Goal: Task Accomplishment & Management: Manage account settings

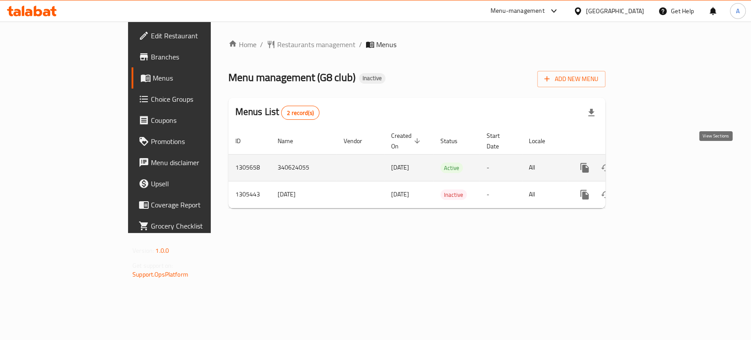
click at [653, 162] on icon "enhanced table" at bounding box center [648, 167] width 11 height 11
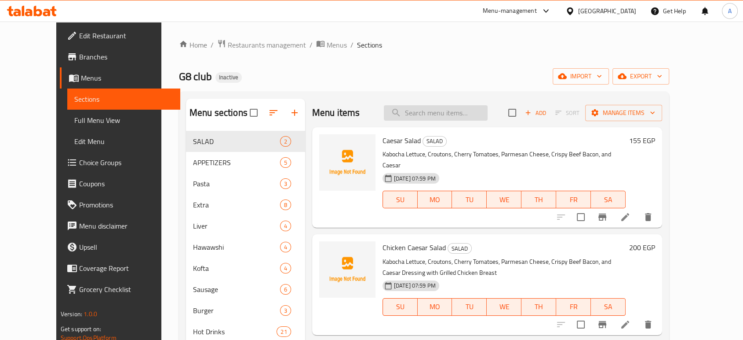
click at [467, 114] on input "search" at bounding box center [436, 112] width 104 height 15
paste input "Fries Packet"
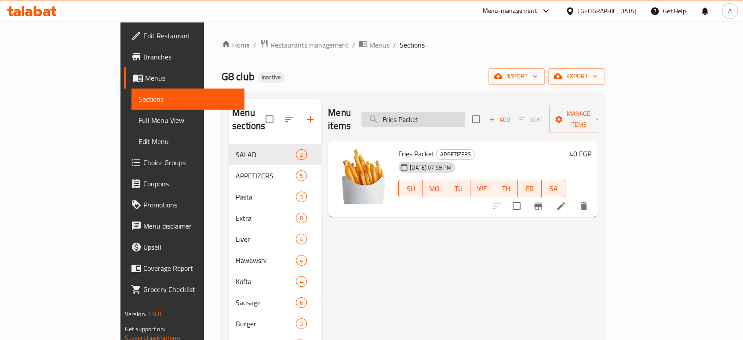
click at [465, 116] on input "Fries Packet" at bounding box center [414, 119] width 104 height 15
paste input "Strawberry Juice"
click at [459, 103] on div "Menu items Strawberry Juice Add Sort Manage items" at bounding box center [463, 120] width 270 height 42
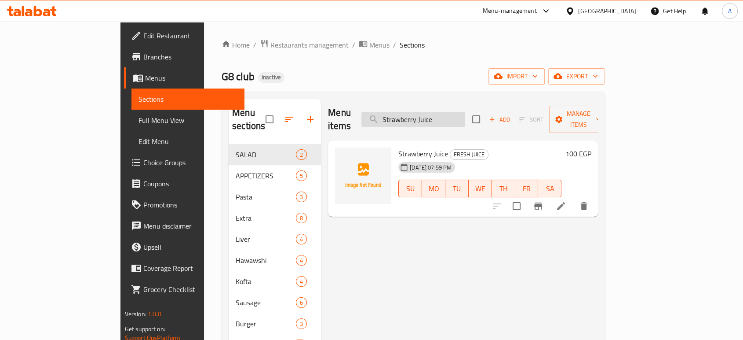
click at [457, 115] on input "Strawberry Juice" at bounding box center [414, 119] width 104 height 15
paste input "Lotus Milk Shak"
type input "Lotus Milk Shake"
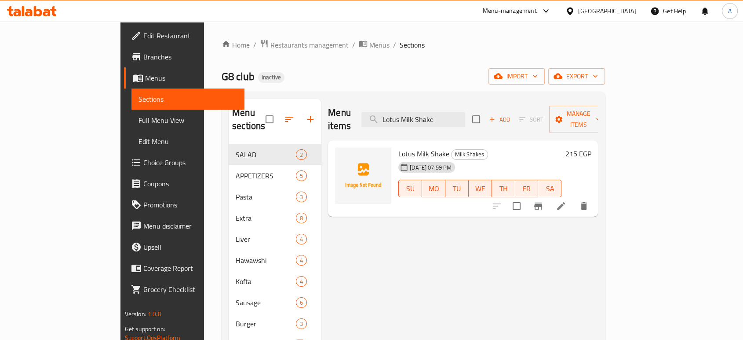
click at [36, 16] on icon at bounding box center [32, 11] width 50 height 11
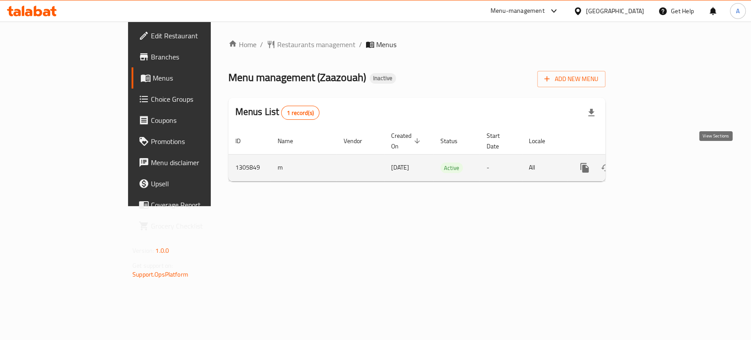
click at [658, 166] on link "enhanced table" at bounding box center [647, 167] width 21 height 21
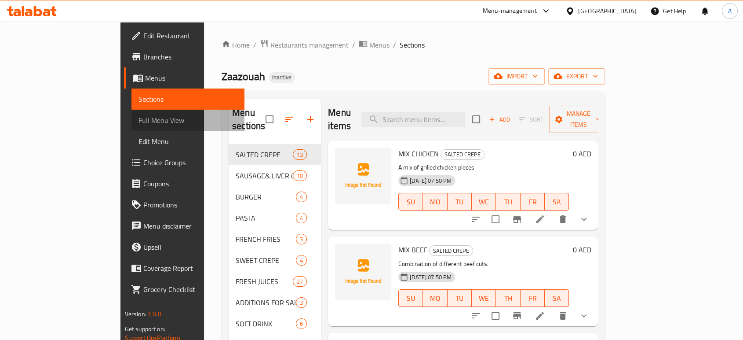
click at [139, 117] on span "Full Menu View" at bounding box center [188, 120] width 99 height 11
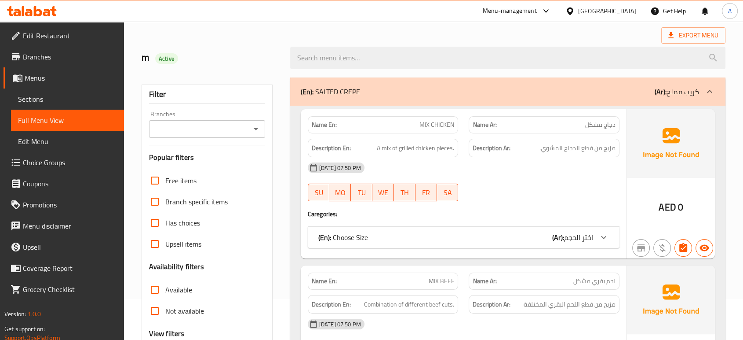
scroll to position [98, 0]
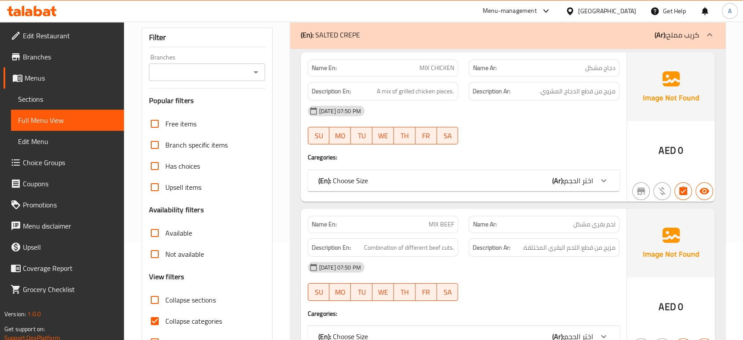
drag, startPoint x: 201, startPoint y: 314, endPoint x: 184, endPoint y: 295, distance: 24.6
click at [200, 313] on label "Collapse categories" at bounding box center [183, 320] width 78 height 21
click at [165, 313] on input "Collapse categories" at bounding box center [154, 320] width 21 height 21
checkbox input "false"
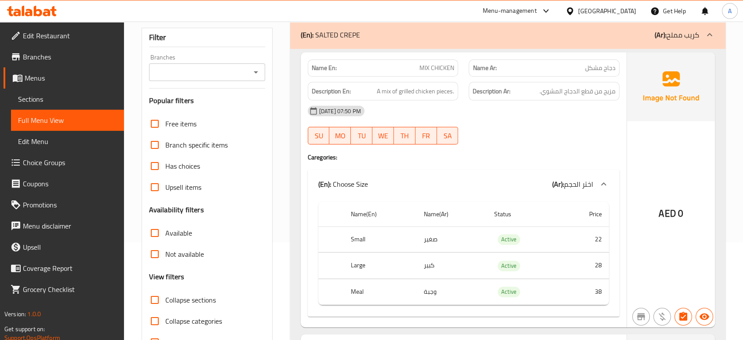
drag, startPoint x: 184, startPoint y: 295, endPoint x: 190, endPoint y: 284, distance: 13.0
click at [184, 295] on span "Collapse sections" at bounding box center [190, 299] width 51 height 11
click at [165, 295] on input "Collapse sections" at bounding box center [154, 299] width 21 height 21
checkbox input "true"
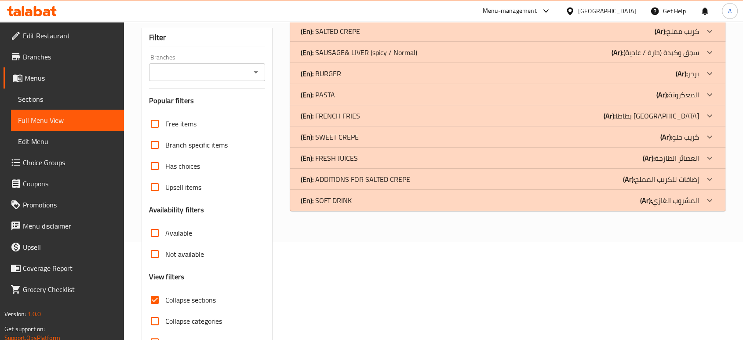
click at [351, 37] on p "(En): SOFT DRINK" at bounding box center [330, 31] width 59 height 11
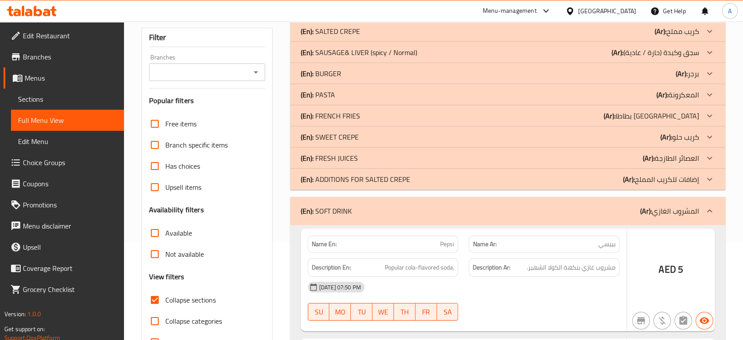
click at [352, 37] on p "(En): ADDITIONS FOR SALTED CREPE" at bounding box center [330, 31] width 59 height 11
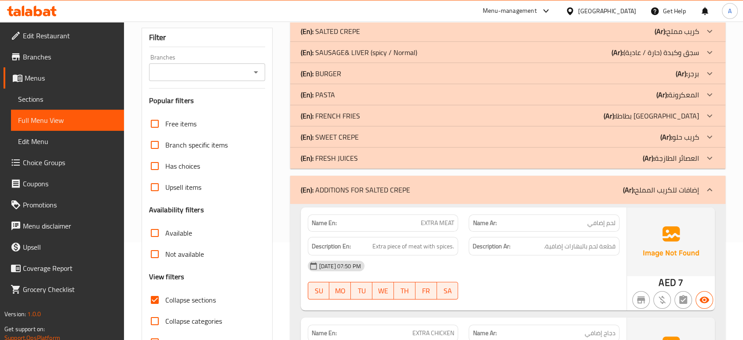
click at [353, 37] on p "(En): SWEET CREPE" at bounding box center [330, 31] width 59 height 11
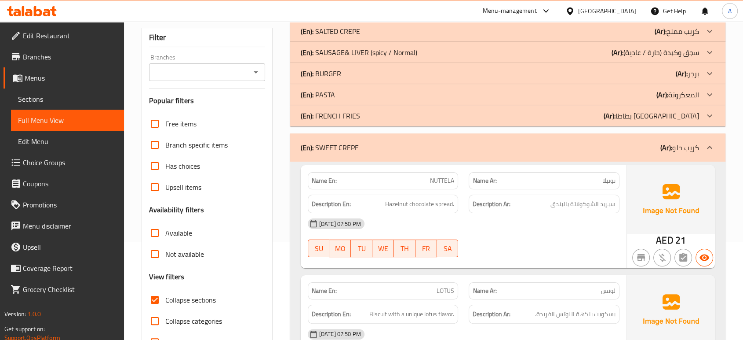
click at [354, 37] on p "(En): FRENCH FRIES" at bounding box center [330, 31] width 59 height 11
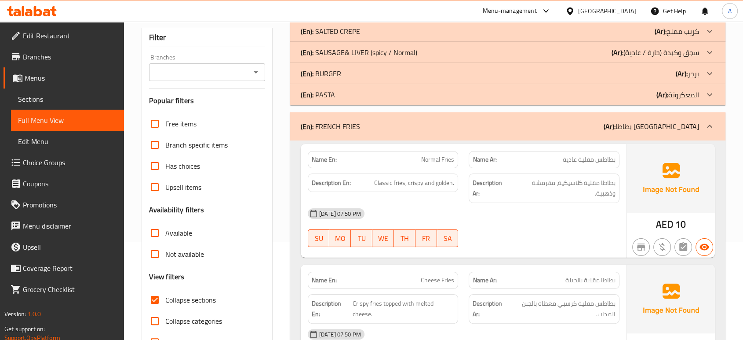
click at [353, 37] on div "(En): PASTA (Ar): المعكرونة" at bounding box center [500, 31] width 398 height 11
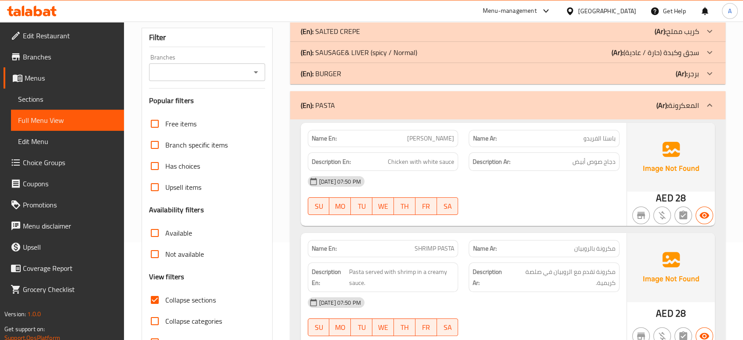
click at [354, 37] on div "(En): BURGER (Ar): برجر" at bounding box center [500, 31] width 398 height 11
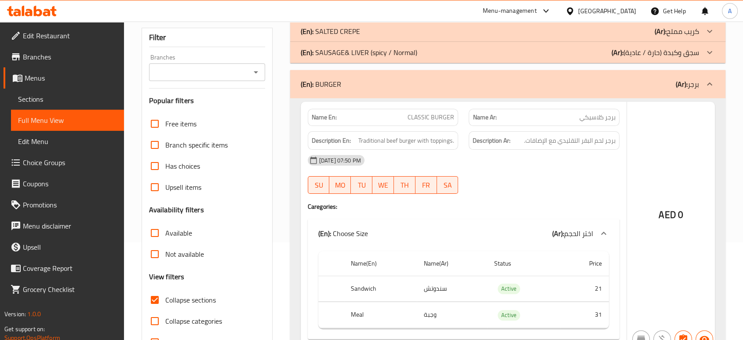
click at [360, 37] on p "(En): SAUSAGE& LIVER (spicy / Normal)" at bounding box center [330, 31] width 59 height 11
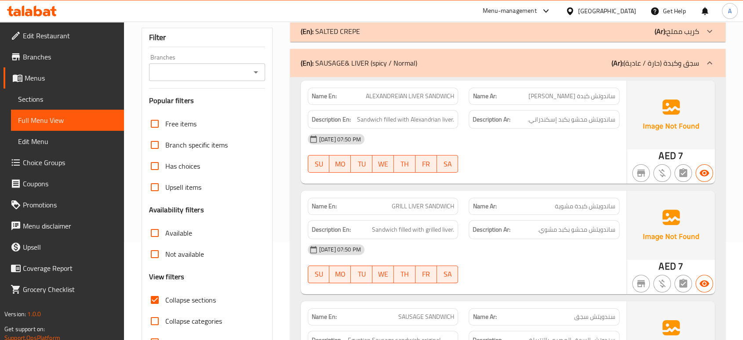
click at [372, 35] on div "(En): SALTED CREPE (Ar): كريب مملح" at bounding box center [500, 31] width 398 height 11
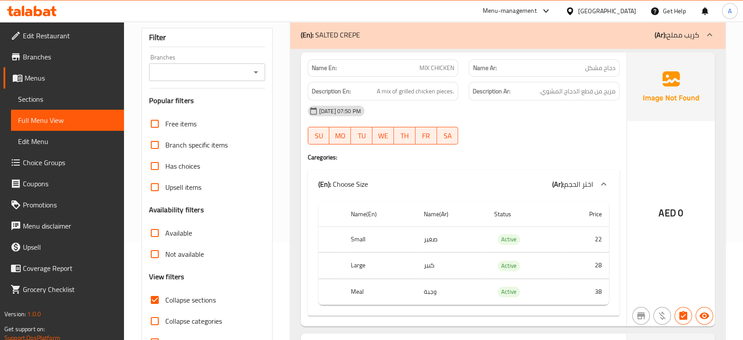
scroll to position [0, 0]
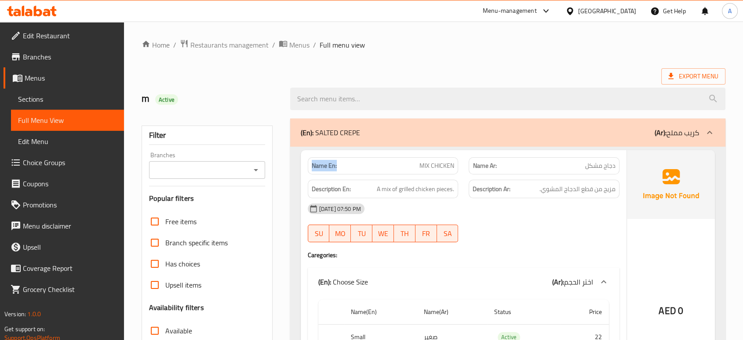
drag, startPoint x: 347, startPoint y: 164, endPoint x: 308, endPoint y: 165, distance: 39.6
click at [308, 165] on div "Name En: MIX CHICKEN" at bounding box center [383, 165] width 151 height 17
copy strong "Name En:"
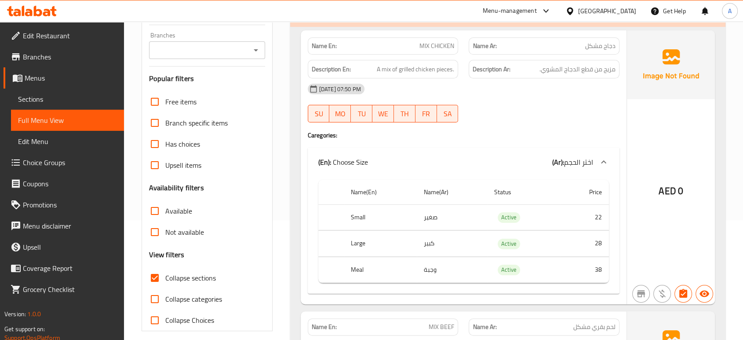
scroll to position [179, 0]
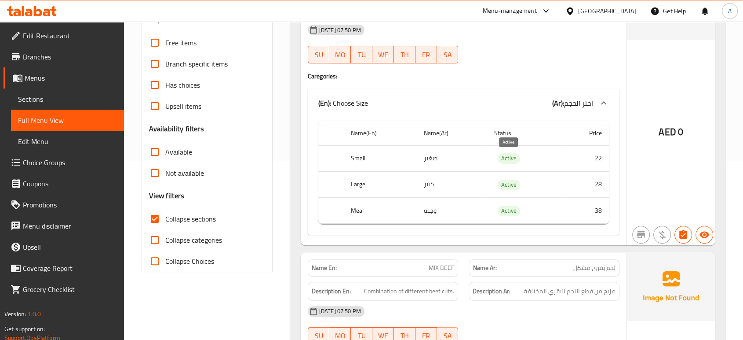
click at [506, 158] on span "Active" at bounding box center [509, 158] width 22 height 10
copy span "Active"
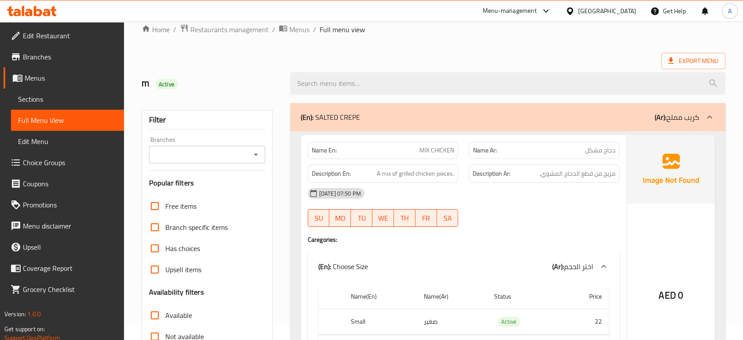
scroll to position [0, 0]
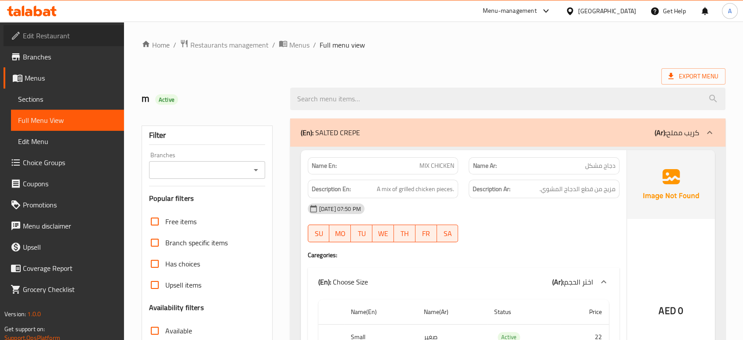
click at [60, 42] on link "Edit Restaurant" at bounding box center [64, 35] width 121 height 21
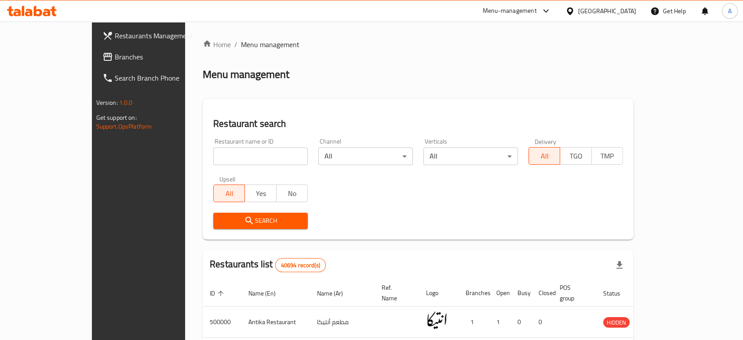
click at [500, 100] on div "Restaurant search Restaurant name or ID Restaurant name or ID Channel All ​ Ver…" at bounding box center [418, 169] width 431 height 140
click at [115, 54] on span "Branches" at bounding box center [162, 56] width 94 height 11
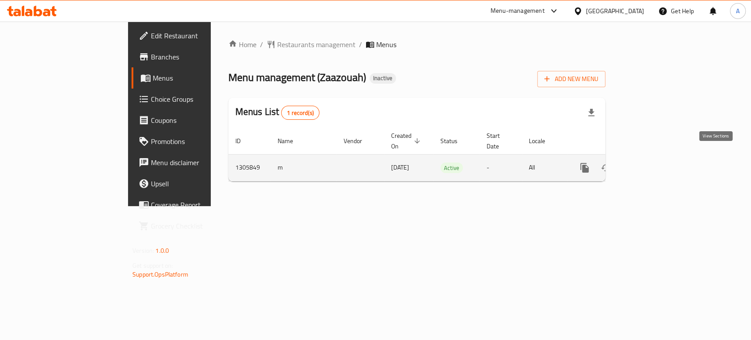
click at [658, 164] on link "enhanced table" at bounding box center [647, 167] width 21 height 21
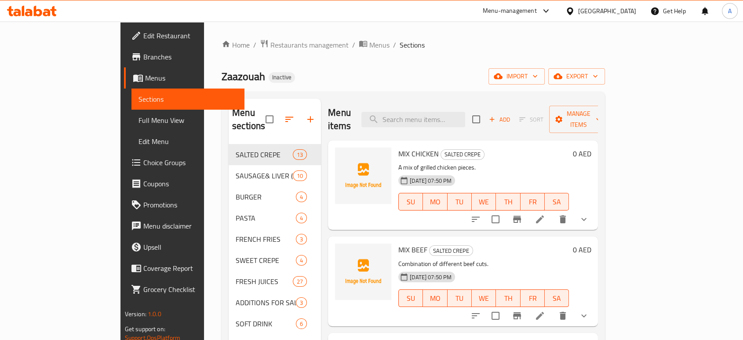
click at [139, 120] on span "Full Menu View" at bounding box center [188, 120] width 99 height 11
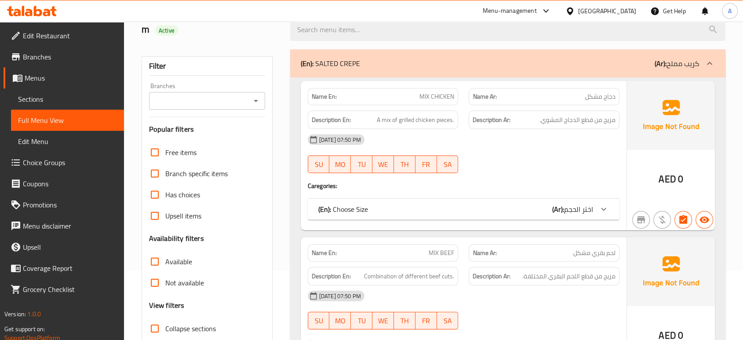
scroll to position [98, 0]
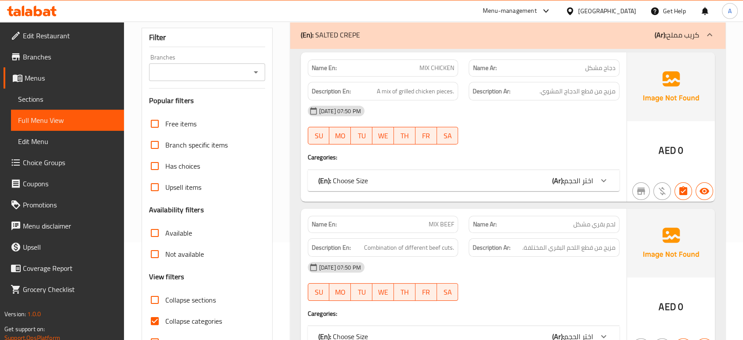
click at [182, 318] on span "Collapse categories" at bounding box center [193, 320] width 57 height 11
click at [165, 318] on input "Collapse categories" at bounding box center [154, 320] width 21 height 21
checkbox input "false"
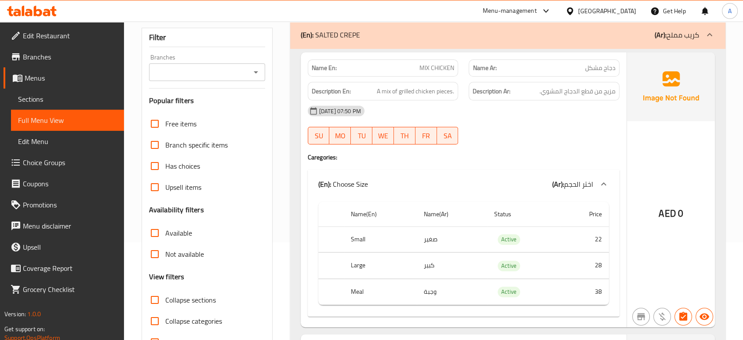
click at [179, 303] on span "Collapse sections" at bounding box center [190, 299] width 51 height 11
click at [165, 303] on input "Collapse sections" at bounding box center [154, 299] width 21 height 21
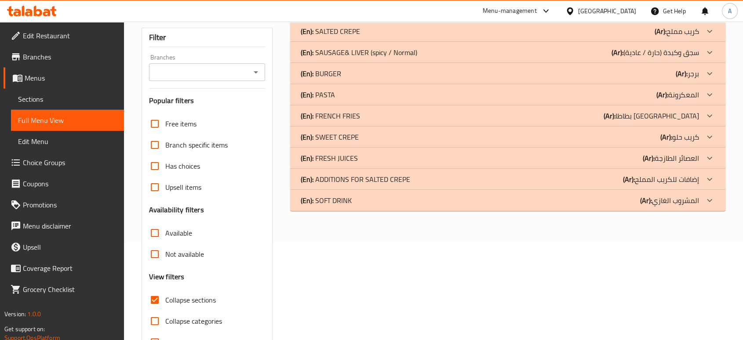
click at [360, 37] on div "(En): SOFT DRINK (Ar): المشروب الغازي" at bounding box center [500, 31] width 398 height 11
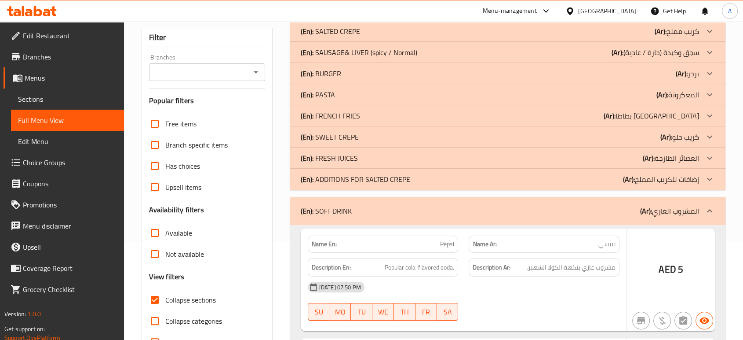
click at [359, 37] on p "(En): ADDITIONS FOR SALTED CREPE" at bounding box center [330, 31] width 59 height 11
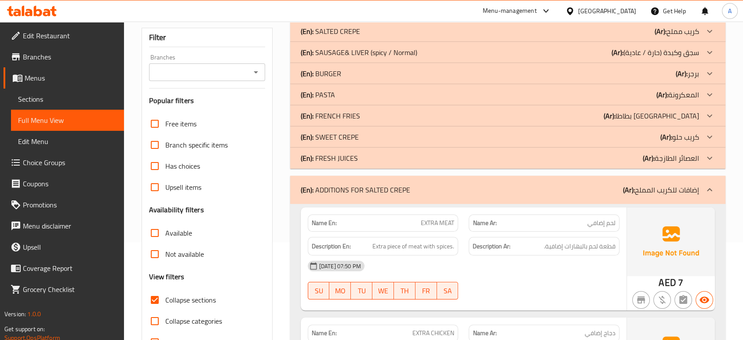
click at [354, 37] on p "(En): SWEET CREPE" at bounding box center [330, 31] width 59 height 11
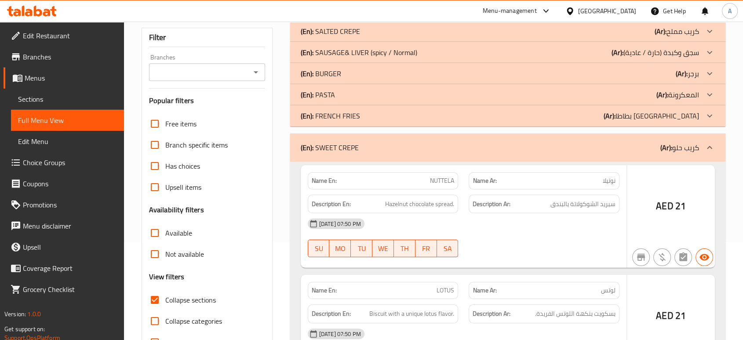
click at [358, 37] on p "(En): FRENCH FRIES" at bounding box center [330, 31] width 59 height 11
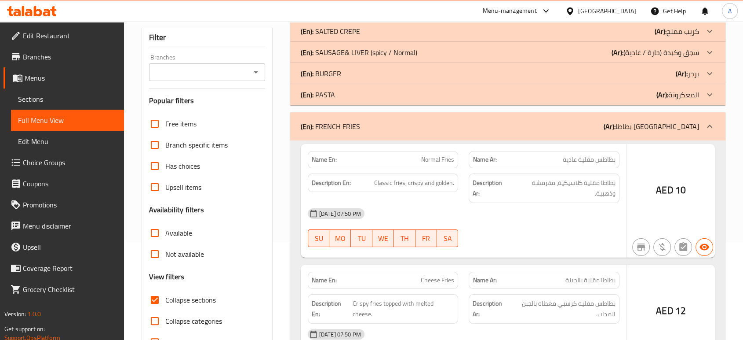
click at [360, 37] on div "(En): PASTA (Ar): المعكرونة" at bounding box center [500, 31] width 398 height 11
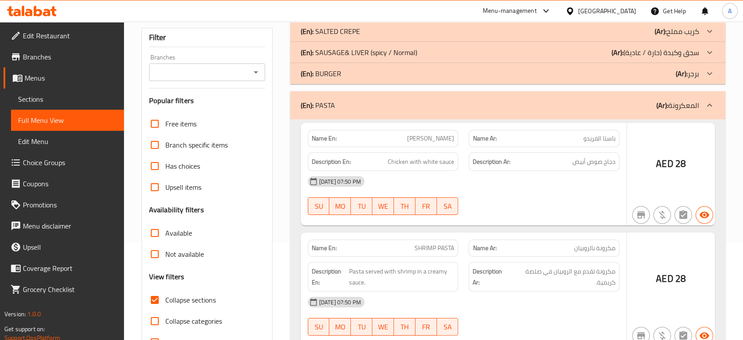
click at [359, 37] on div "(En): BURGER (Ar): برجر" at bounding box center [500, 31] width 398 height 11
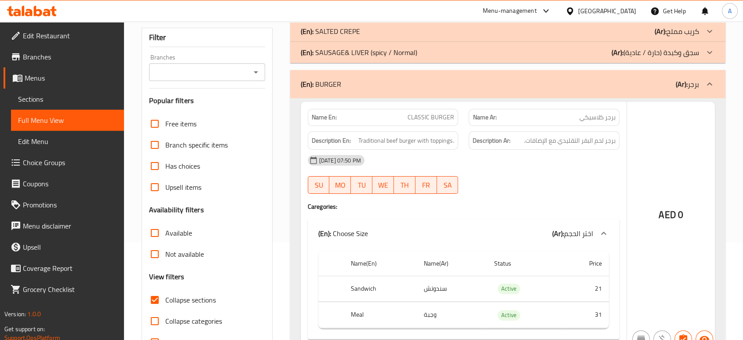
click at [420, 37] on div "(En): SAUSAGE& LIVER (spicy / Normal) (Ar): سجق وكبدة (حارة / عادية)" at bounding box center [500, 31] width 398 height 11
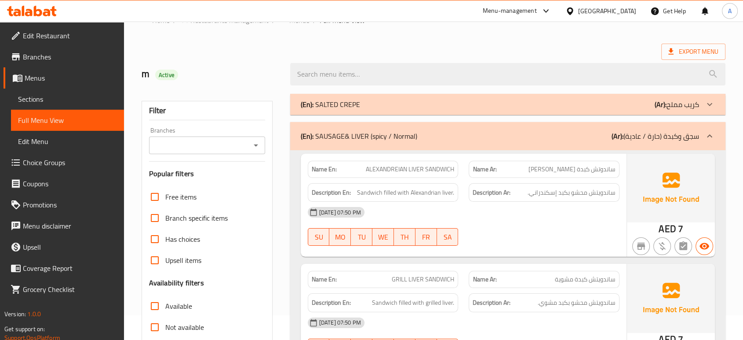
scroll to position [0, 0]
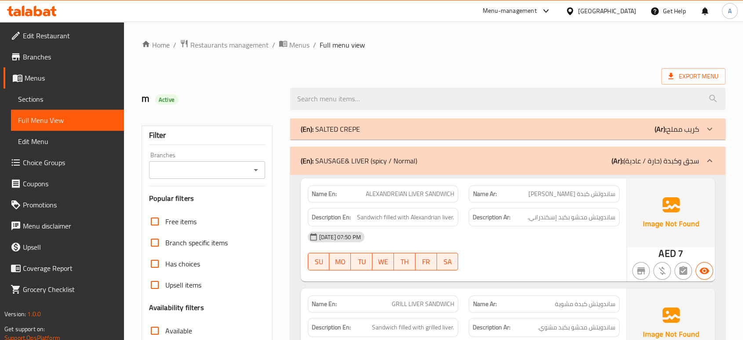
click at [367, 130] on div "(En): SALTED CREPE (Ar): كريب مملح" at bounding box center [500, 129] width 398 height 11
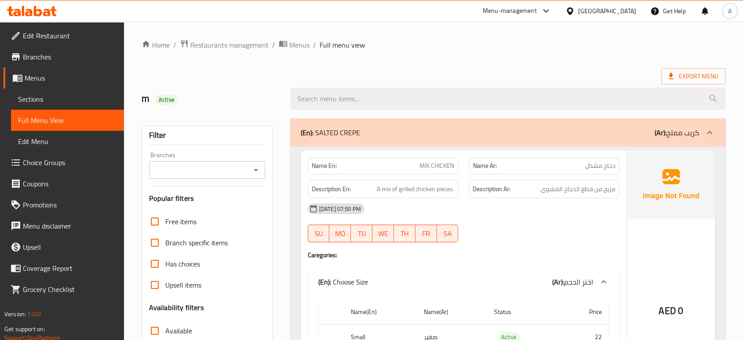
click at [487, 212] on div "[DATE] 07:50 PM" at bounding box center [464, 208] width 322 height 21
click at [478, 207] on div "[DATE] 07:50 PM" at bounding box center [464, 208] width 322 height 21
click at [540, 214] on div "[DATE] 07:50 PM" at bounding box center [464, 208] width 322 height 21
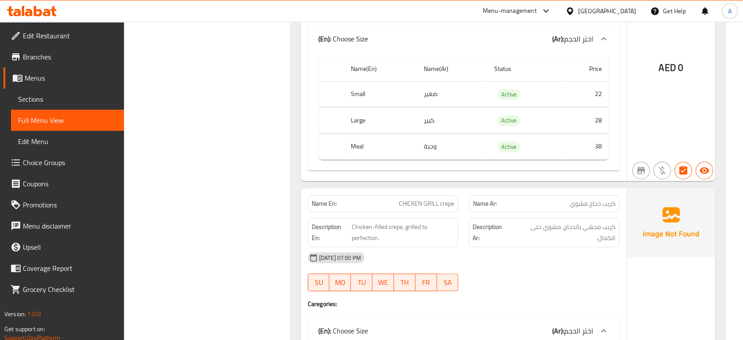
scroll to position [586, 0]
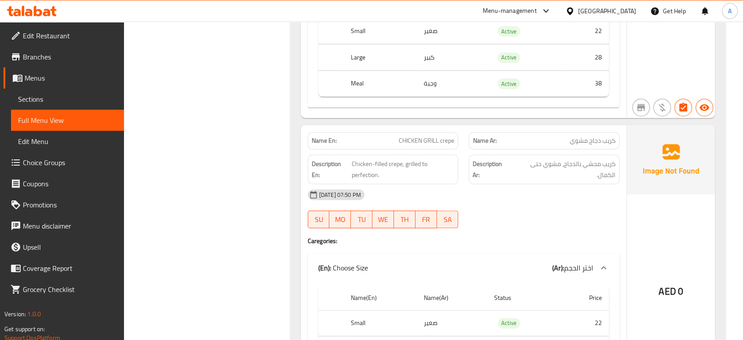
click at [449, 141] on span "CHICKEN GRILL crepe" at bounding box center [426, 140] width 55 height 9
copy span "CHICKEN GRILL crepe"
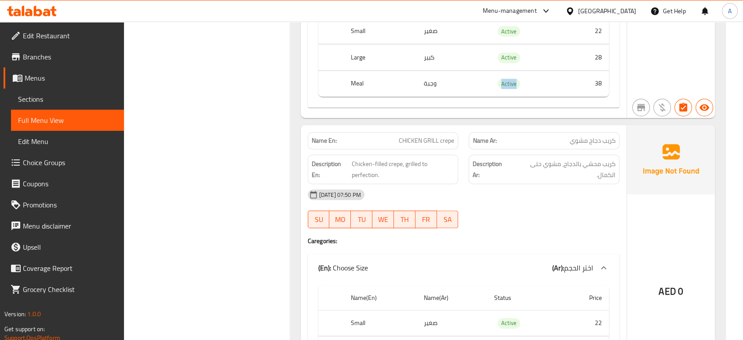
copy span "Active"
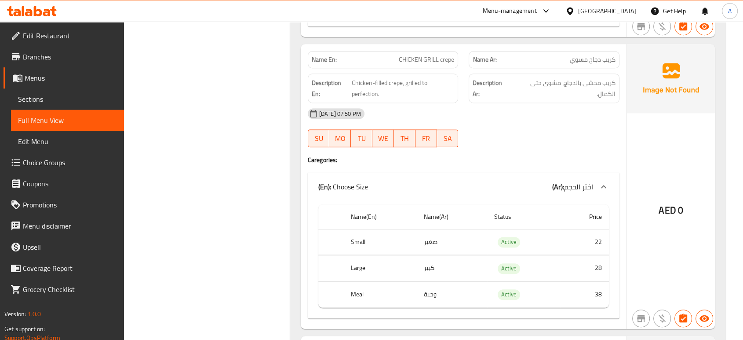
scroll to position [684, 0]
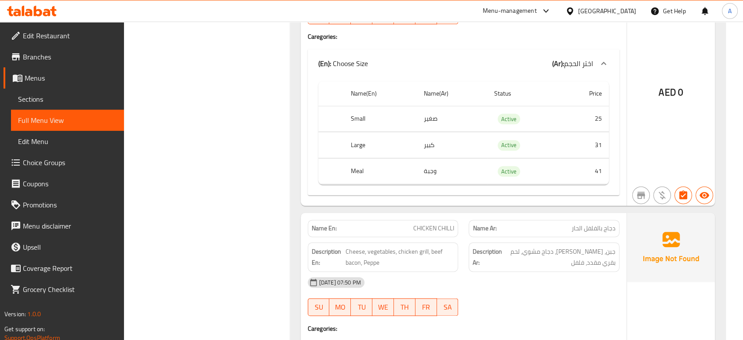
scroll to position [1124, 0]
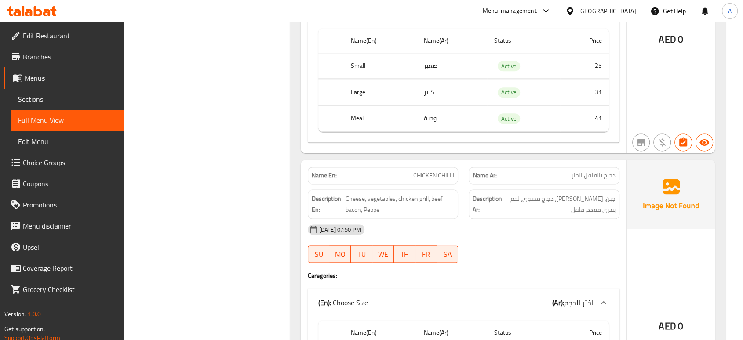
click at [556, 282] on div "Name En: CHICKEN CHILLI Name Ar: دجاج بالفلفل الحار Description En: Cheese, veg…" at bounding box center [464, 302] width 326 height 285
click at [438, 173] on span "CHICKEN CHILLI" at bounding box center [433, 175] width 41 height 9
copy span "CHICKEN CHILLI"
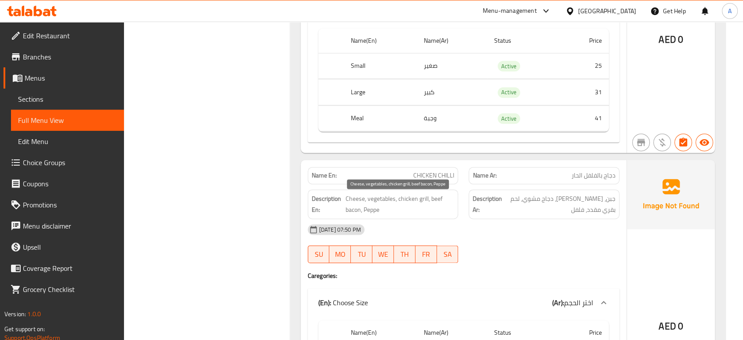
click at [356, 195] on span "Cheese, vegetables, chicken grill, beef bacon, Peppe" at bounding box center [400, 204] width 109 height 22
click at [373, 197] on span "Cheese, vegetables, chicken grill, beef bacon, Peppe" at bounding box center [400, 204] width 109 height 22
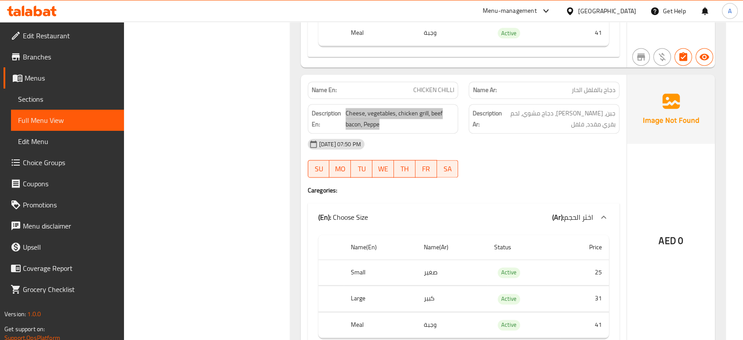
scroll to position [1270, 0]
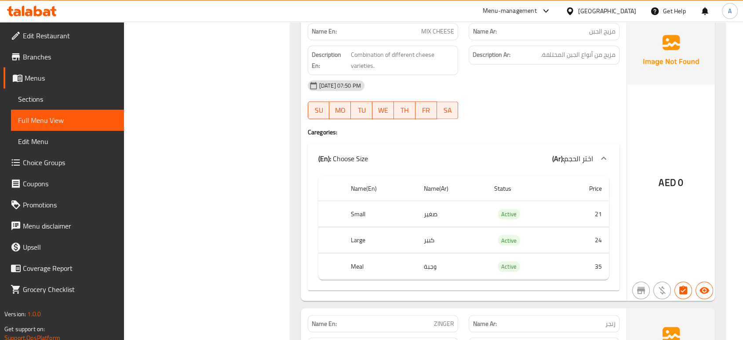
scroll to position [1612, 0]
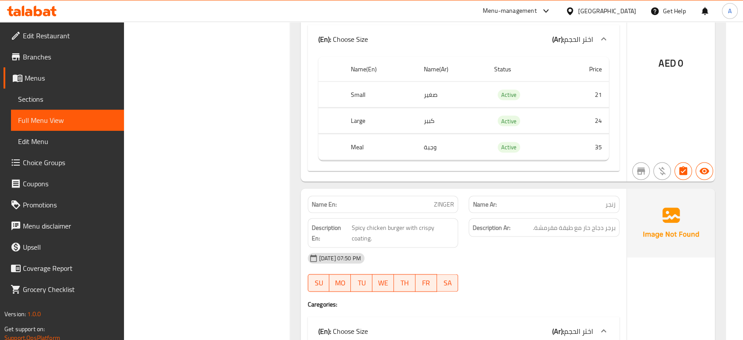
scroll to position [1759, 0]
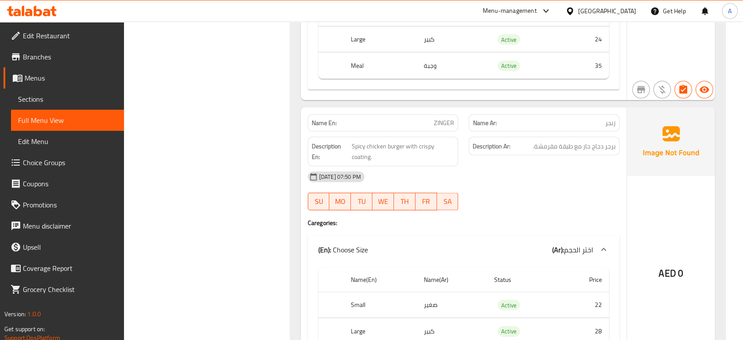
click at [445, 127] on span "ZINGER" at bounding box center [444, 122] width 20 height 9
copy span "ZINGER"
click at [451, 128] on span "ZINGER" at bounding box center [444, 122] width 20 height 9
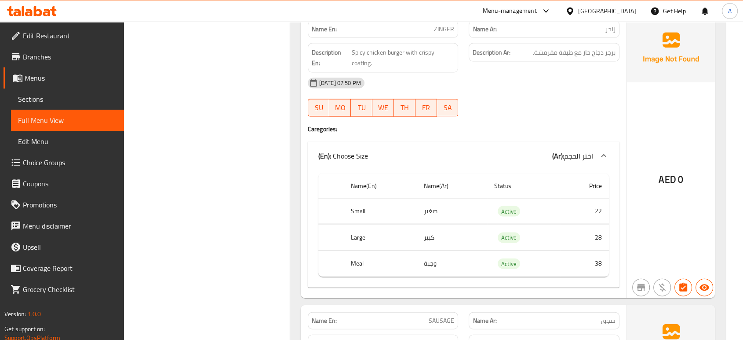
scroll to position [1857, 0]
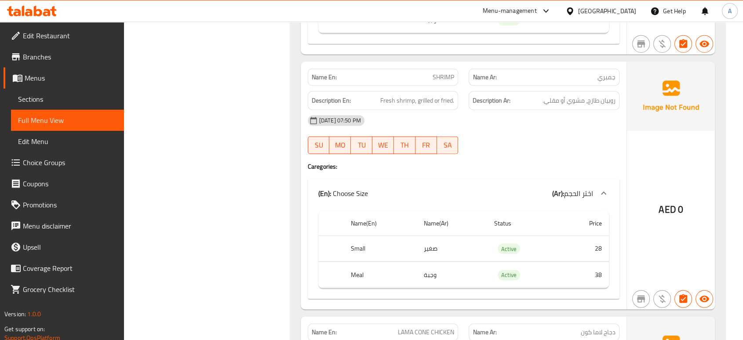
scroll to position [2345, 0]
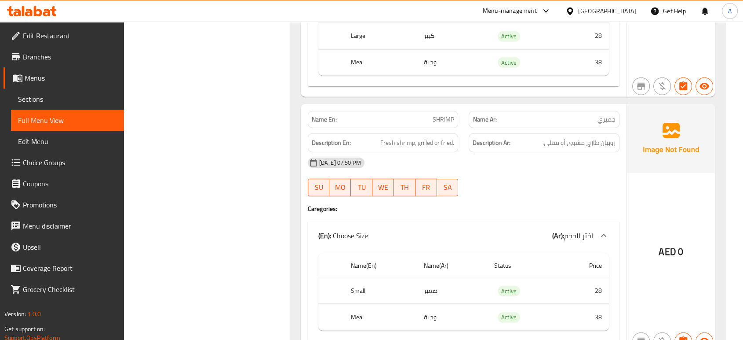
click at [445, 124] on span "SHRIMP" at bounding box center [444, 119] width 22 height 9
copy span "SHRIMP"
click at [427, 145] on span "Fresh shrimp, grilled or fried." at bounding box center [417, 142] width 74 height 11
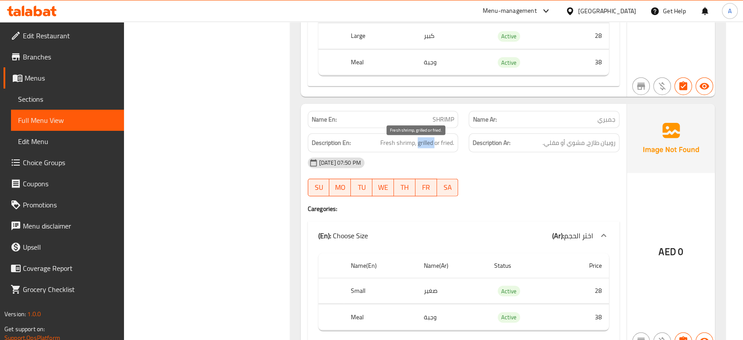
copy span "grilled"
click at [448, 146] on span "Fresh shrimp, grilled or fried." at bounding box center [417, 142] width 74 height 11
copy span "fried"
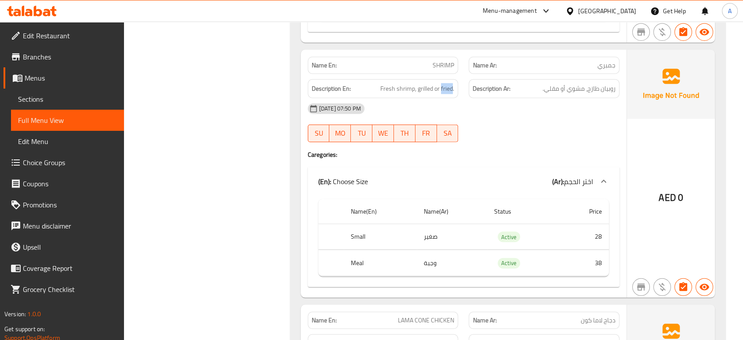
scroll to position [2443, 0]
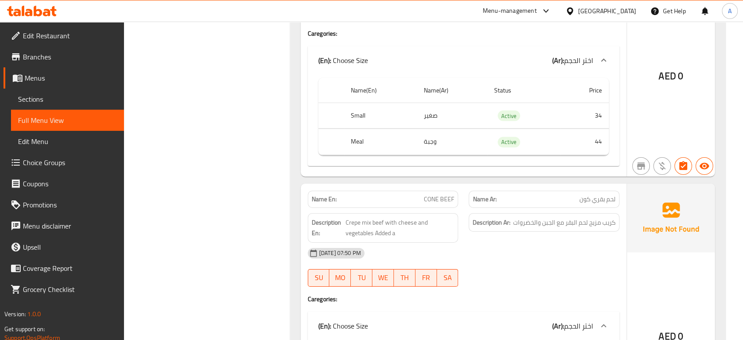
scroll to position [2785, 0]
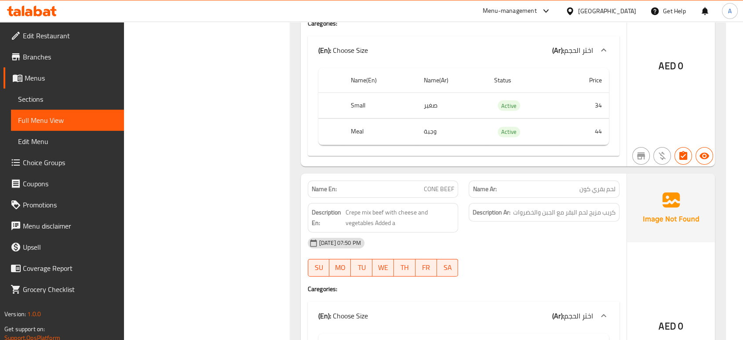
click at [479, 249] on div "[DATE] 07:50 PM" at bounding box center [464, 242] width 322 height 21
click at [429, 189] on span "CONE BEEF" at bounding box center [439, 188] width 30 height 9
copy span "CONE BEEF"
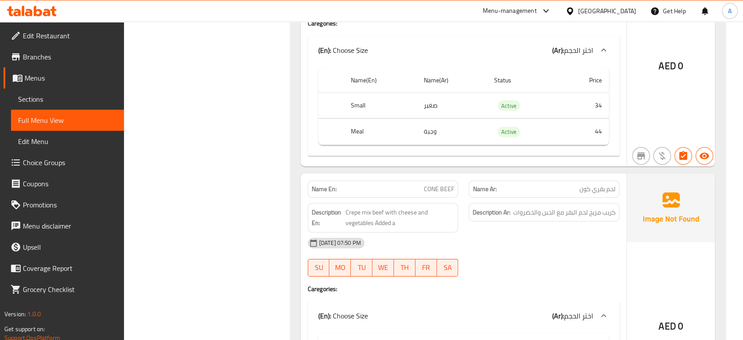
click at [692, 58] on div "AED 0" at bounding box center [671, 43] width 88 height 248
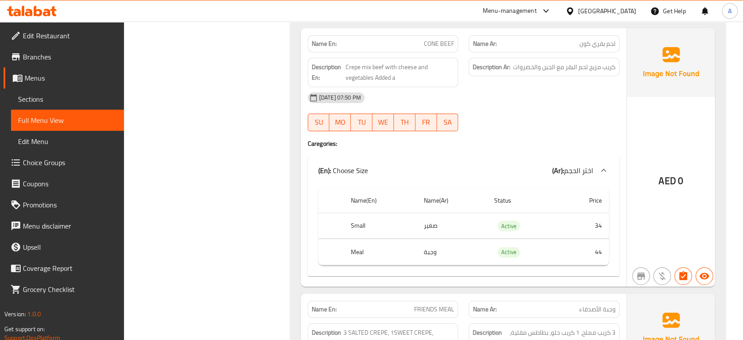
scroll to position [2932, 0]
click at [505, 152] on div "Name En: CONE BEEF Name Ar: لحم بقري كون Description En: Crepe mix beef with ch…" at bounding box center [464, 156] width 326 height 258
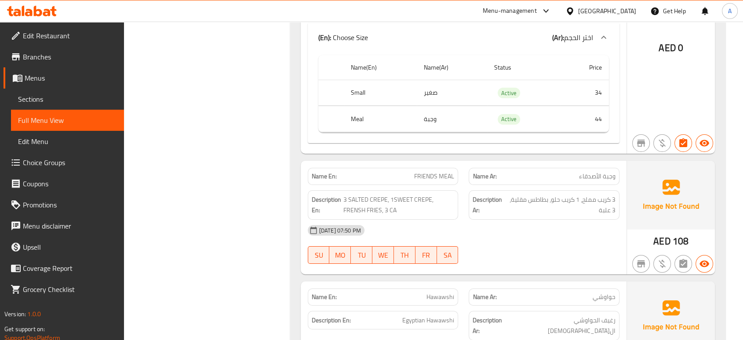
scroll to position [3078, 0]
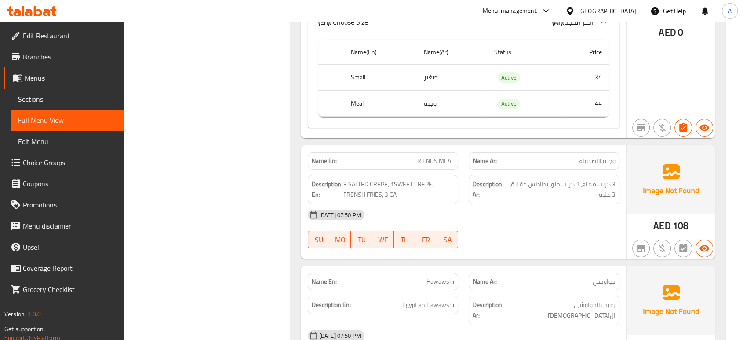
click at [556, 235] on div "14-08-2025 07:50 PM SU MO TU WE TH FR SA" at bounding box center [464, 228] width 322 height 49
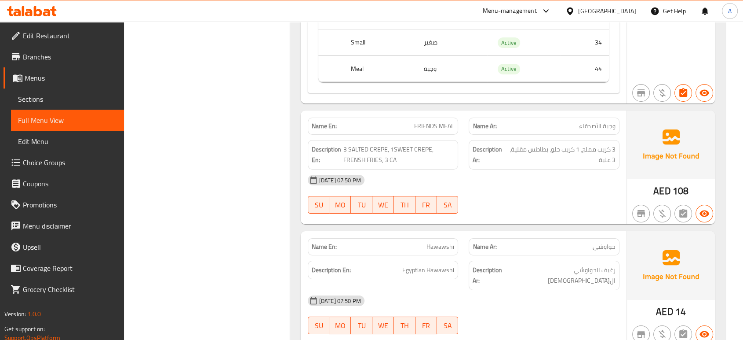
scroll to position [3176, 0]
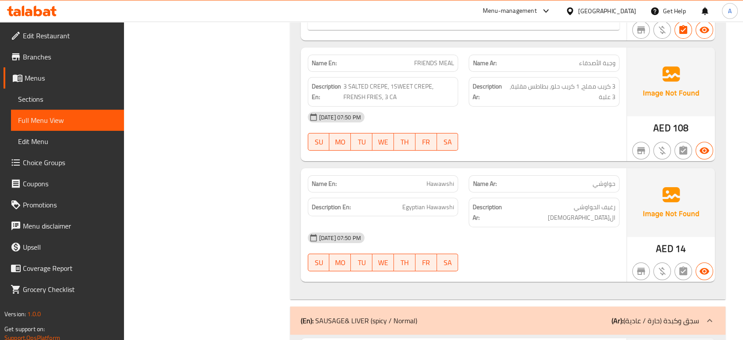
click at [319, 136] on div "SU MO TU WE TH FR SA" at bounding box center [383, 142] width 161 height 28
click at [444, 188] on span "Hawawshi" at bounding box center [441, 183] width 28 height 9
copy span "Hawawshi"
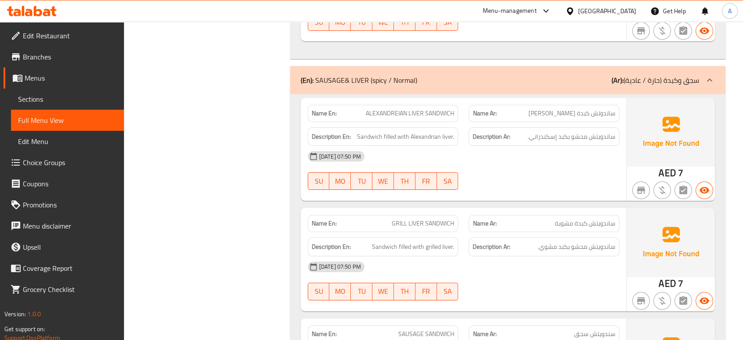
scroll to position [3420, 0]
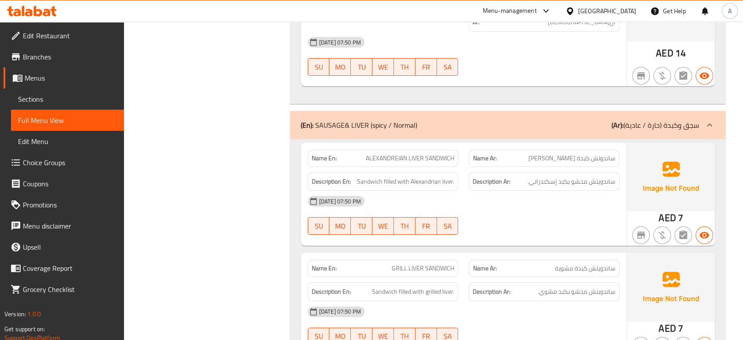
copy span "ALEXANDREIAN LIVER SANDWICH"
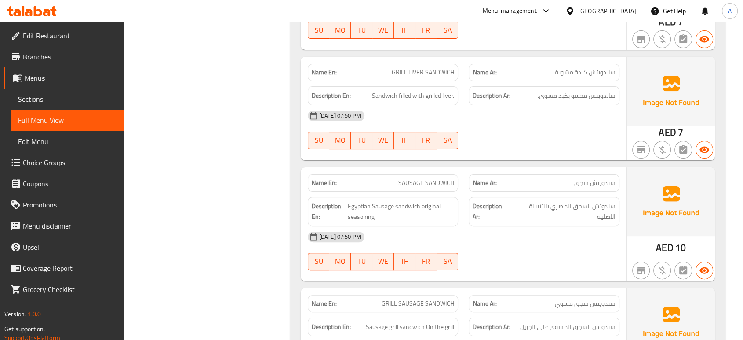
scroll to position [3616, 0]
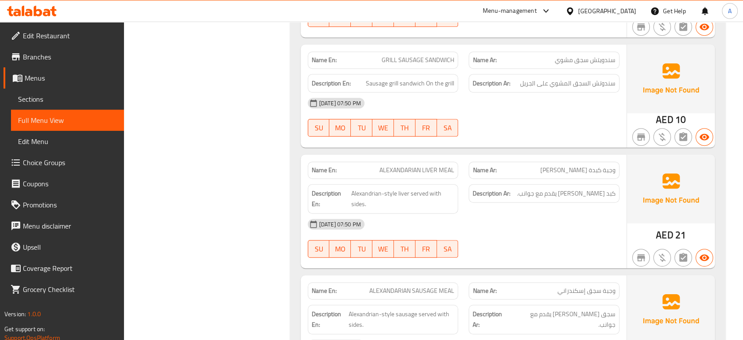
scroll to position [3811, 0]
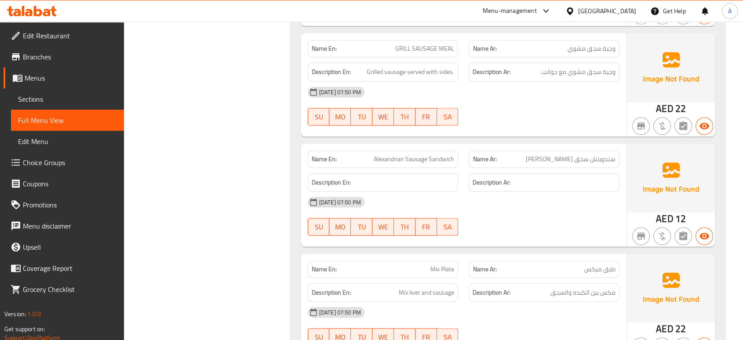
scroll to position [4300, 0]
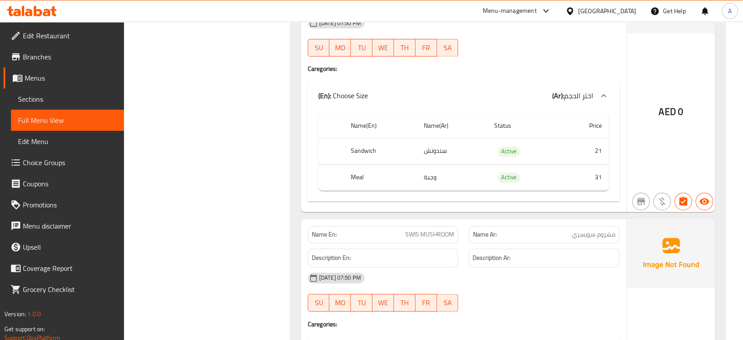
scroll to position [4788, 0]
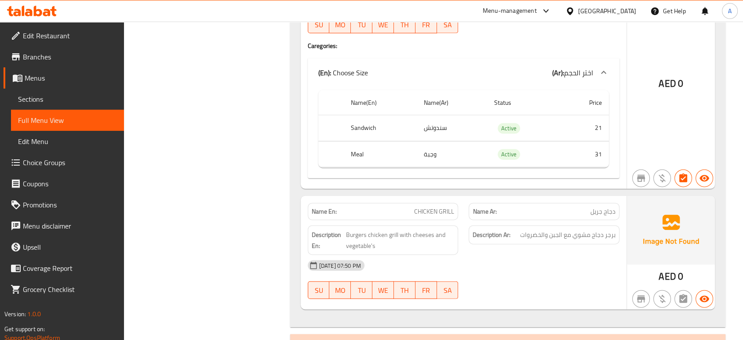
scroll to position [5277, 0]
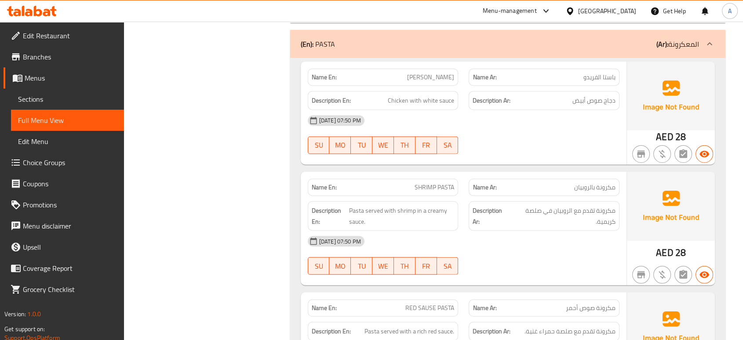
scroll to position [5619, 0]
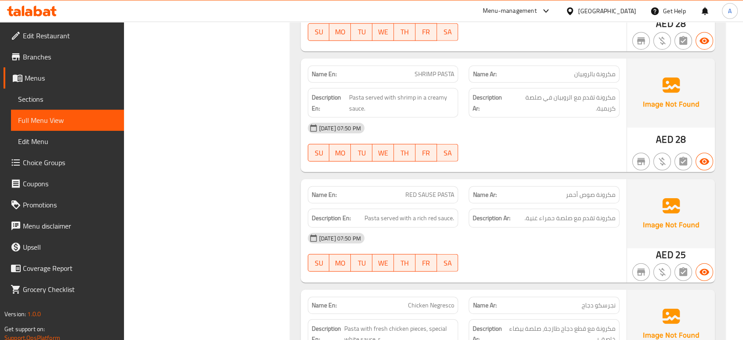
scroll to position [5668, 0]
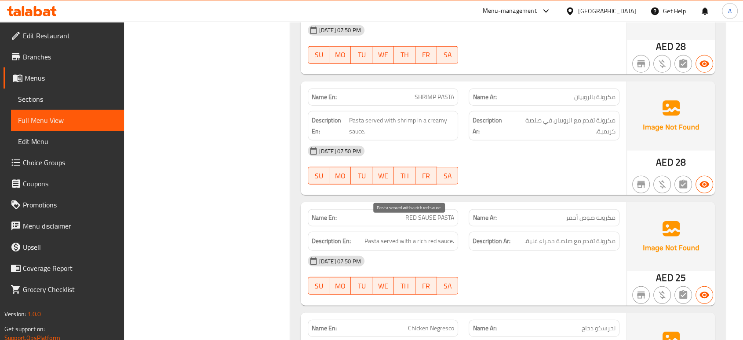
click at [425, 235] on span "Pasta served with a rich red sauce." at bounding box center [410, 240] width 90 height 11
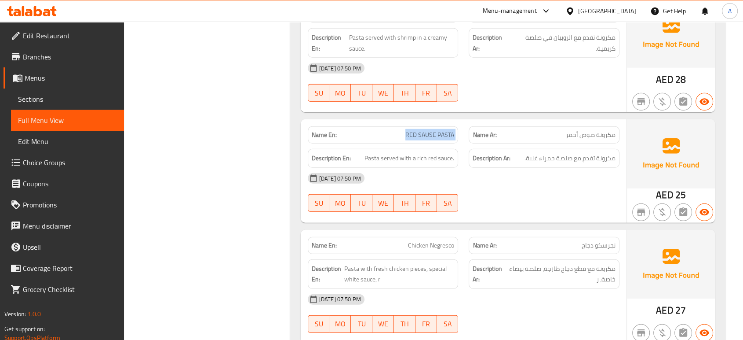
scroll to position [5766, 0]
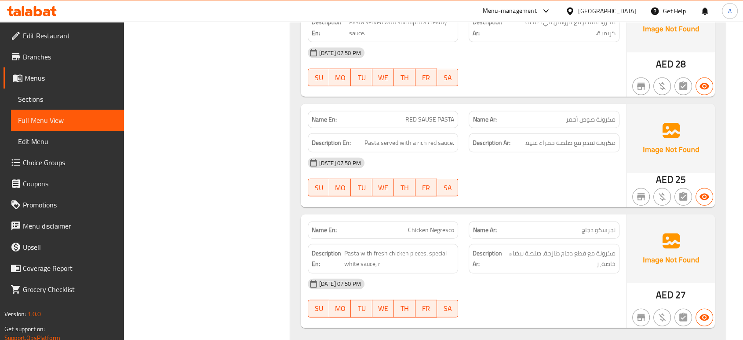
drag, startPoint x: 376, startPoint y: 205, endPoint x: 389, endPoint y: 207, distance: 12.5
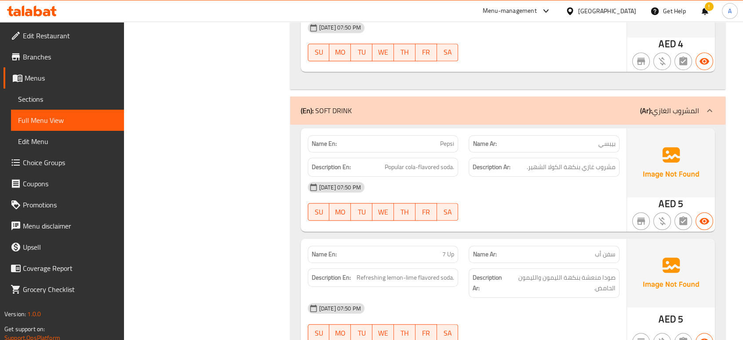
scroll to position [7378, 0]
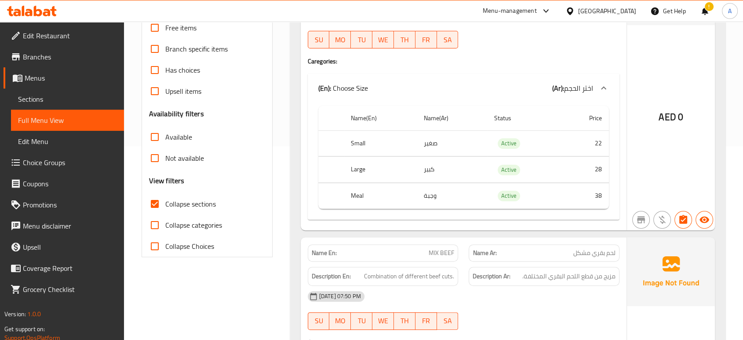
scroll to position [209, 0]
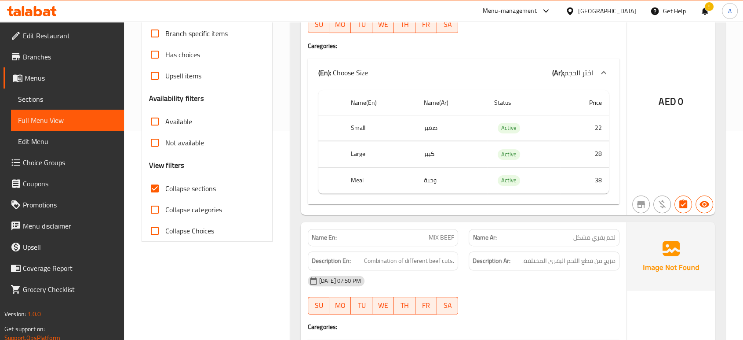
click at [200, 191] on span "Collapse sections" at bounding box center [190, 188] width 51 height 11
click at [165, 191] on input "Collapse sections" at bounding box center [154, 188] width 21 height 21
checkbox input "false"
drag, startPoint x: 349, startPoint y: 235, endPoint x: 309, endPoint y: 233, distance: 40.1
click at [309, 233] on div "Name En: MIX BEEF" at bounding box center [383, 237] width 151 height 17
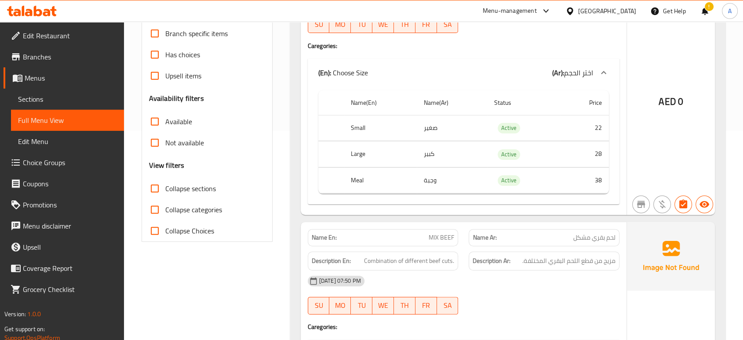
scroll to position [557, 0]
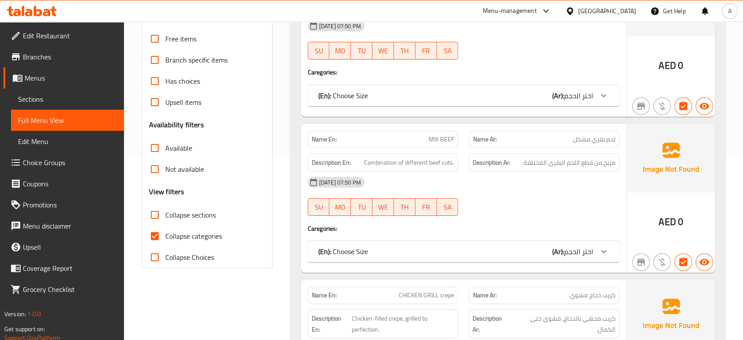
scroll to position [244, 0]
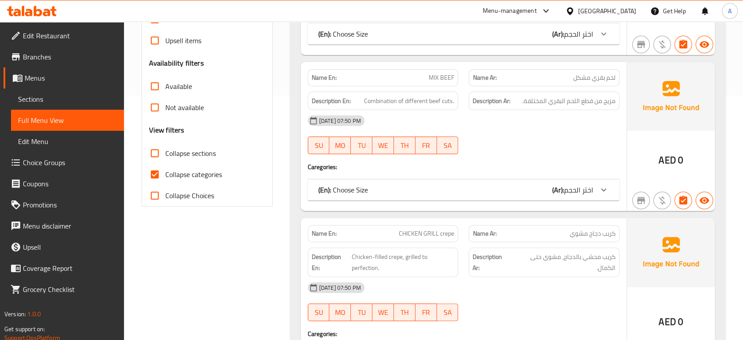
click at [179, 178] on span "Collapse categories" at bounding box center [193, 174] width 57 height 11
click at [165, 178] on input "Collapse categories" at bounding box center [154, 174] width 21 height 21
checkbox input "false"
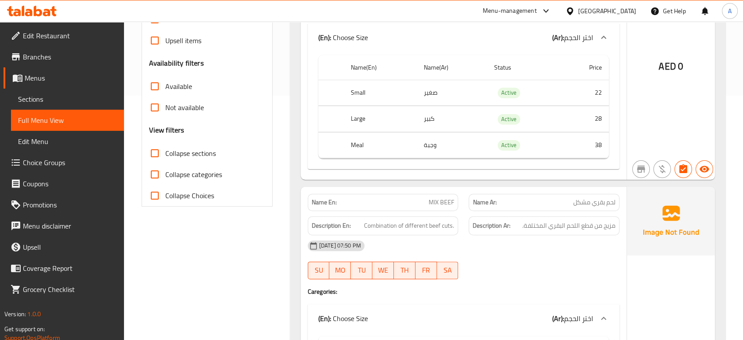
click at [194, 157] on span "Collapse sections" at bounding box center [190, 153] width 51 height 11
click at [165, 157] on input "Collapse sections" at bounding box center [154, 152] width 21 height 21
checkbox input "true"
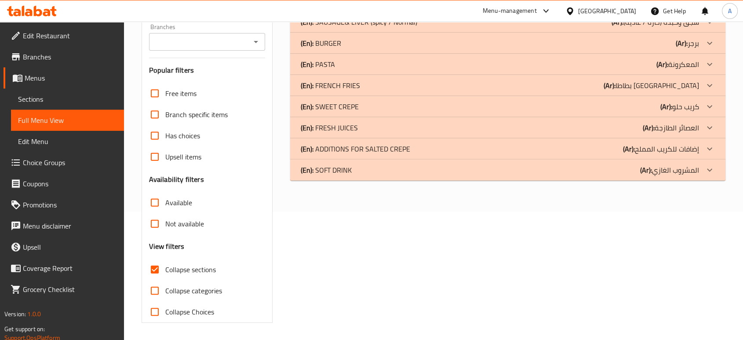
click at [46, 107] on link "Sections" at bounding box center [67, 98] width 113 height 21
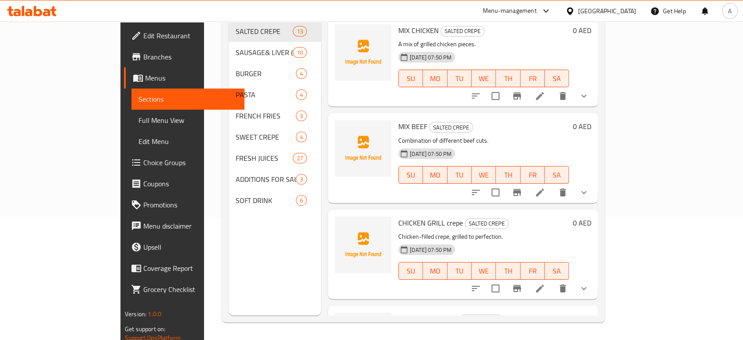
scroll to position [123, 0]
click at [143, 159] on span "Choice Groups" at bounding box center [190, 162] width 94 height 11
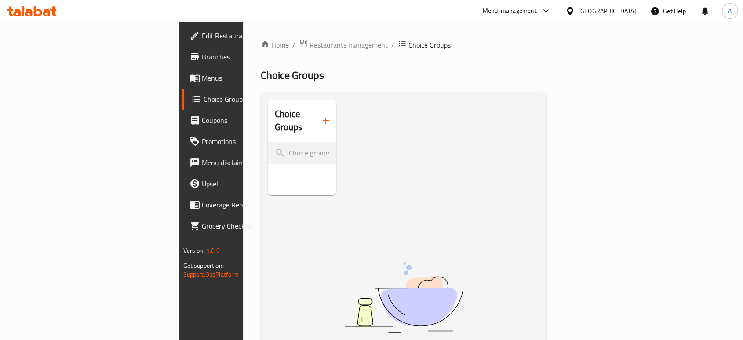
click at [315, 122] on button "button" at bounding box center [325, 120] width 21 height 21
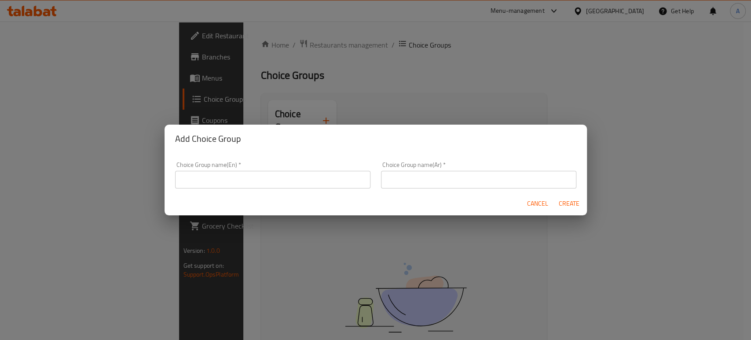
click at [252, 179] on input "text" at bounding box center [272, 180] width 195 height 18
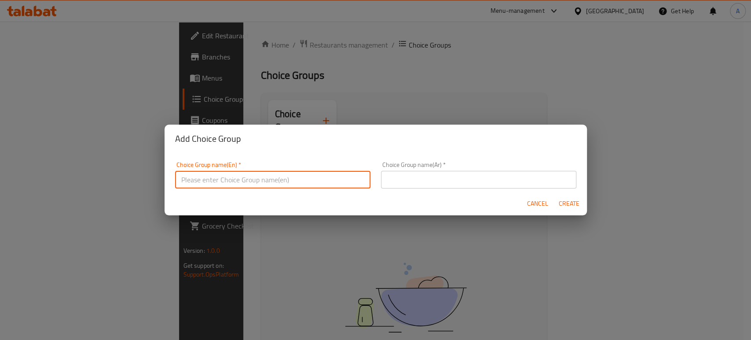
type input "Your Choice Of:"
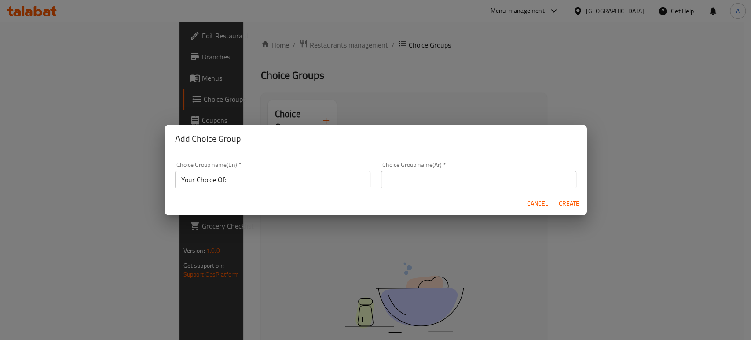
click at [433, 168] on div "Choice Group name(Ar)   * Choice Group name(Ar) *" at bounding box center [478, 174] width 195 height 27
click at [427, 180] on input "text" at bounding box center [478, 180] width 195 height 18
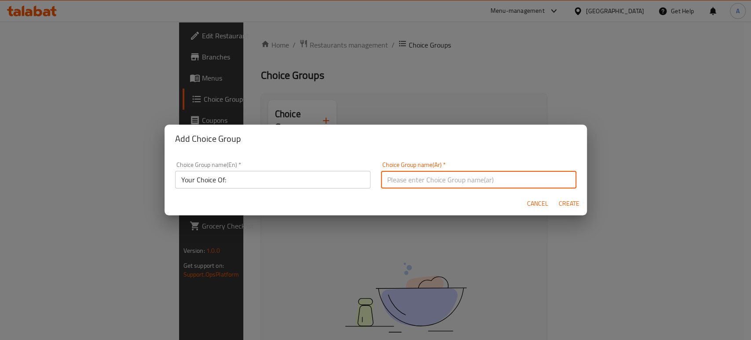
type input "اختيارك من:"
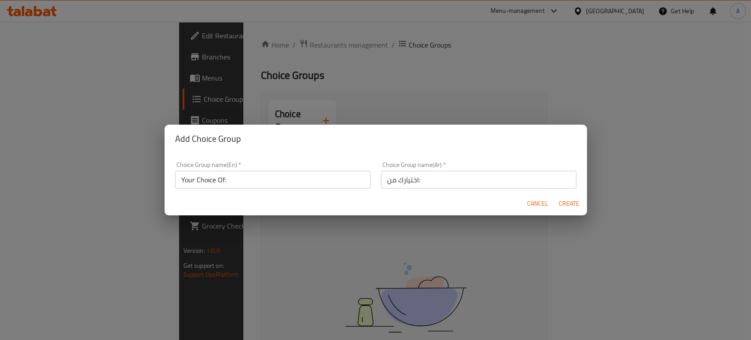
drag, startPoint x: 566, startPoint y: 191, endPoint x: 565, endPoint y: 198, distance: 6.8
click at [567, 191] on div "Choice Group name(Ar)   * اختيارك من: Choice Group name(Ar) *" at bounding box center [479, 174] width 206 height 37
click at [565, 200] on span "Create" at bounding box center [569, 203] width 21 height 11
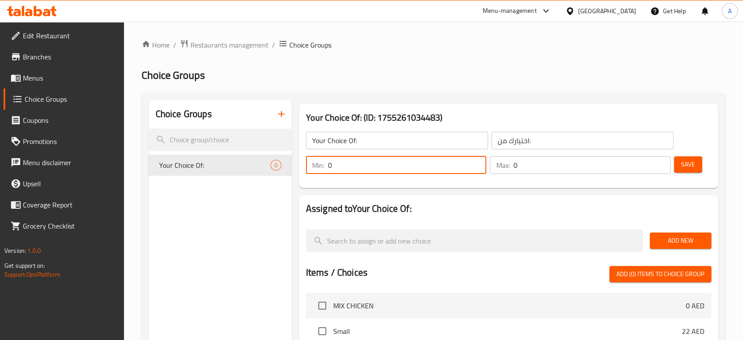
drag, startPoint x: 373, startPoint y: 171, endPoint x: 299, endPoint y: 170, distance: 74.3
click at [299, 170] on div "Your Choice Of: (ID: 1755261034483) Your Choice Of: ​ اختيارك من: ​ Min: 0 ​ Ma…" at bounding box center [509, 145] width 420 height 84
type input "1"
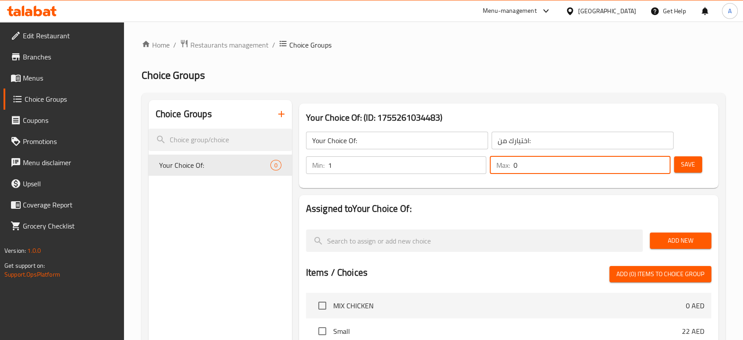
drag, startPoint x: 565, startPoint y: 170, endPoint x: 475, endPoint y: 170, distance: 90.2
click at [475, 170] on div "Min: 1 ​ Max: 0 ​" at bounding box center [489, 165] width 372 height 25
type input "1"
click at [692, 162] on span "Save" at bounding box center [688, 164] width 14 height 11
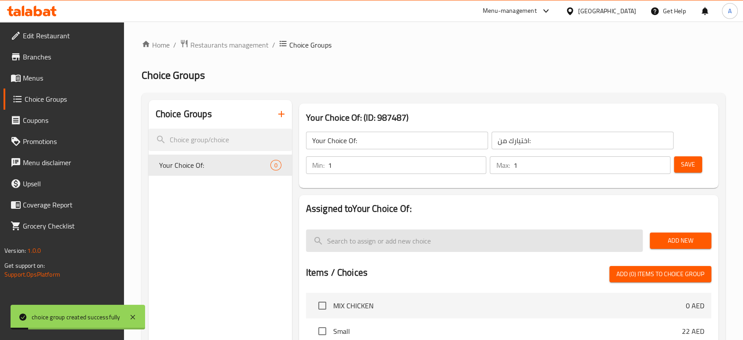
click at [343, 247] on input "search" at bounding box center [474, 240] width 337 height 22
paste input "grilled"
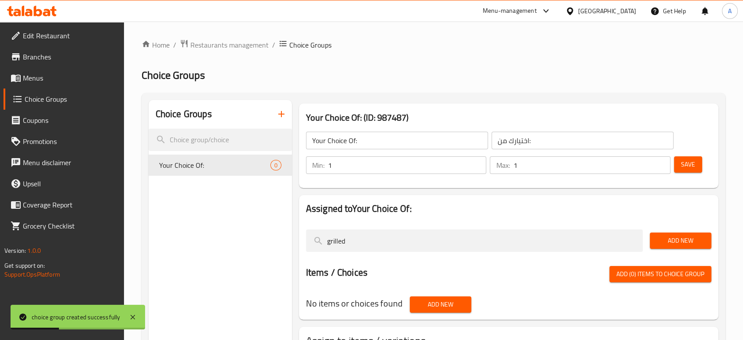
type input "grilled"
click at [668, 242] on span "Add New" at bounding box center [680, 240] width 47 height 11
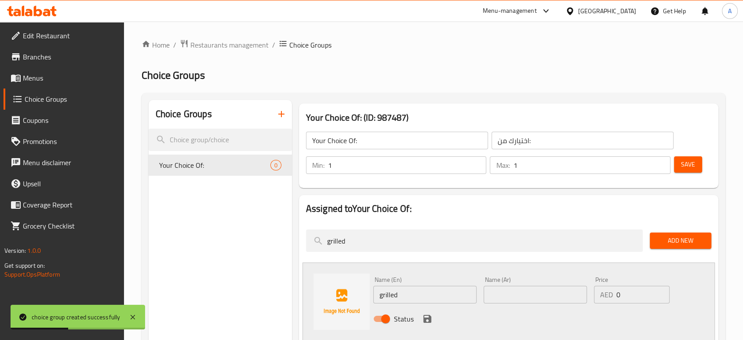
click at [515, 303] on div "Name (Ar) Name (Ar)" at bounding box center [535, 290] width 110 height 34
click at [514, 302] on input "text" at bounding box center [535, 294] width 103 height 18
type input "مشوي"
click at [479, 323] on div "Status" at bounding box center [536, 319] width 332 height 24
click at [427, 321] on icon "save" at bounding box center [427, 318] width 11 height 11
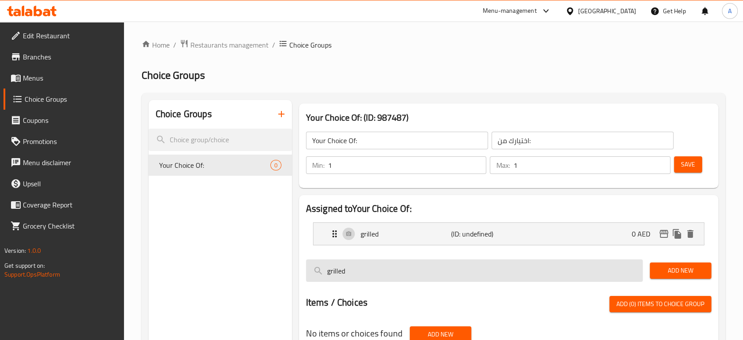
click at [363, 264] on input "grilled" at bounding box center [474, 270] width 337 height 22
paste input "fried"
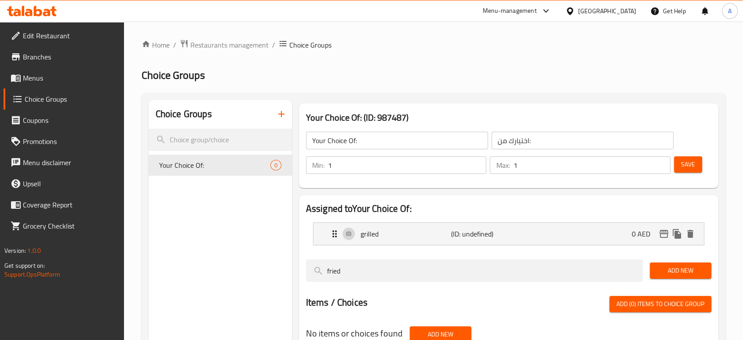
type input "fried"
click at [658, 267] on span "Add New" at bounding box center [680, 270] width 47 height 11
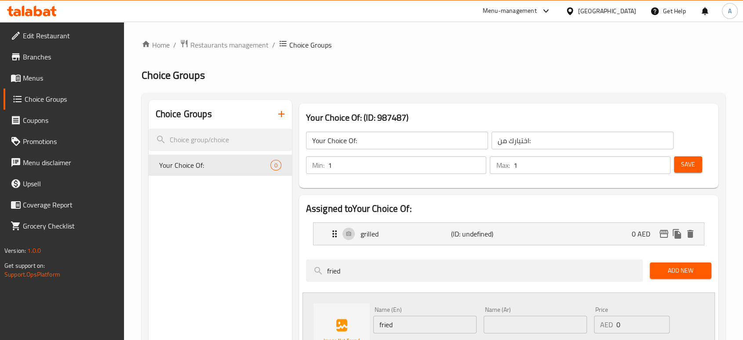
click at [515, 323] on input "text" at bounding box center [535, 324] width 103 height 18
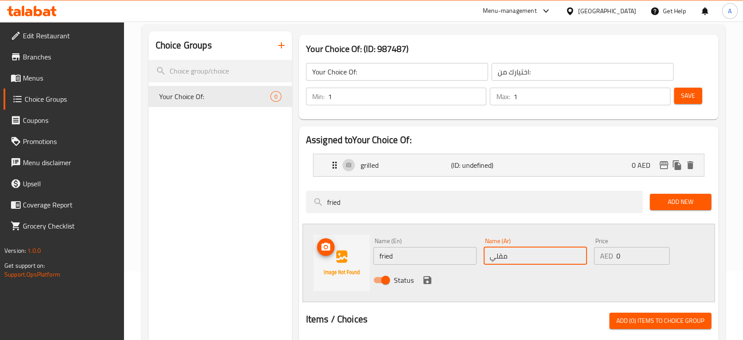
scroll to position [98, 0]
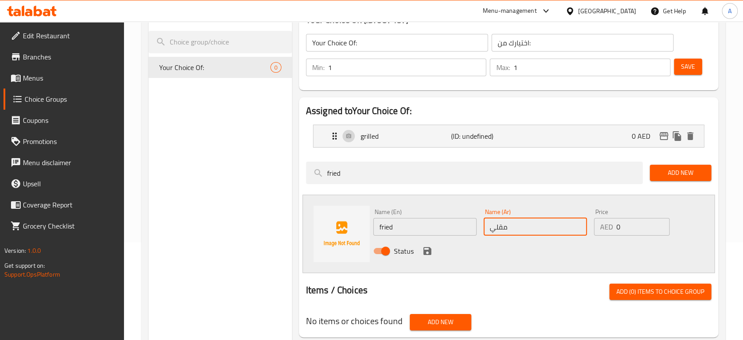
type input "مقلي"
click at [429, 249] on icon "save" at bounding box center [428, 251] width 8 height 8
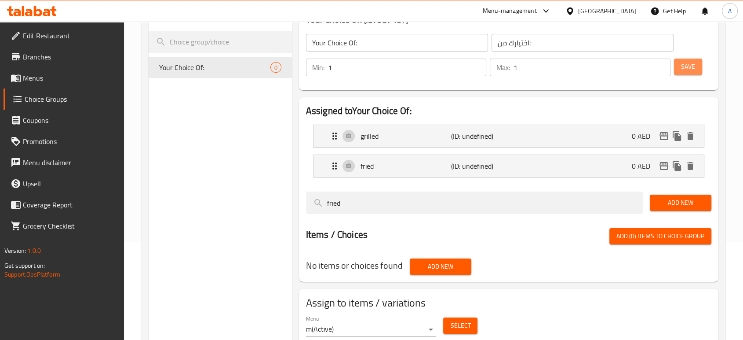
click at [683, 66] on span "Save" at bounding box center [688, 66] width 14 height 11
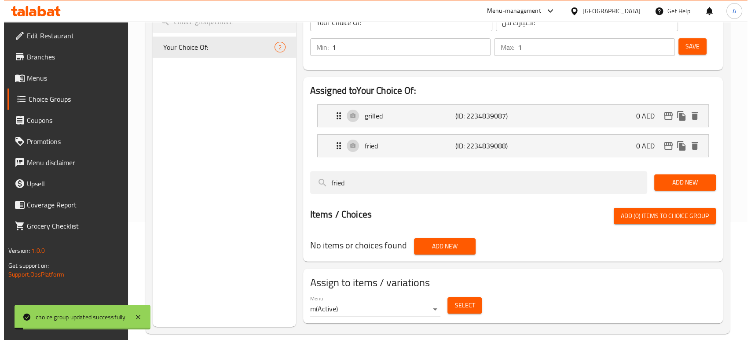
scroll to position [129, 0]
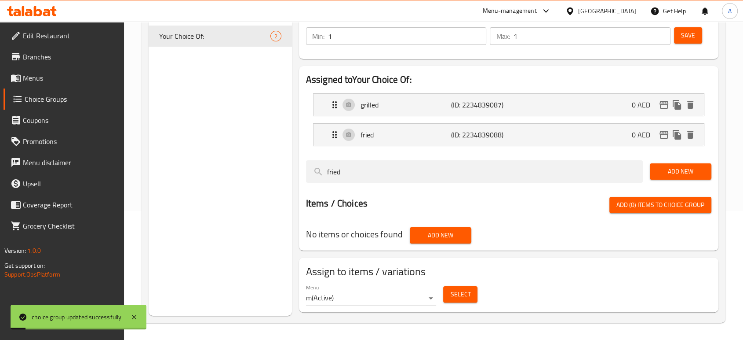
click at [459, 297] on span "Select" at bounding box center [460, 293] width 20 height 11
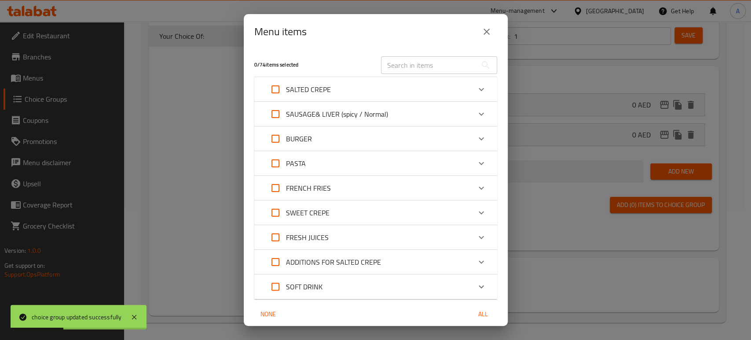
click at [474, 83] on div "Expand" at bounding box center [481, 89] width 21 height 21
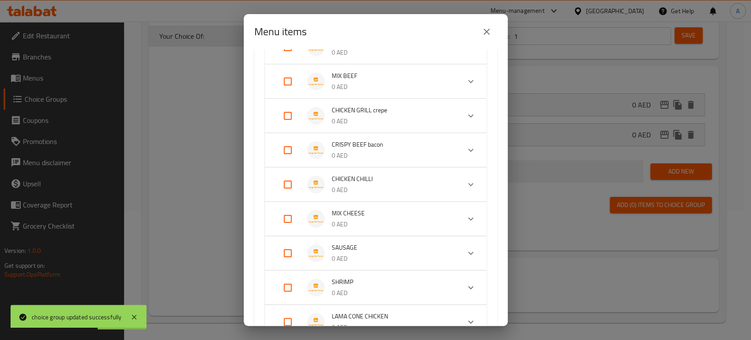
scroll to position [146, 0]
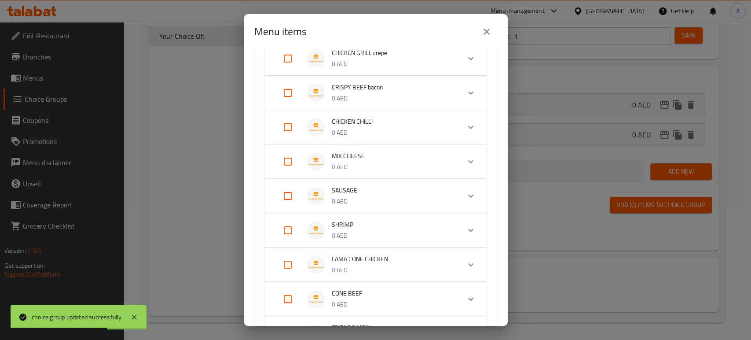
click at [285, 233] on input "Expand" at bounding box center [287, 229] width 21 height 21
checkbox input "true"
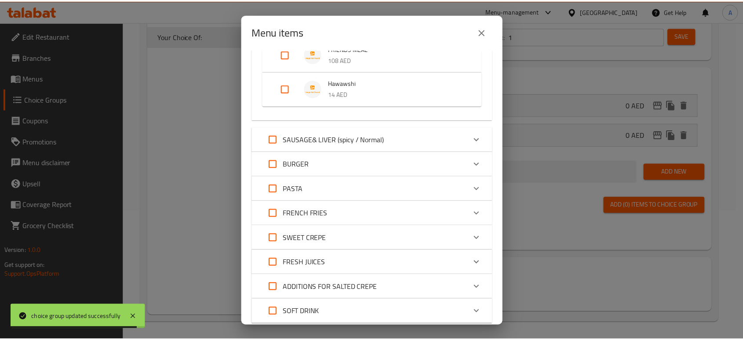
scroll to position [548, 0]
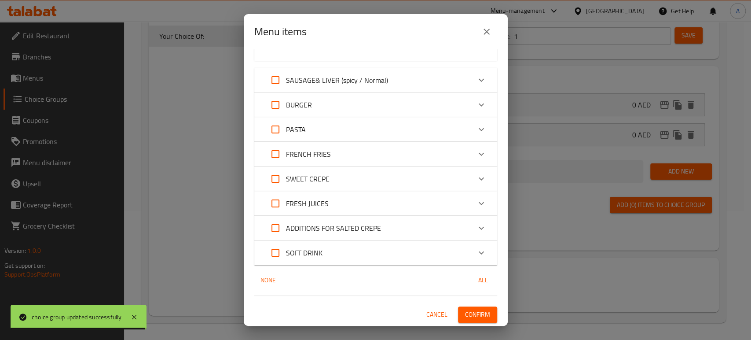
click at [466, 309] on span "Confirm" at bounding box center [477, 314] width 25 height 11
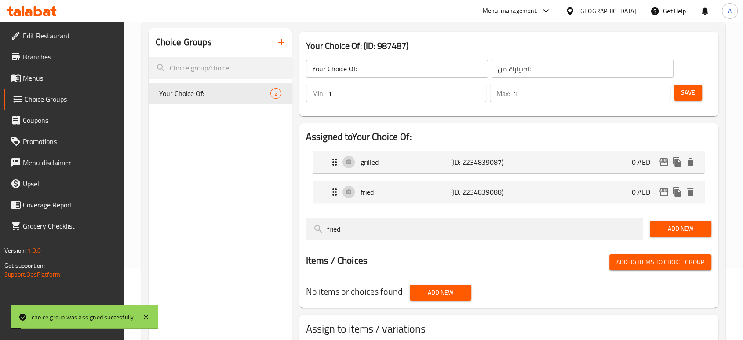
scroll to position [31, 0]
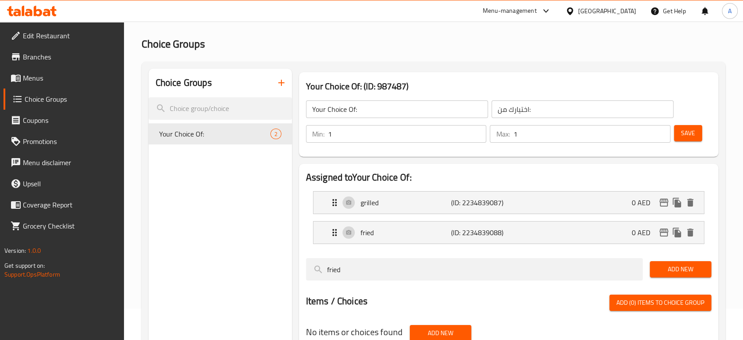
click at [285, 82] on icon "button" at bounding box center [281, 82] width 11 height 11
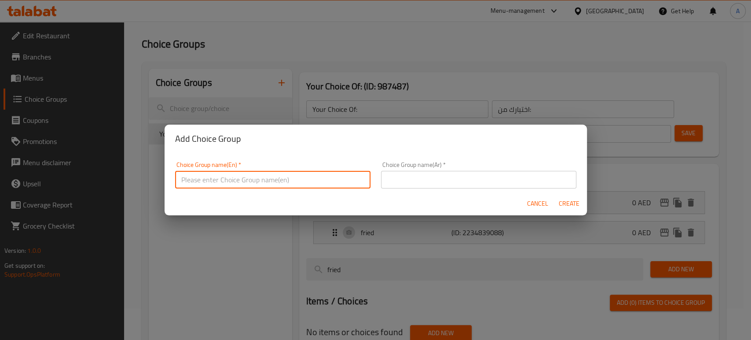
click at [276, 179] on input "text" at bounding box center [272, 180] width 195 height 18
type input "Your Choice Of:"
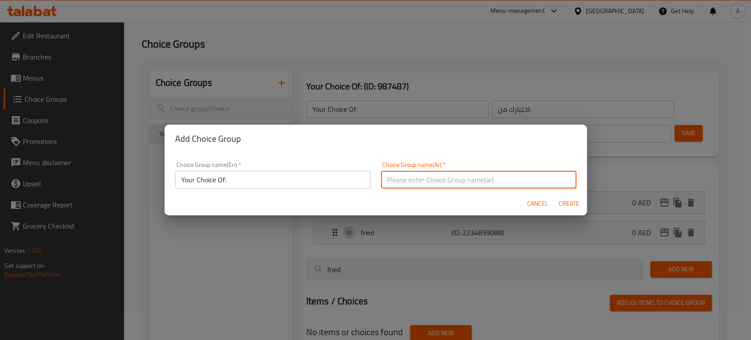
click at [399, 175] on input "text" at bounding box center [478, 180] width 195 height 18
type input "اختيارك من:"
click at [563, 207] on span "Create" at bounding box center [569, 203] width 21 height 11
type input "Your Choice Of:"
type input "0"
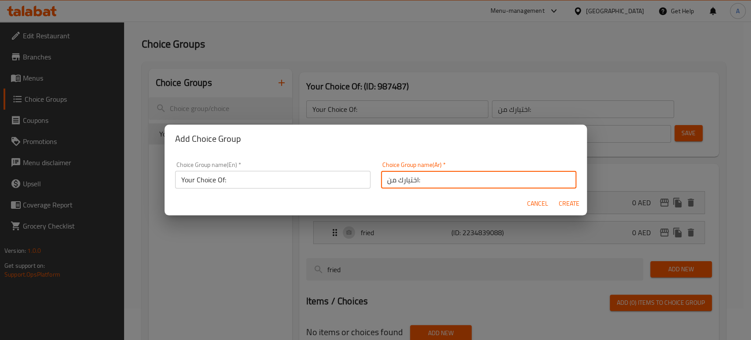
type input "0"
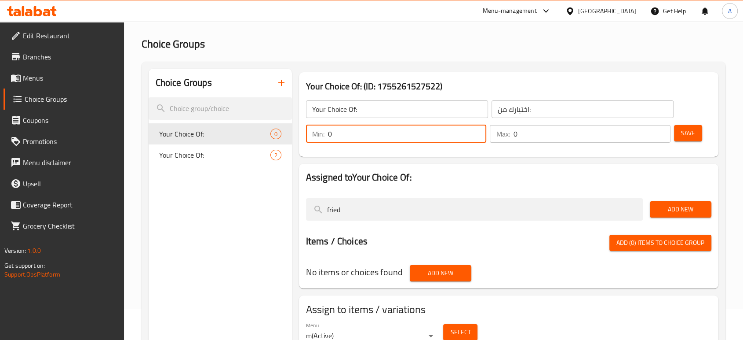
drag, startPoint x: 373, startPoint y: 131, endPoint x: 316, endPoint y: 129, distance: 57.2
click at [317, 130] on div "Min: 0 ​" at bounding box center [396, 134] width 181 height 18
type input "1"
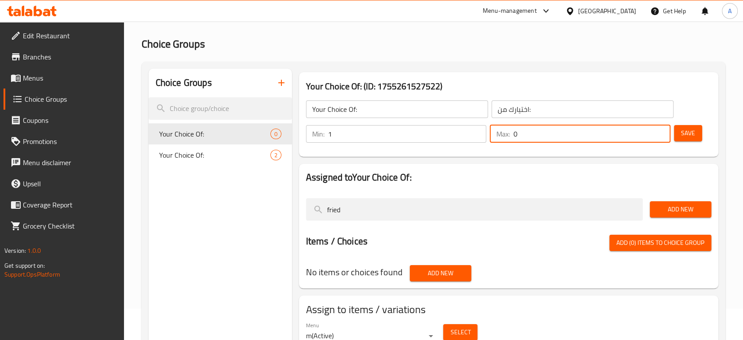
drag, startPoint x: 534, startPoint y: 137, endPoint x: 504, endPoint y: 143, distance: 30.4
click at [504, 143] on div "Max: 0 ​" at bounding box center [580, 133] width 184 height 21
type input "1"
click at [689, 128] on span "Save" at bounding box center [688, 133] width 14 height 11
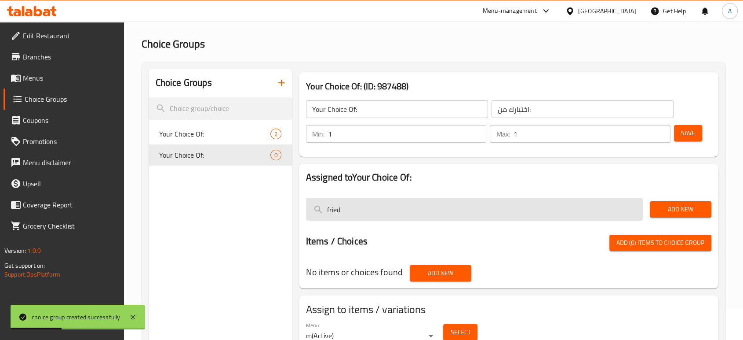
click at [398, 217] on input "fried" at bounding box center [474, 209] width 337 height 22
click at [396, 214] on input "fried" at bounding box center [474, 209] width 337 height 22
paste input "spicy"
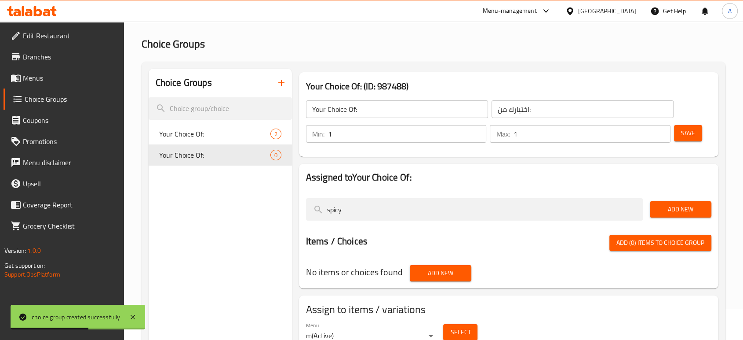
type input "spicy"
click at [672, 204] on span "Add New" at bounding box center [680, 209] width 47 height 11
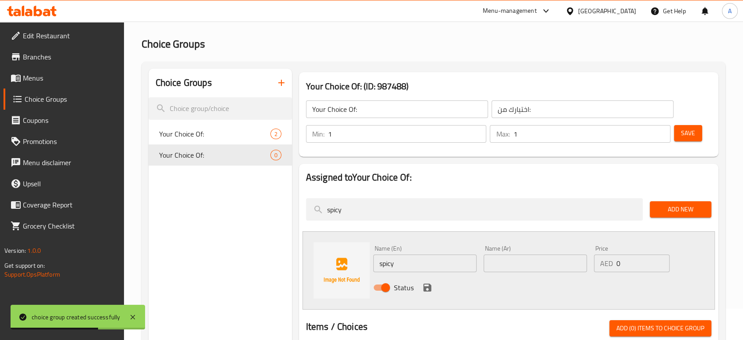
click at [523, 252] on div "Name (Ar) Name (Ar)" at bounding box center [535, 258] width 103 height 27
click at [517, 256] on input "text" at bounding box center [535, 263] width 103 height 18
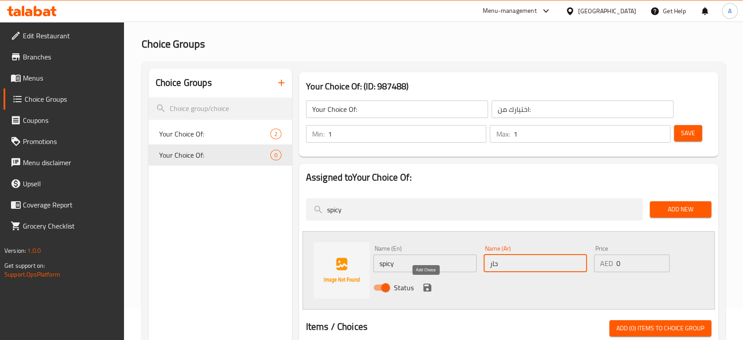
type input "حار"
click at [425, 289] on icon "save" at bounding box center [428, 287] width 8 height 8
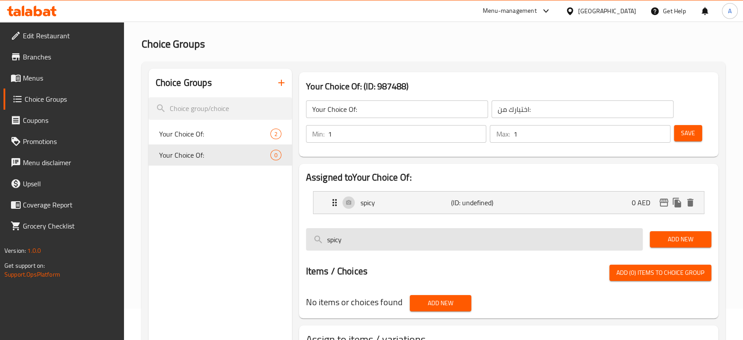
click at [434, 249] on input "spicy" at bounding box center [474, 239] width 337 height 22
click at [390, 243] on input "spicy" at bounding box center [474, 239] width 337 height 22
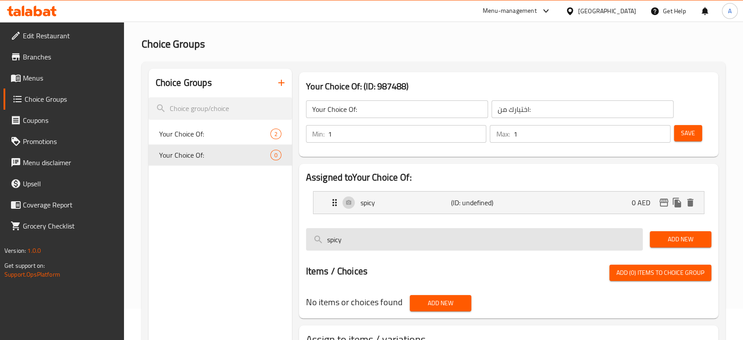
click at [390, 243] on input "spicy" at bounding box center [474, 239] width 337 height 22
paste input "Normal"
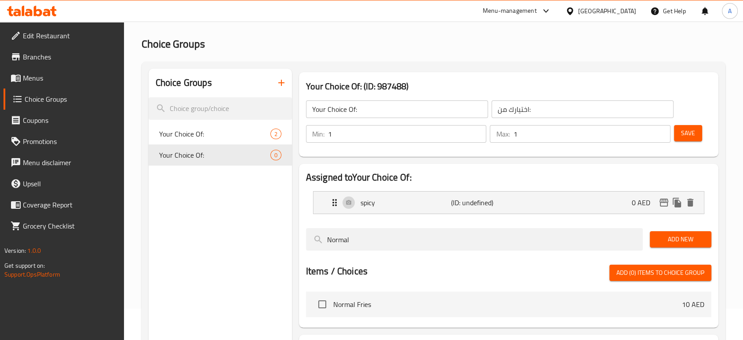
type input "Normal"
click at [676, 241] on span "Add New" at bounding box center [680, 239] width 47 height 11
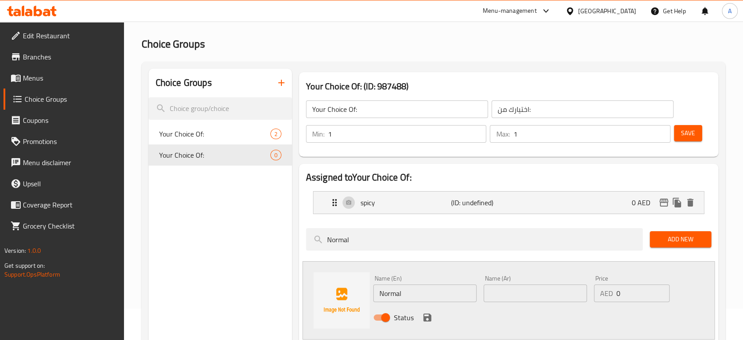
click at [516, 291] on input "text" at bounding box center [535, 293] width 103 height 18
type input "عادي"
click at [424, 319] on icon "save" at bounding box center [428, 317] width 8 height 8
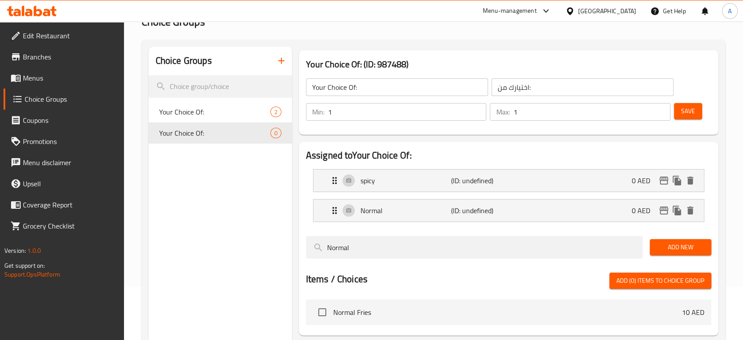
scroll to position [0, 0]
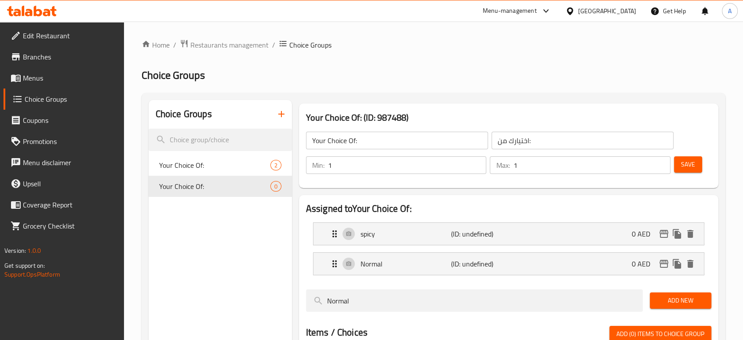
click at [685, 172] on button "Save" at bounding box center [688, 164] width 28 height 16
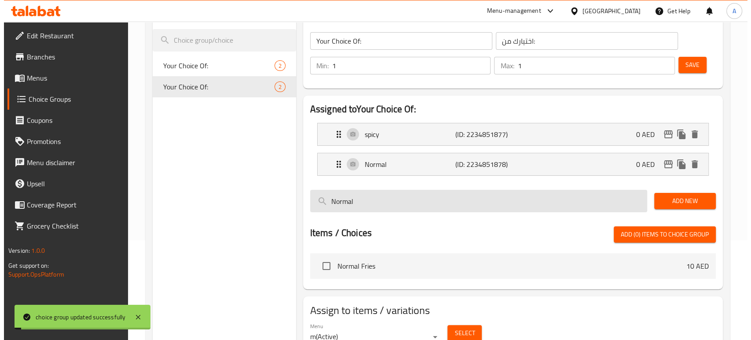
scroll to position [138, 0]
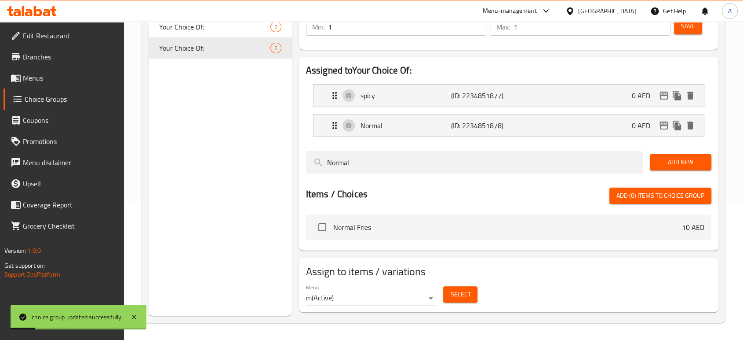
click at [467, 293] on span "Select" at bounding box center [460, 293] width 20 height 11
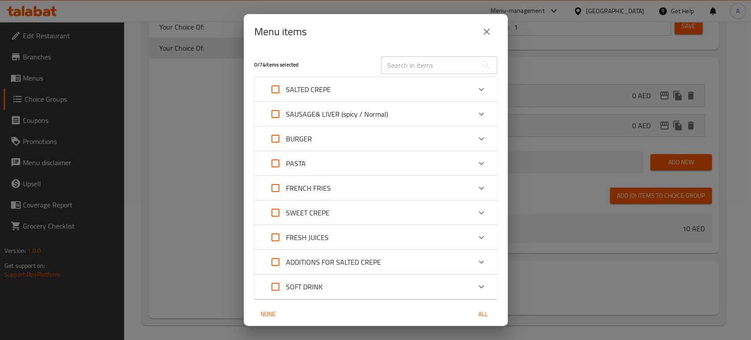
click at [275, 115] on input "Expand" at bounding box center [275, 113] width 21 height 21
checkbox input "true"
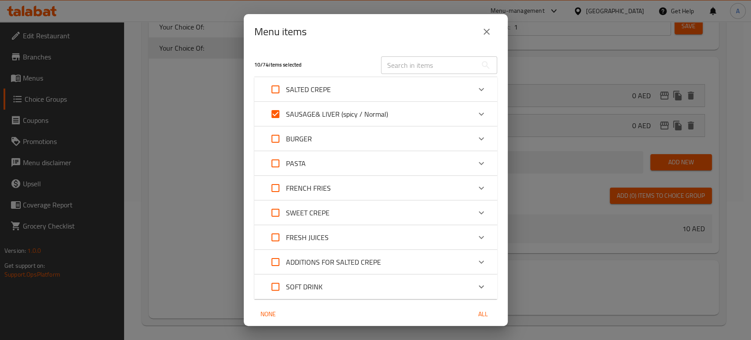
checkbox input "true"
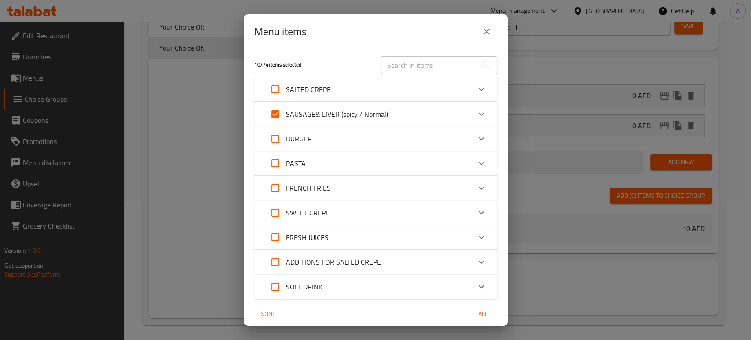
checkbox input "true"
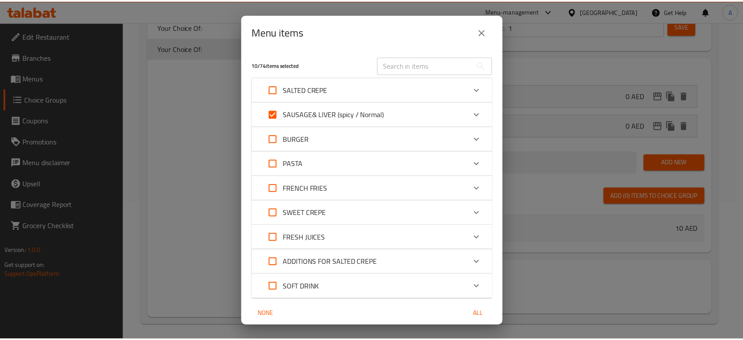
scroll to position [34, 0]
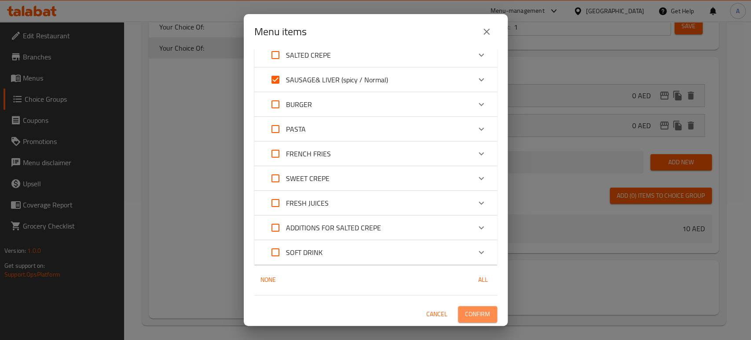
click at [471, 314] on span "Confirm" at bounding box center [477, 313] width 25 height 11
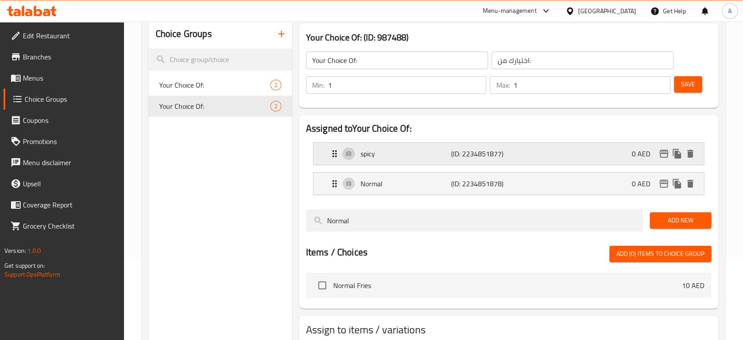
scroll to position [40, 0]
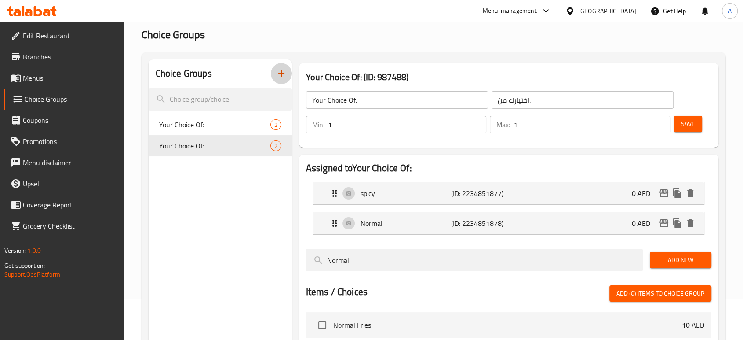
click at [276, 73] on icon "button" at bounding box center [281, 73] width 11 height 11
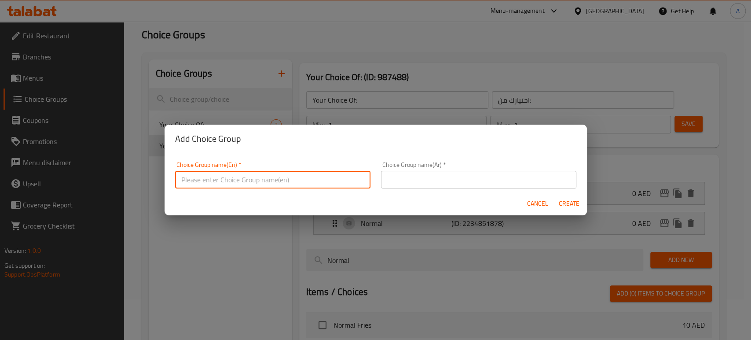
click at [262, 176] on input "text" at bounding box center [272, 180] width 195 height 18
type input "your Choice Of:"
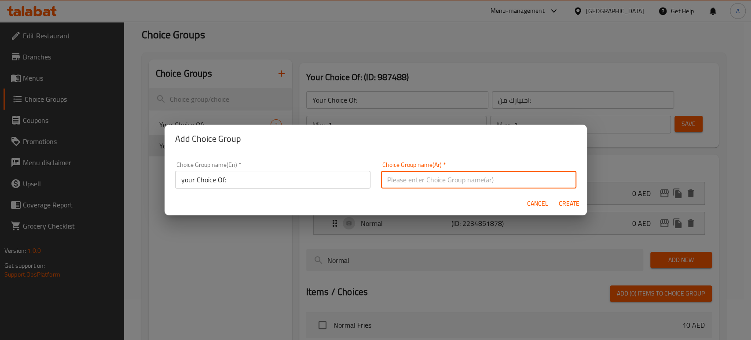
click at [412, 182] on input "text" at bounding box center [478, 180] width 195 height 18
type input "اختيارك من:"
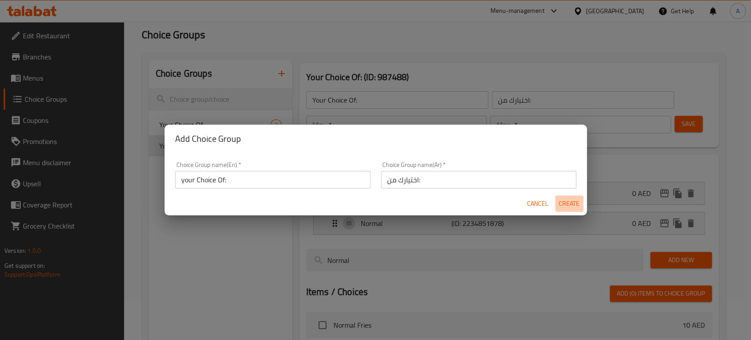
click at [572, 203] on span "Create" at bounding box center [569, 203] width 21 height 11
type input "your Choice Of:"
type input "0"
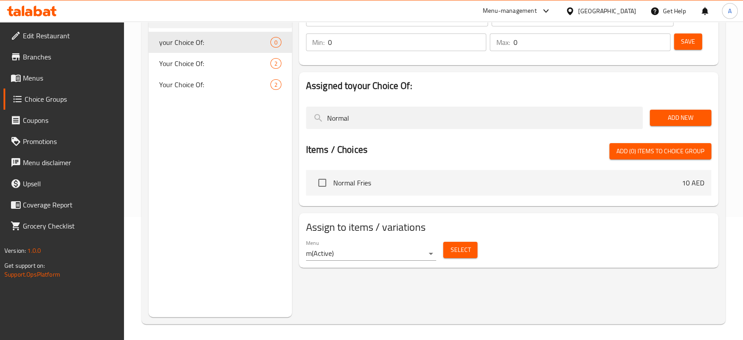
scroll to position [124, 0]
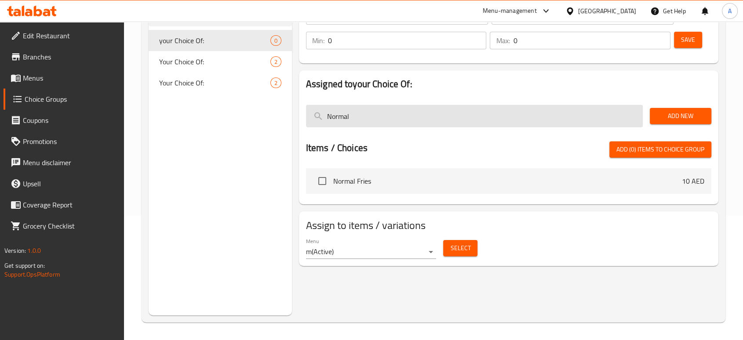
click at [351, 113] on input "Normal" at bounding box center [474, 116] width 337 height 22
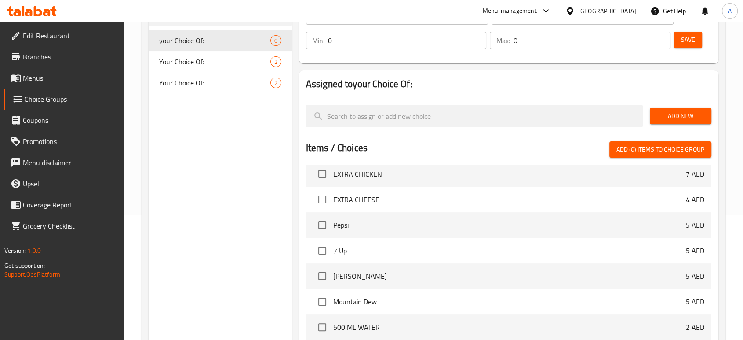
scroll to position [2511, 0]
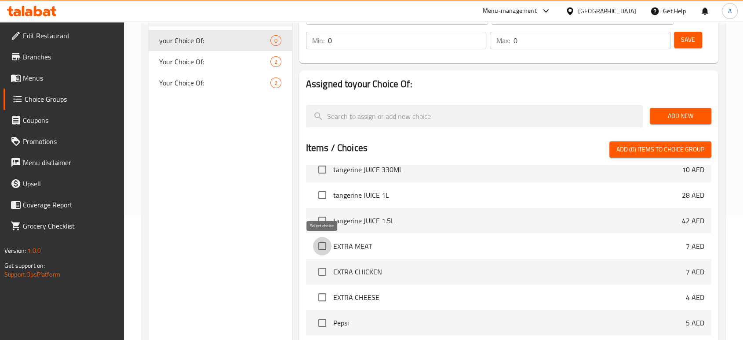
click at [321, 246] on input "checkbox" at bounding box center [322, 246] width 18 height 18
checkbox input "true"
click at [326, 270] on input "checkbox" at bounding box center [322, 271] width 18 height 18
checkbox input "true"
click at [323, 297] on input "checkbox" at bounding box center [322, 297] width 18 height 18
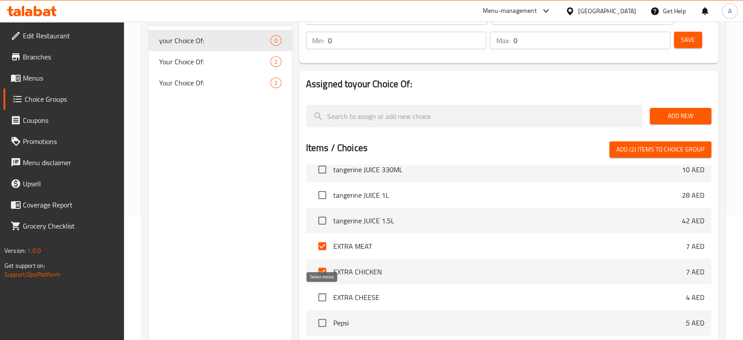
checkbox input "true"
click at [639, 152] on span "Add (3) items to choice group" at bounding box center [661, 149] width 88 height 11
checkbox input "false"
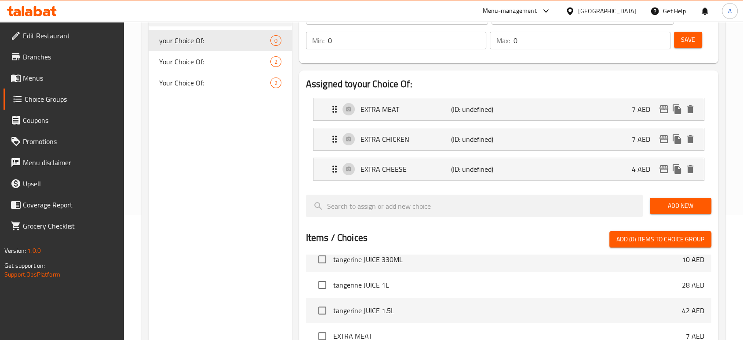
click at [457, 185] on nav "EXTRA MEAT (ID: undefined) 7 AED Name (En) EXTRA MEAT Name (En) Name (Ar) لحم إ…" at bounding box center [508, 139] width 405 height 97
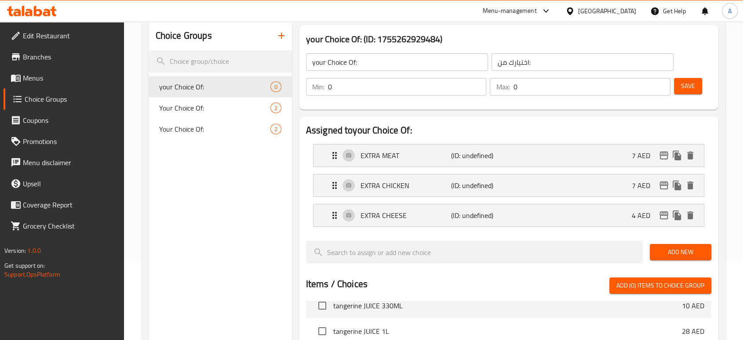
scroll to position [27, 0]
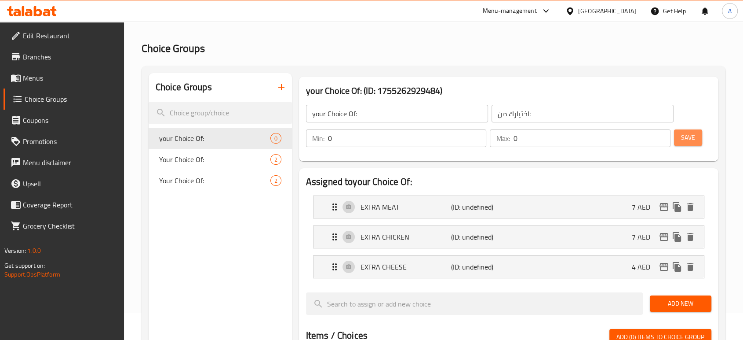
click at [693, 140] on span "Save" at bounding box center [688, 137] width 14 height 11
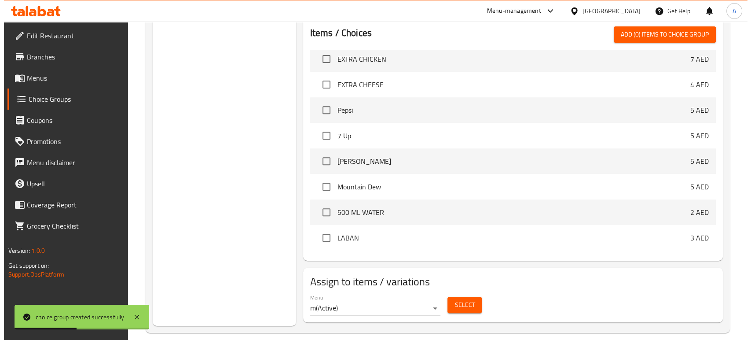
scroll to position [339, 0]
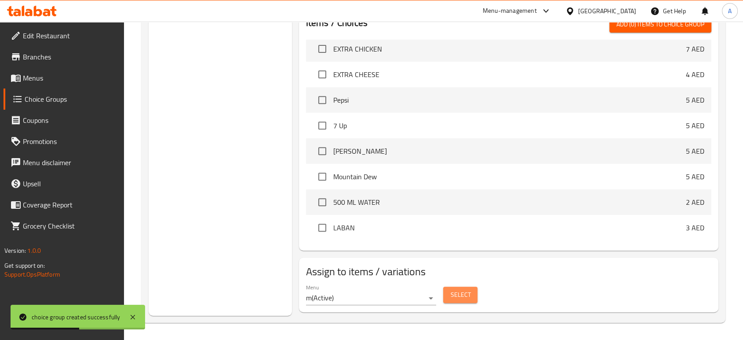
click at [463, 292] on span "Select" at bounding box center [460, 294] width 20 height 11
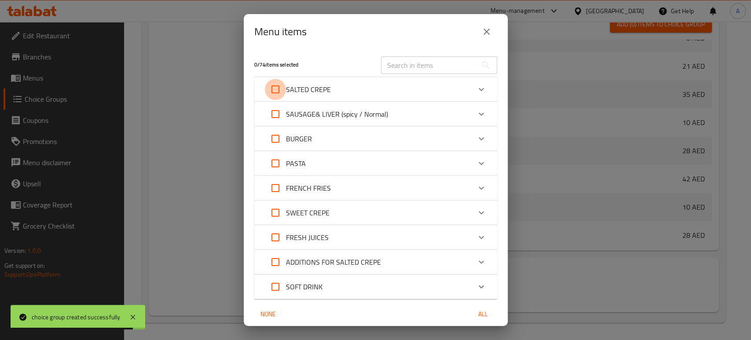
click at [275, 90] on input "Expand" at bounding box center [275, 89] width 21 height 21
checkbox input "true"
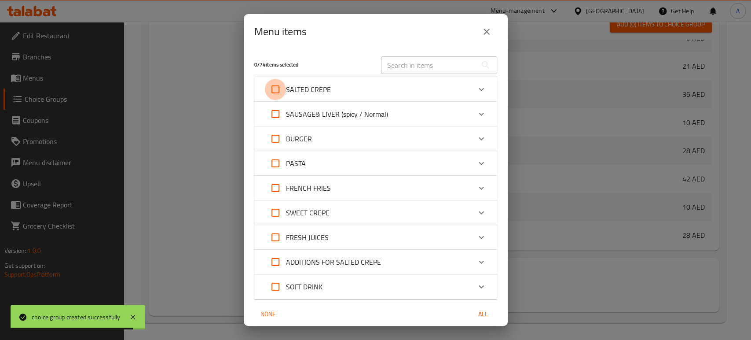
checkbox input "true"
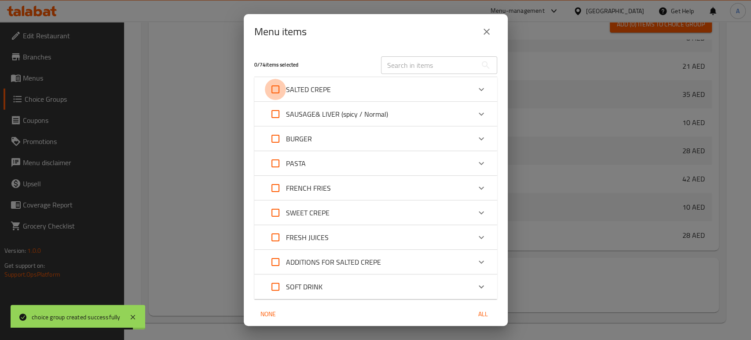
checkbox input "true"
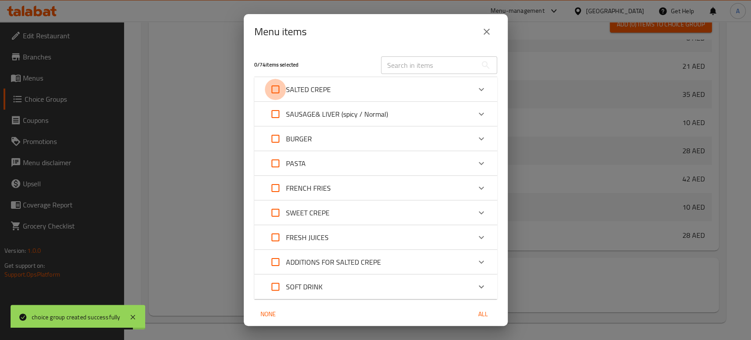
checkbox input "true"
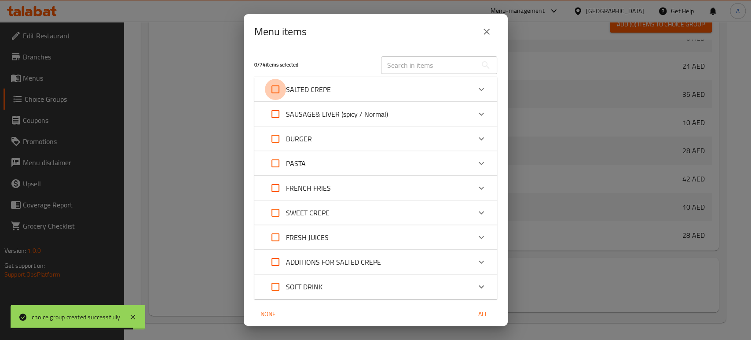
checkbox input "true"
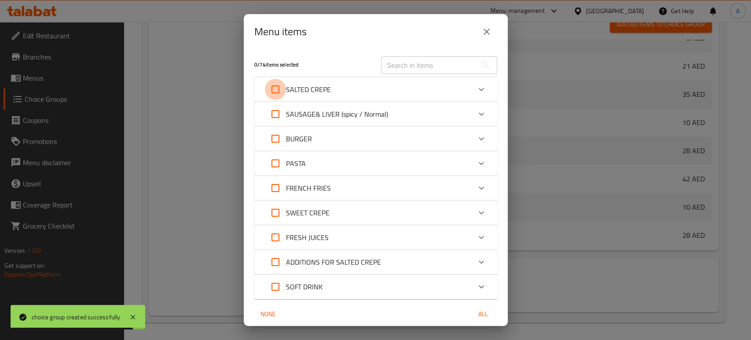
checkbox input "true"
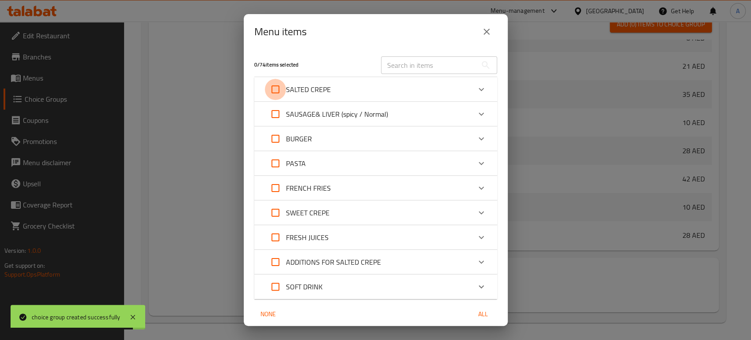
checkbox input "true"
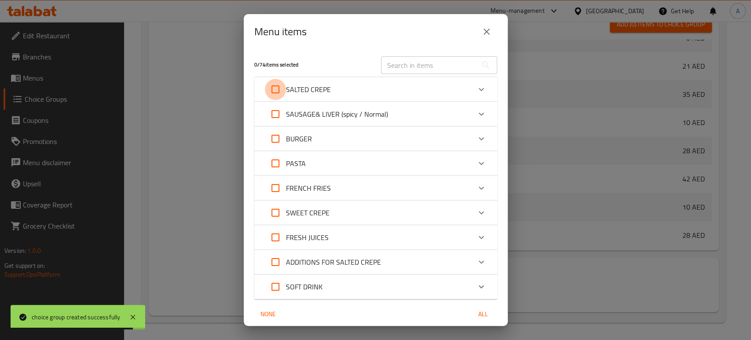
checkbox input "true"
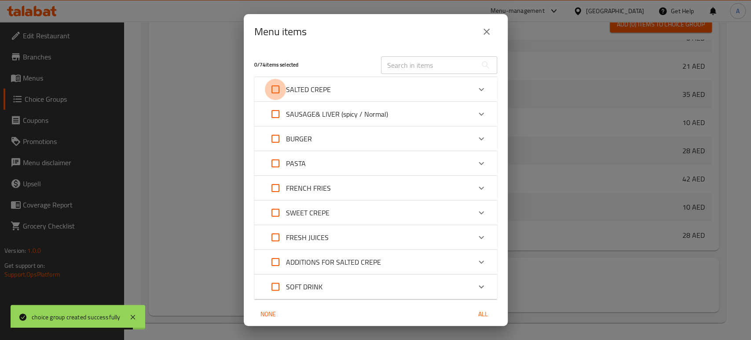
checkbox input "true"
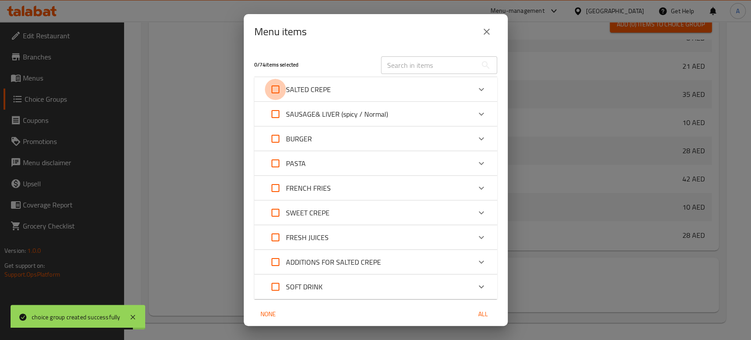
checkbox input "true"
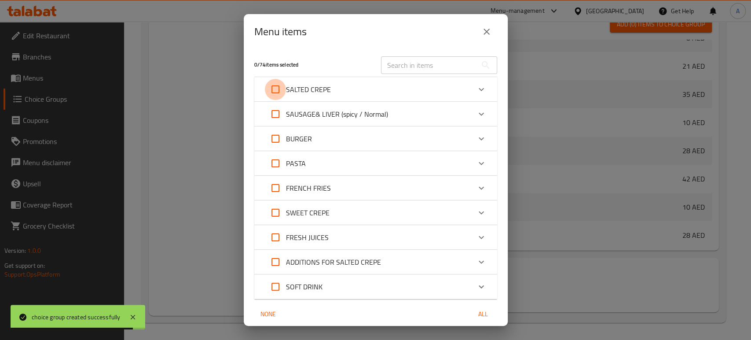
checkbox input "true"
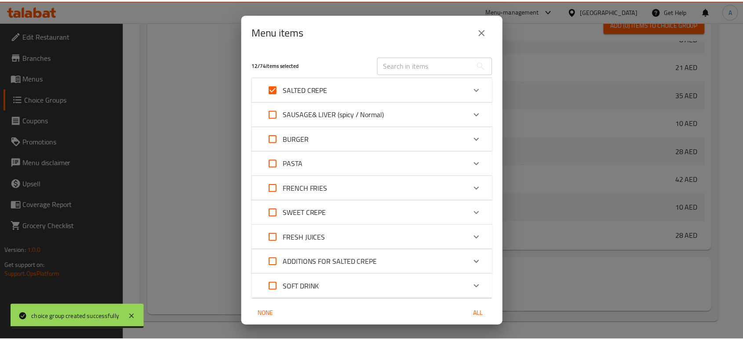
scroll to position [34, 0]
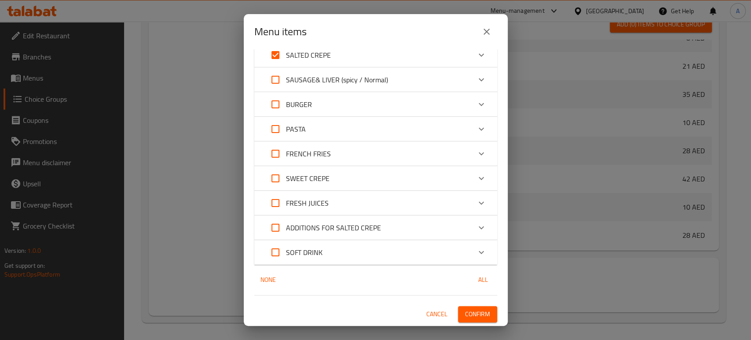
click at [472, 307] on button "Confirm" at bounding box center [477, 314] width 39 height 16
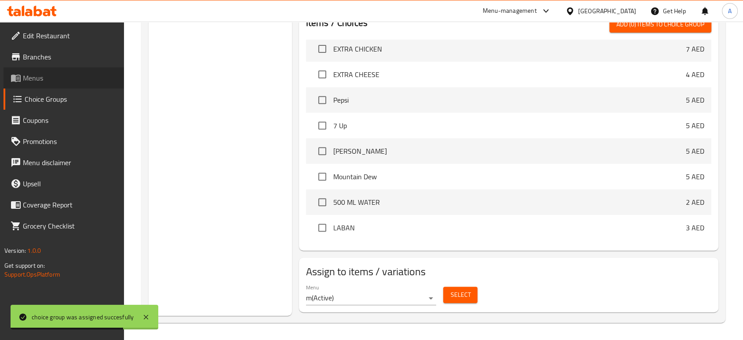
click at [42, 80] on span "Menus" at bounding box center [70, 78] width 94 height 11
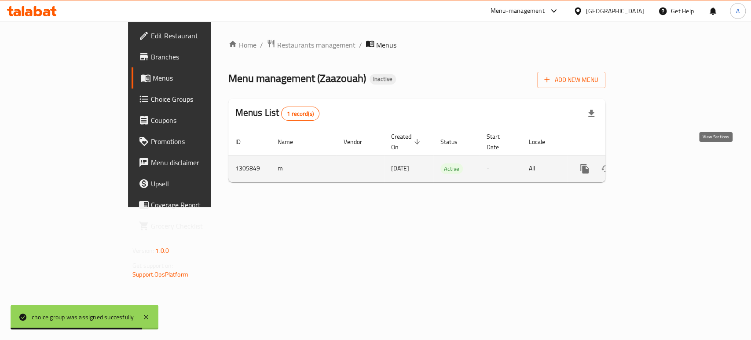
click at [652, 164] on icon "enhanced table" at bounding box center [648, 168] width 8 height 8
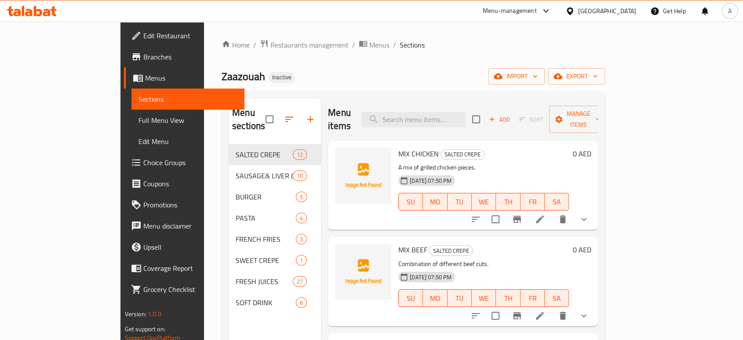
click at [527, 58] on div "Home / Restaurants management / Menus / Sections Zaazouah Inactive import expor…" at bounding box center [413, 242] width 383 height 406
click at [441, 112] on input "search" at bounding box center [414, 119] width 104 height 15
paste input "CHICKEN GRILL"
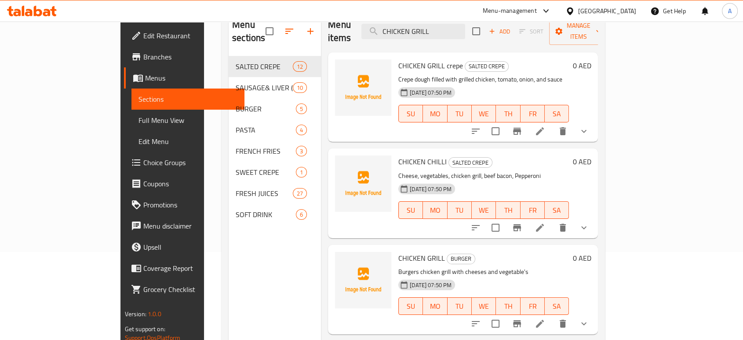
scroll to position [123, 0]
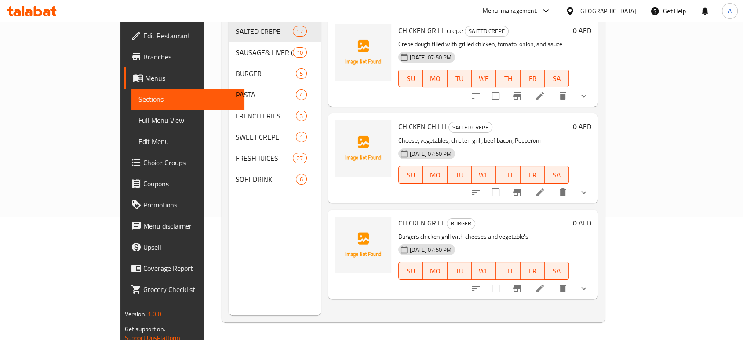
type input "CHICKEN GRILL"
click at [589, 283] on icon "show more" at bounding box center [584, 288] width 11 height 11
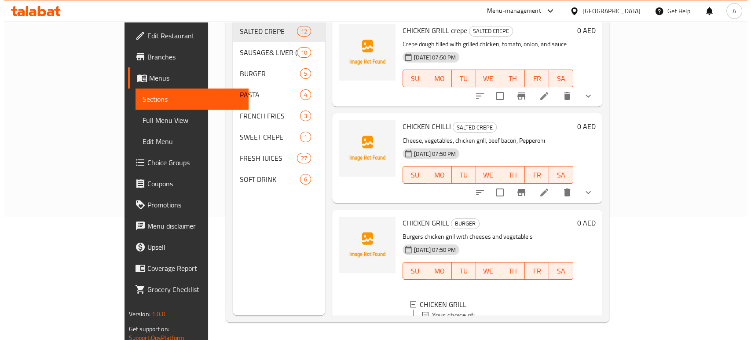
scroll to position [55, 0]
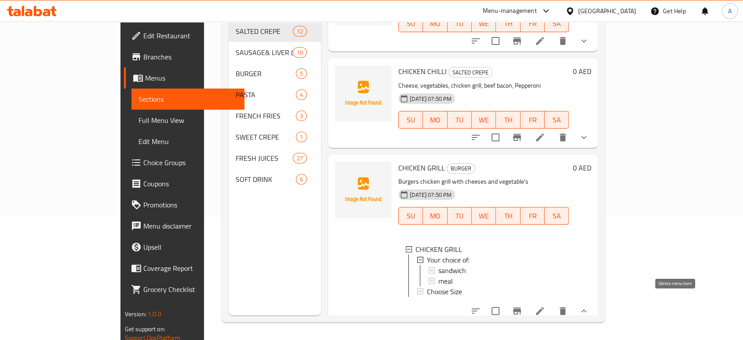
click at [566, 307] on icon "delete" at bounding box center [563, 311] width 6 height 8
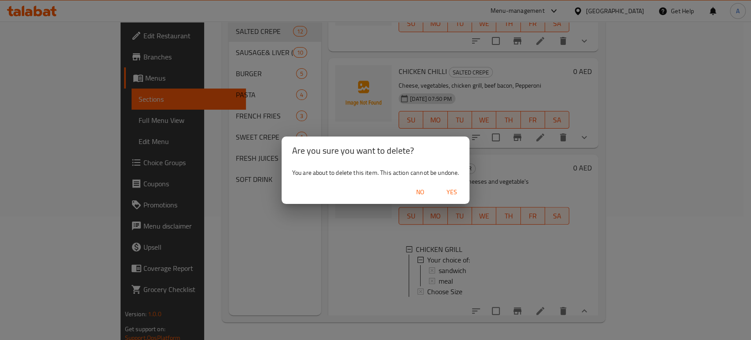
click at [445, 191] on span "Yes" at bounding box center [451, 191] width 21 height 11
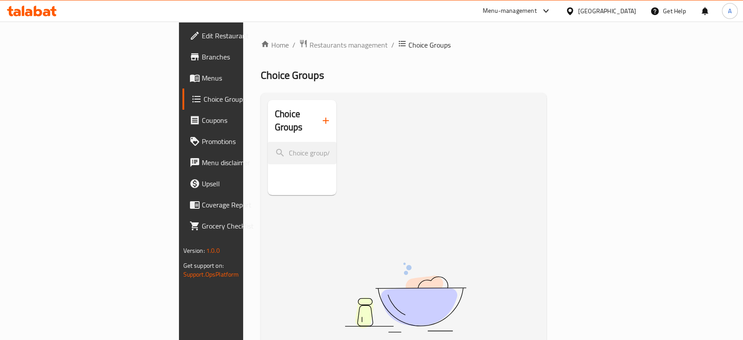
click at [202, 73] on span "Menus" at bounding box center [249, 78] width 94 height 11
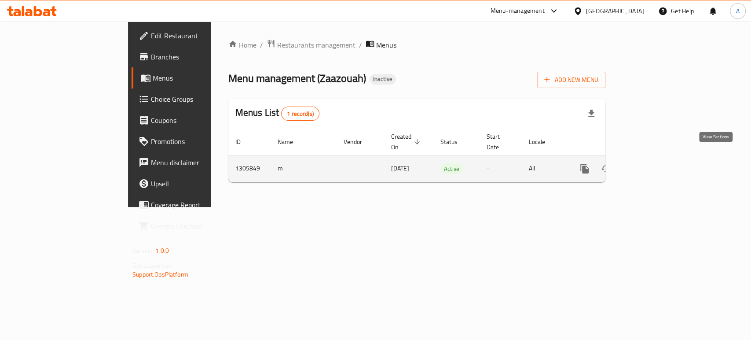
click at [652, 164] on icon "enhanced table" at bounding box center [648, 168] width 8 height 8
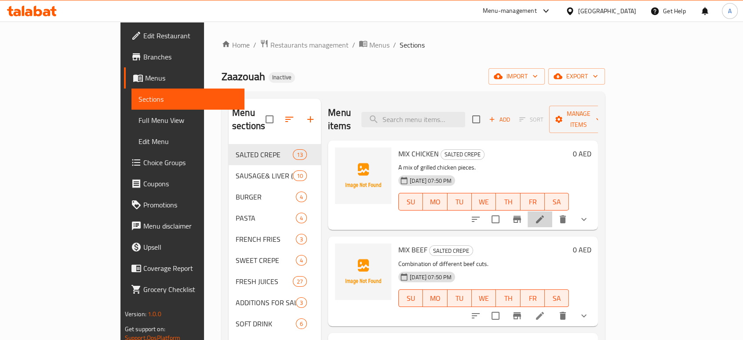
click at [552, 211] on li at bounding box center [540, 219] width 25 height 16
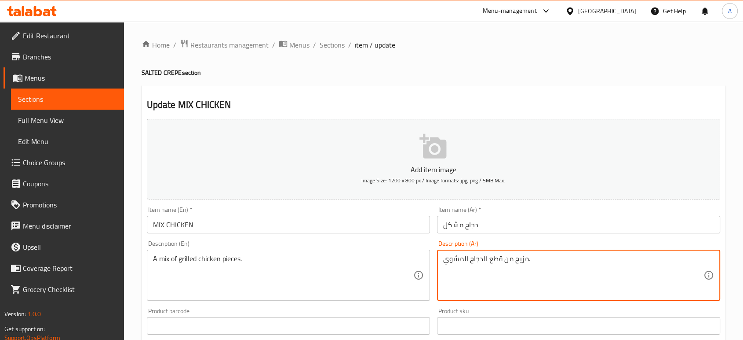
click at [520, 258] on textarea "مزيج من قطع الدجاج المشوي." at bounding box center [573, 275] width 260 height 42
type textarea "ميكس من قطع الدجاج المشوي."
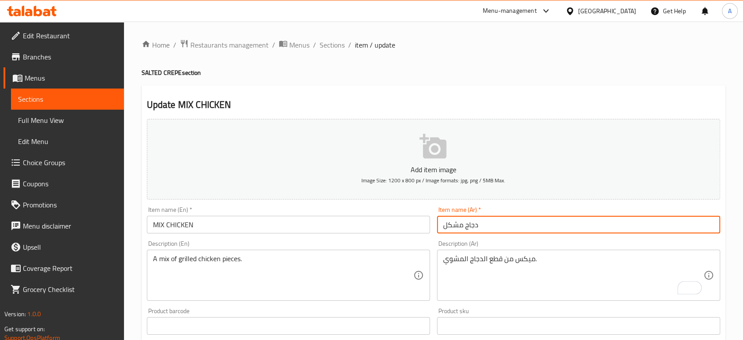
click at [492, 224] on input "دجاج مشكل" at bounding box center [578, 224] width 283 height 18
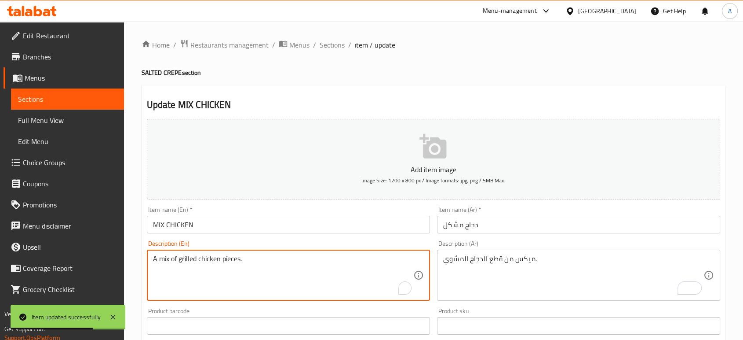
click at [248, 265] on textarea "A mix of grilled chicken pieces." at bounding box center [283, 275] width 260 height 42
click at [336, 41] on span "Sections" at bounding box center [332, 45] width 25 height 11
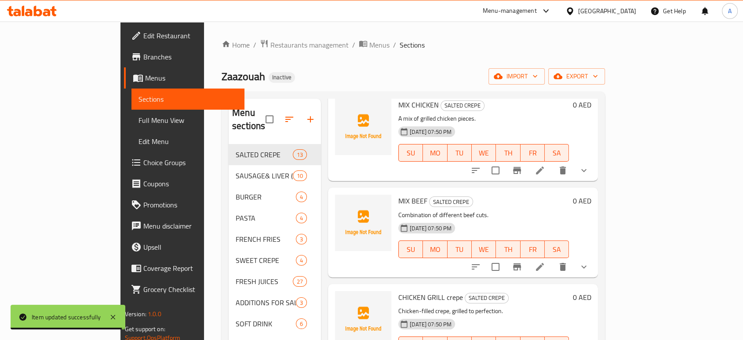
scroll to position [98, 0]
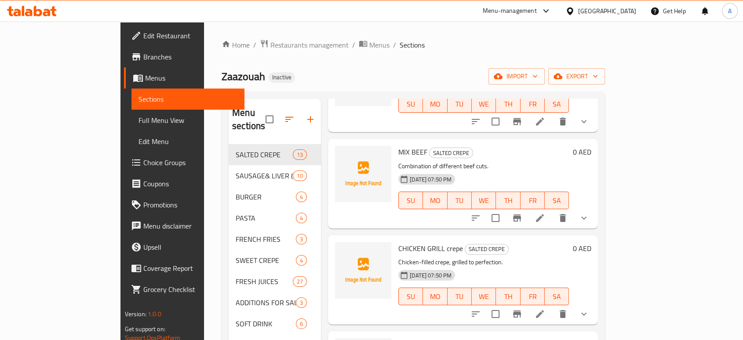
click at [545, 308] on icon at bounding box center [540, 313] width 11 height 11
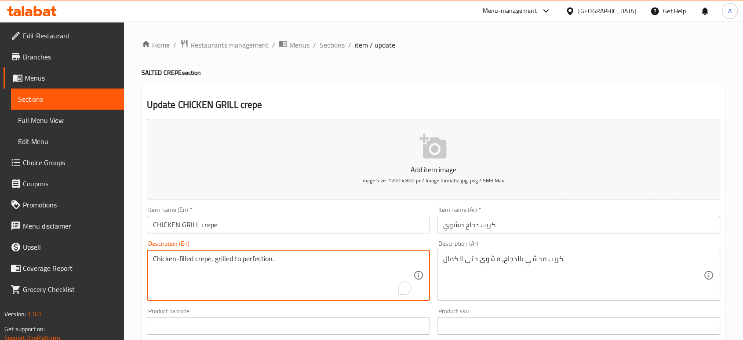
click at [251, 259] on textarea "Chicken-filled crepe, grilled to perfection." at bounding box center [283, 275] width 260 height 42
paste textarea "Crepe dough filled with grilled chicken, tomato, onion, and sauce"
click at [271, 259] on textarea "Chicken-filled crepe, grilled to Crepe dough filled with grilled chicken, tomat…" at bounding box center [283, 275] width 260 height 42
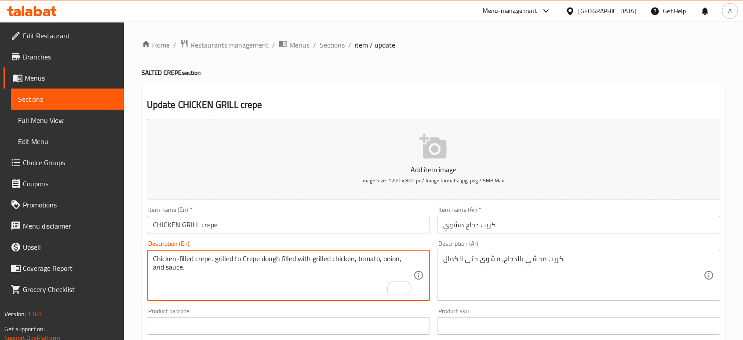
paste textarea "repe dough filled with grilled chicken, tomato, onion, and sauce"
type textarea "Crepe dough filled with grilled chicken, tomato, onion, and sauce"
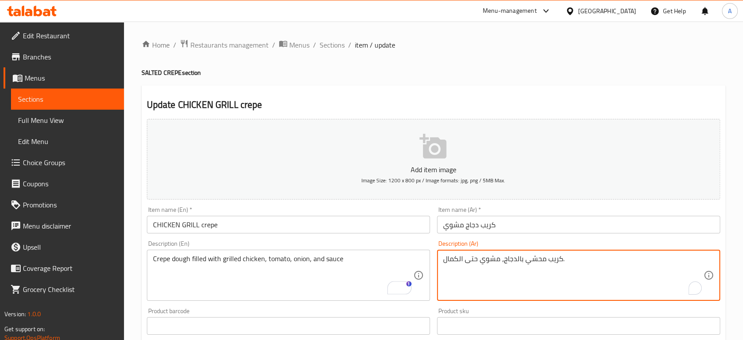
click at [504, 263] on textarea "كريب محشي بالدجاج، مشوي حتى الكمال." at bounding box center [573, 275] width 260 height 42
paste textarea "عجينة كريب مليئة بدجاج مشوية، طماطم، بصل وصوص"
type textarea "عجينة كريب مليئة بدجاج مشوية، طماطم، بصل وصوص"
click at [524, 230] on input "كريب دجاج مشوي" at bounding box center [578, 224] width 283 height 18
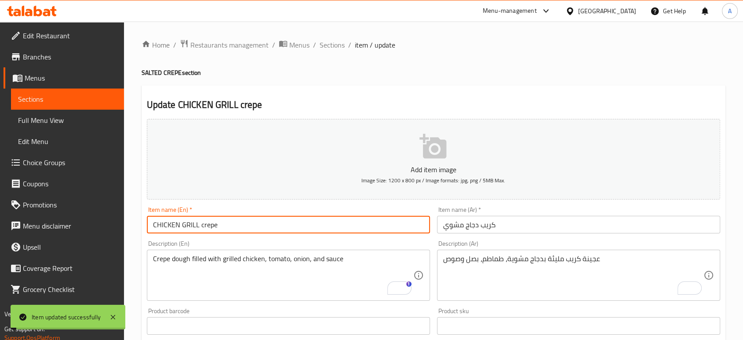
click at [227, 224] on input "CHICKEN GRILL crepe" at bounding box center [288, 224] width 283 height 18
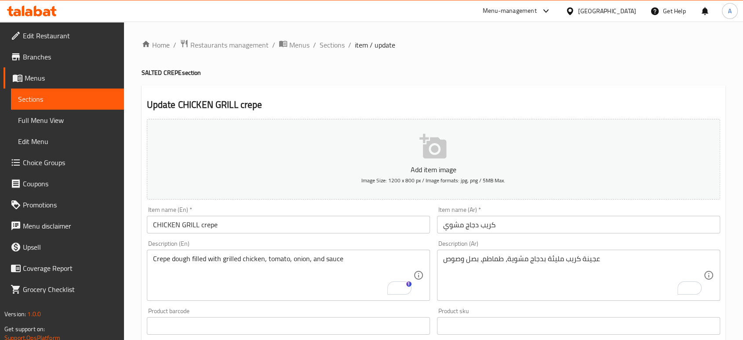
click at [537, 66] on div "Home / Restaurants management / Menus / Sections / item / update SALTED CREPE s…" at bounding box center [434, 344] width 584 height 610
click at [245, 222] on input "CHICKEN GRILL crepe" at bounding box center [288, 224] width 283 height 18
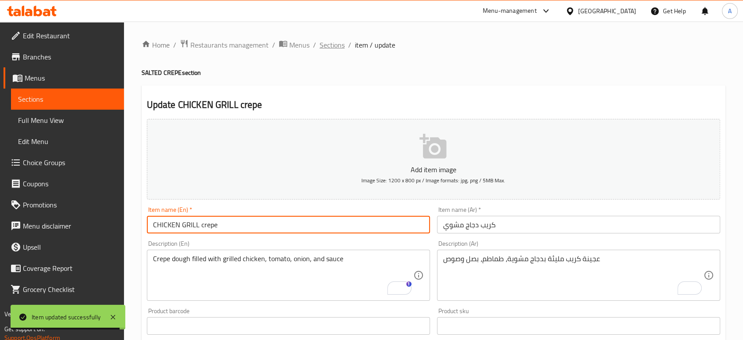
click at [336, 47] on span "Sections" at bounding box center [332, 45] width 25 height 11
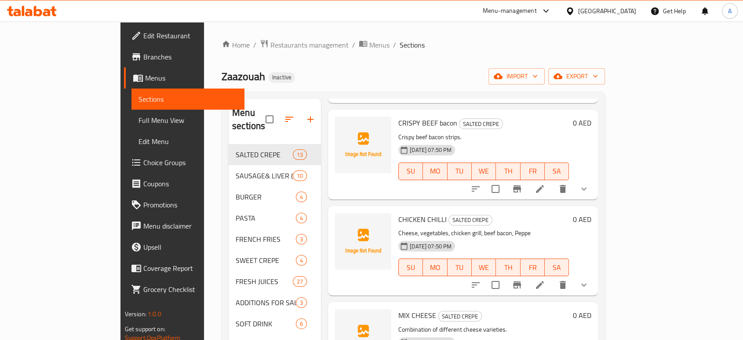
scroll to position [342, 0]
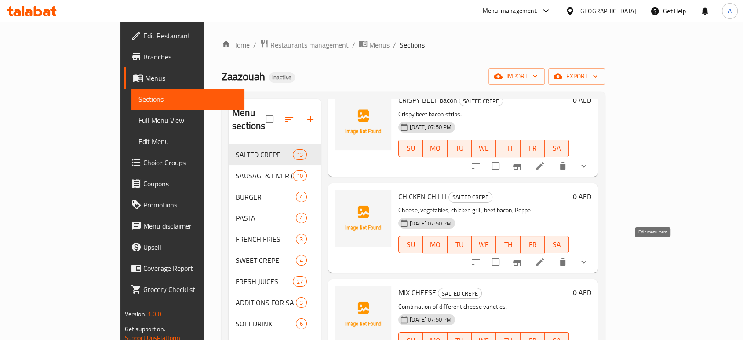
click at [545, 256] on icon at bounding box center [540, 261] width 11 height 11
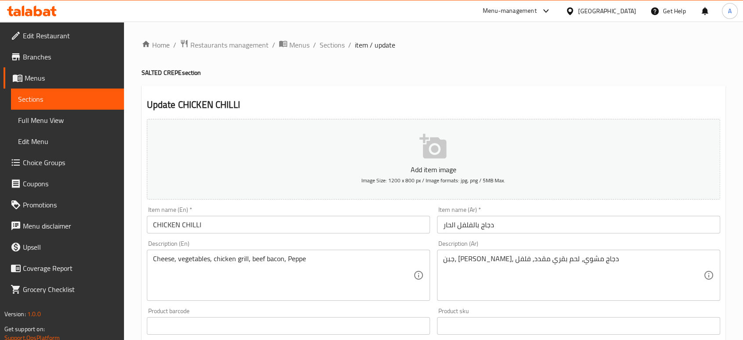
click at [272, 258] on textarea "Cheese, vegetables, chicken grill, beef bacon, Peppe" at bounding box center [283, 275] width 260 height 42
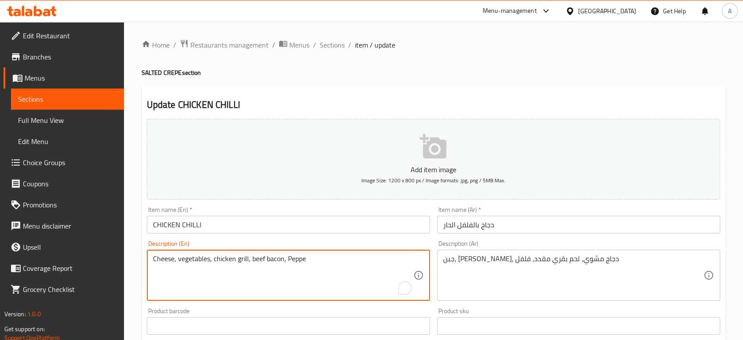
click at [272, 258] on textarea "Cheese, vegetables, chicken grill, beef bacon, Peppe" at bounding box center [283, 275] width 260 height 42
paste textarea "roni"
type textarea "Cheese, vegetables, chicken grill, beef bacon, Pepperoni"
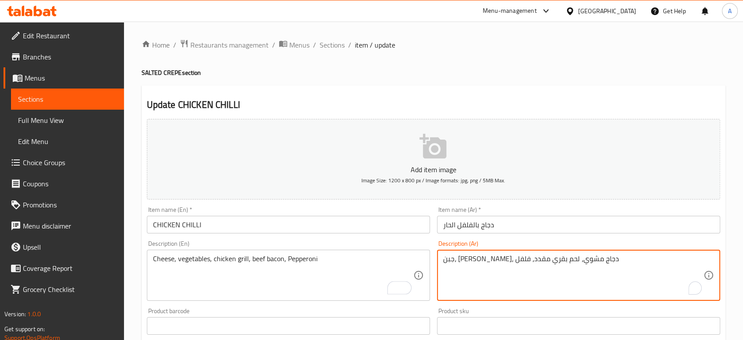
click at [450, 260] on textarea "جبن، [PERSON_NAME]، دجاج مشوي، لحم بقري مقدد، فلفل" at bounding box center [573, 275] width 260 height 42
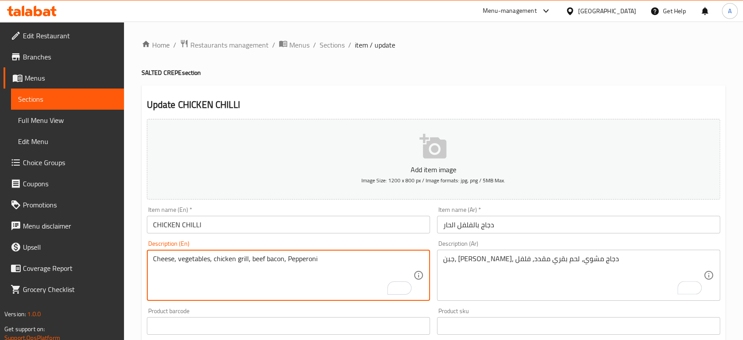
click at [303, 263] on textarea "Cheese, vegetables, chicken grill, beef bacon, Pepperoni" at bounding box center [283, 275] width 260 height 42
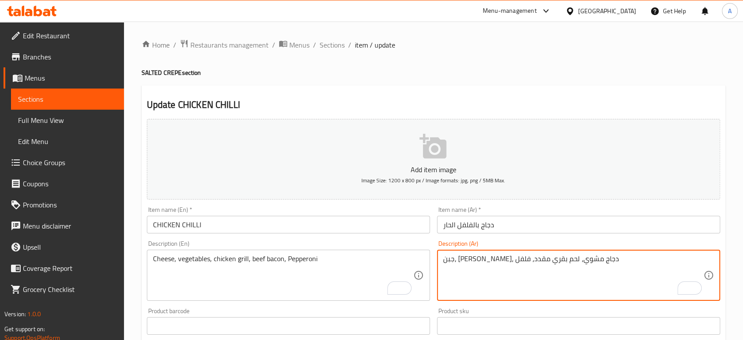
click at [450, 259] on textarea "جبن، [PERSON_NAME]، دجاج مشوي، لحم بقري مقدد، فلفل" at bounding box center [573, 275] width 260 height 42
paste textarea "بيبروني"
type textarea "جبن، [PERSON_NAME]، دجاج مشوي، لحم بقري مقدد، بيبروني"
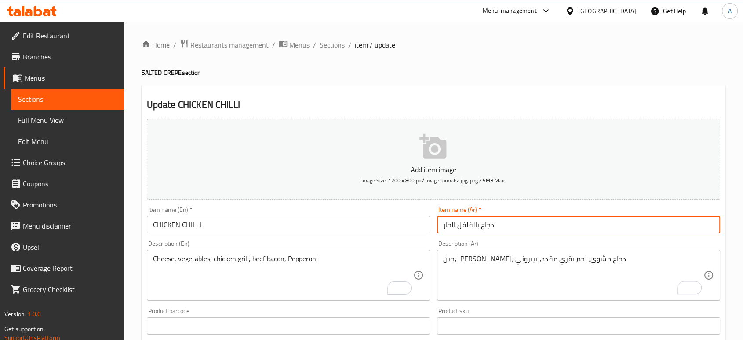
click at [508, 224] on input "دجاج بالفلفل الحار" at bounding box center [578, 224] width 283 height 18
click at [320, 41] on span "Sections" at bounding box center [332, 45] width 25 height 11
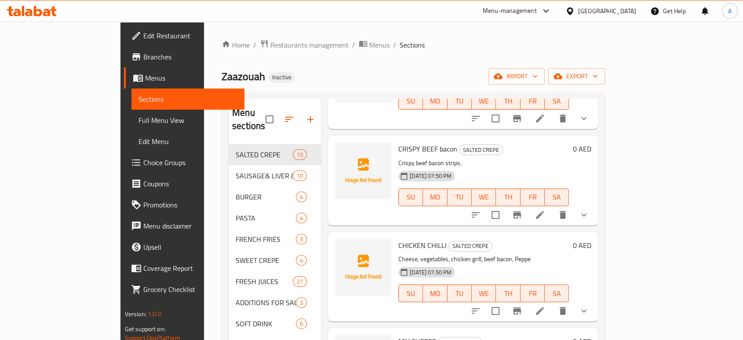
scroll to position [391, 0]
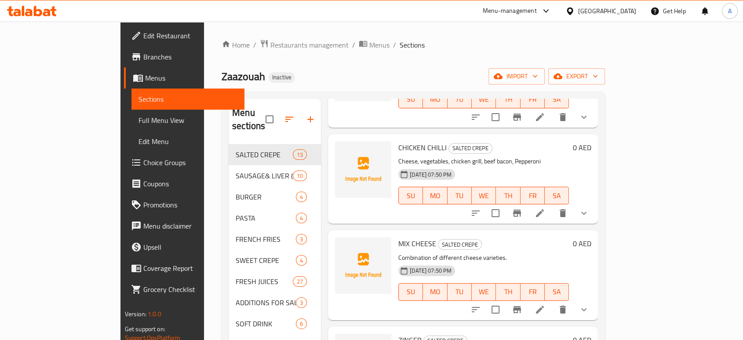
click at [552, 301] on li at bounding box center [540, 309] width 25 height 16
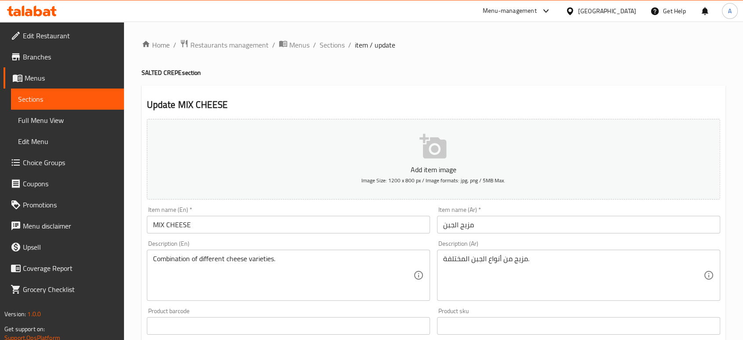
click at [482, 229] on input "مزيج الجبن" at bounding box center [578, 224] width 283 height 18
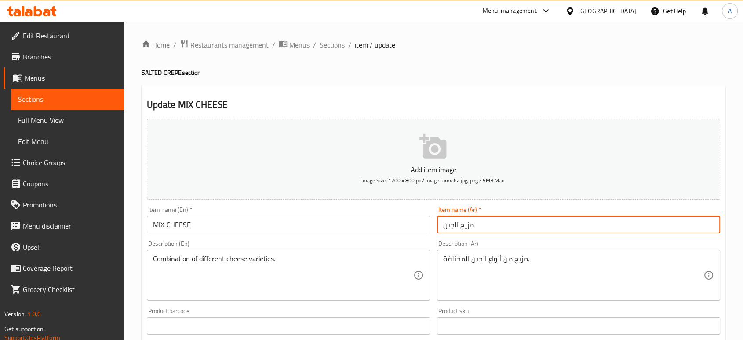
click at [465, 227] on input "مزيج الجبن" at bounding box center [578, 224] width 283 height 18
type input "ميكس الجبن"
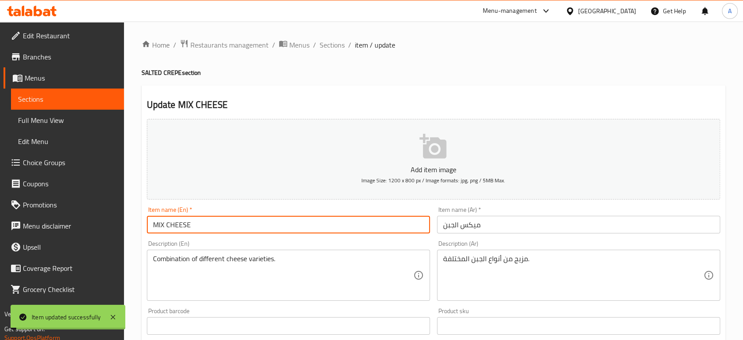
click at [209, 222] on input "MIX CHEESE" at bounding box center [288, 224] width 283 height 18
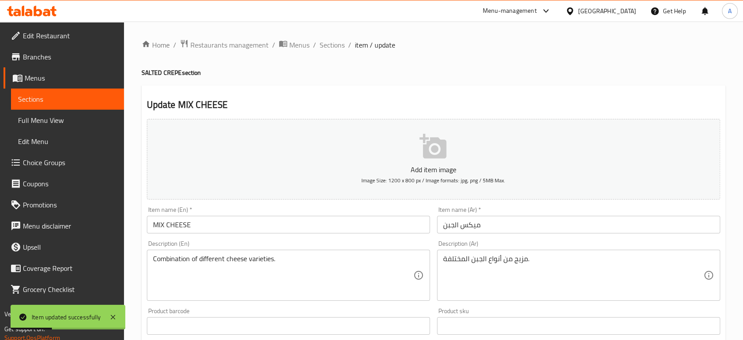
click at [173, 74] on h4 "SALTED CREPE section" at bounding box center [434, 72] width 584 height 9
copy h4 "CREPE"
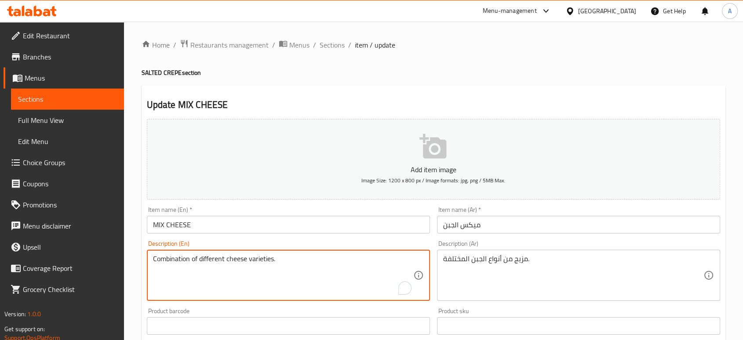
click at [295, 262] on textarea "Combination of different cheese varieties." at bounding box center [283, 275] width 260 height 42
paste textarea "Blend of melted cheese, veggies, tangy sauce, and herbs in a thin and crispy cr…"
type textarea "Blend of melted cheese, veggies, tangy sauce, and herbs in a thin and crispy cr…"
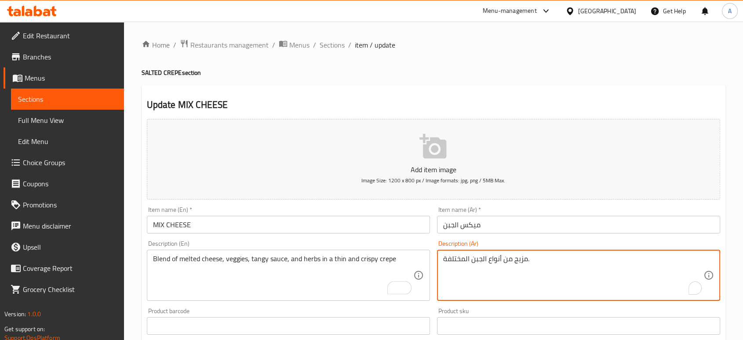
click at [470, 265] on textarea "مزيج من أنواع الجبن المختلفة." at bounding box center [573, 275] width 260 height 42
click at [469, 263] on textarea "مزيج من أنواع الجبن المختلفة." at bounding box center [573, 275] width 260 height 42
click at [473, 260] on textarea "مزيج من أنواع الجبن المختلفة." at bounding box center [573, 275] width 260 height 42
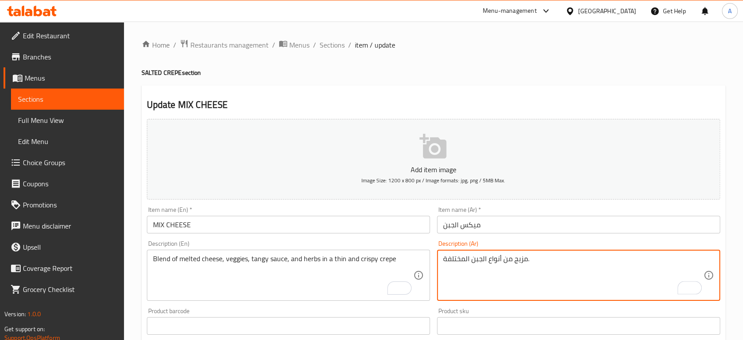
paste textarea "لجبن المذاب والخضروات والصلصة الحامضة والأعشاب في كريب رقيق وهش"
click at [548, 262] on textarea "مزيج من الجبن المذاب والخضروات والصلصة الحامضة والأعشاب في كريب رقيق وهش" at bounding box center [573, 275] width 260 height 42
type textarea "مزيج من الجبن المذاب والخضروات والصلصة منعشه والأعشاب في كريب رقيق وهش"
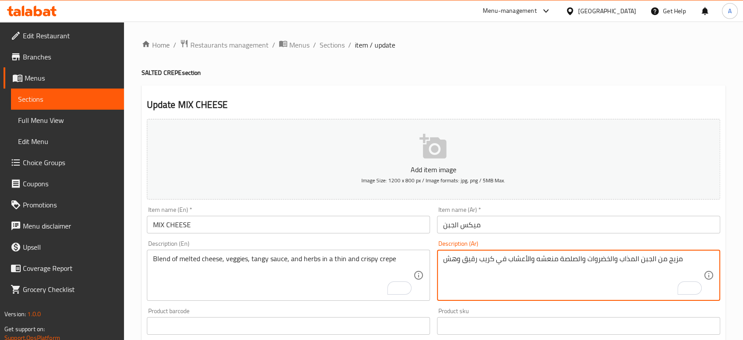
click at [496, 221] on input "ميكس الجبن" at bounding box center [578, 224] width 283 height 18
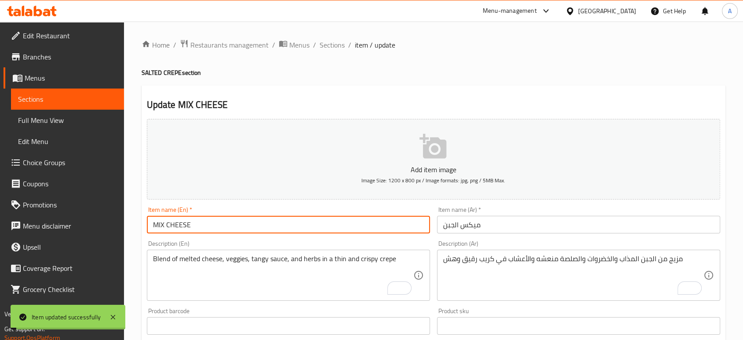
click at [201, 226] on input "MIX CHEESE" at bounding box center [288, 224] width 283 height 18
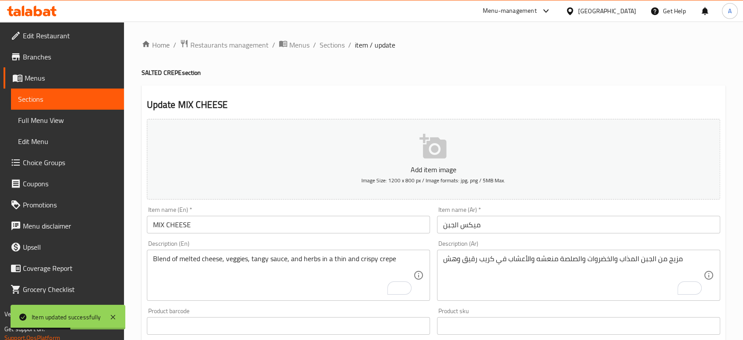
drag, startPoint x: 472, startPoint y: 51, endPoint x: 480, endPoint y: 32, distance: 20.9
click at [472, 48] on div "Home / Restaurants management / Menus / Sections / item / update SALTED CREPE s…" at bounding box center [434, 344] width 584 height 610
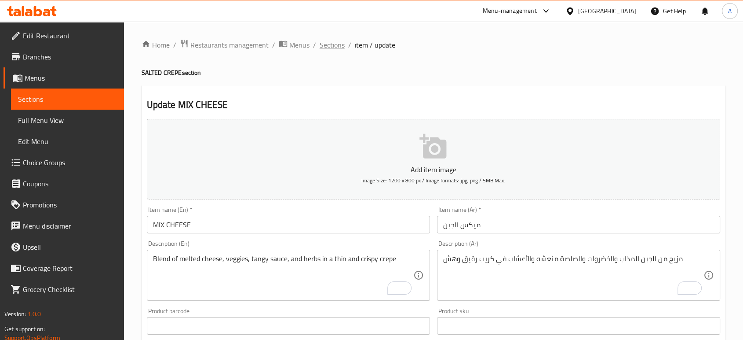
click at [320, 43] on span "Sections" at bounding box center [332, 45] width 25 height 11
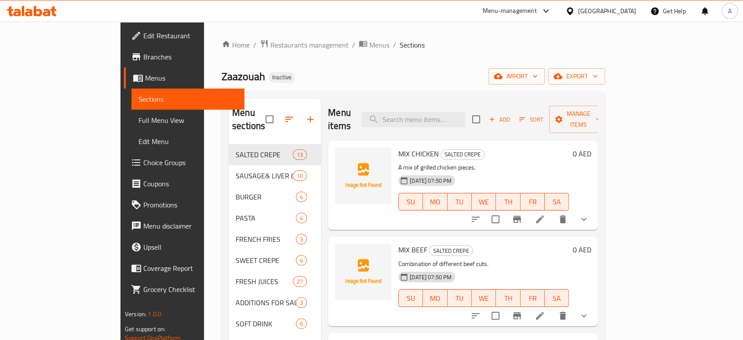
click at [443, 121] on div "Menu items Add Sort Manage items" at bounding box center [463, 120] width 270 height 42
click at [443, 116] on input "search" at bounding box center [414, 119] width 104 height 15
paste input "ZINGER"
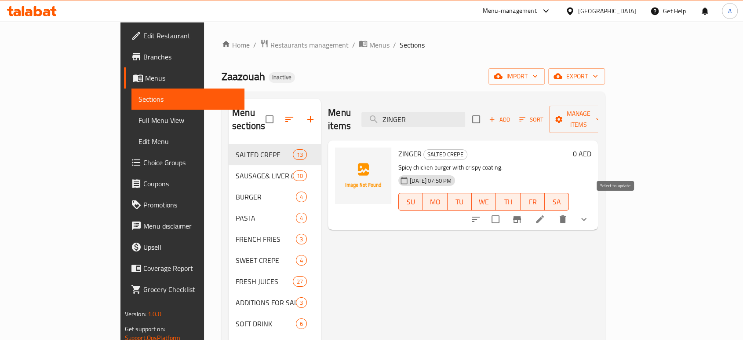
type input "ZINGER"
click at [505, 211] on input "checkbox" at bounding box center [495, 219] width 18 height 18
checkbox input "true"
click at [601, 110] on span "Manage items" at bounding box center [578, 119] width 45 height 22
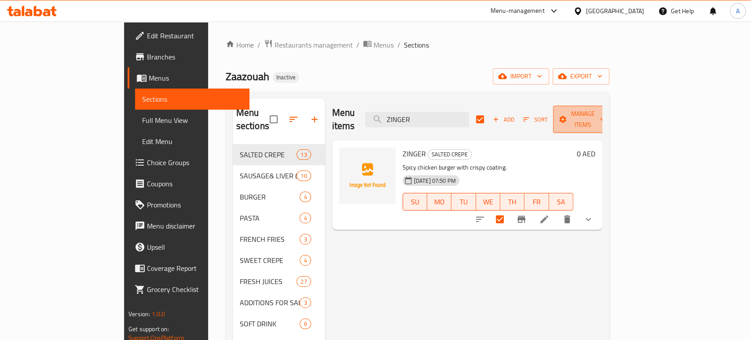
checkbox input "false"
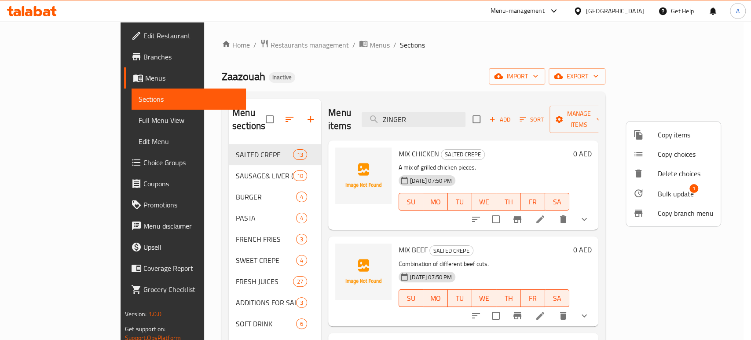
click at [669, 195] on span "Bulk update" at bounding box center [675, 193] width 36 height 11
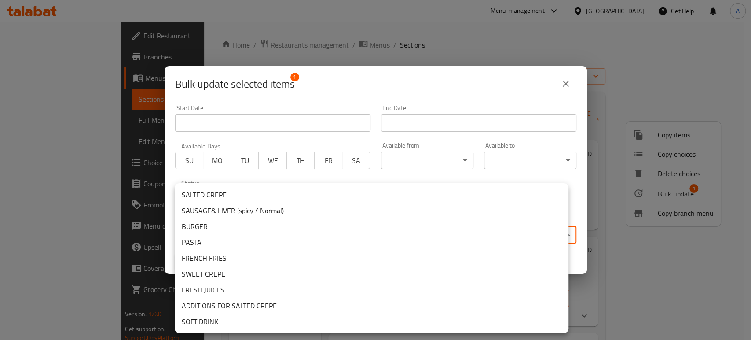
click at [397, 238] on body "​ Menu-management [GEOGRAPHIC_DATA] Get Help A Edit Restaurant Branches Menus S…" at bounding box center [375, 181] width 751 height 318
click at [229, 223] on li "BURGER" at bounding box center [372, 226] width 394 height 16
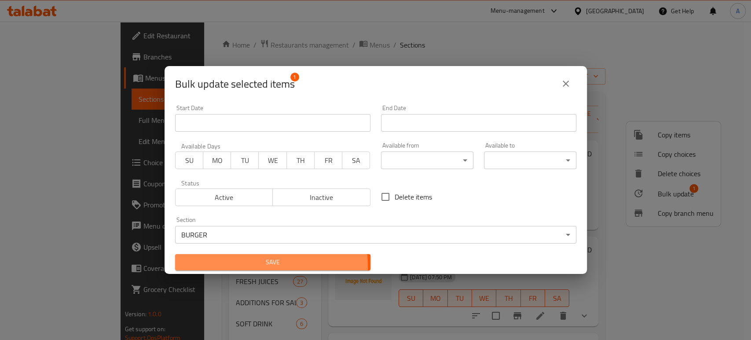
click at [257, 266] on span "Save" at bounding box center [272, 261] width 181 height 11
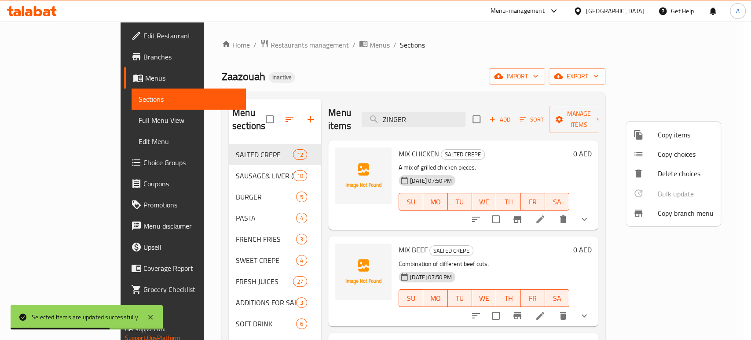
click at [443, 113] on div at bounding box center [375, 170] width 751 height 340
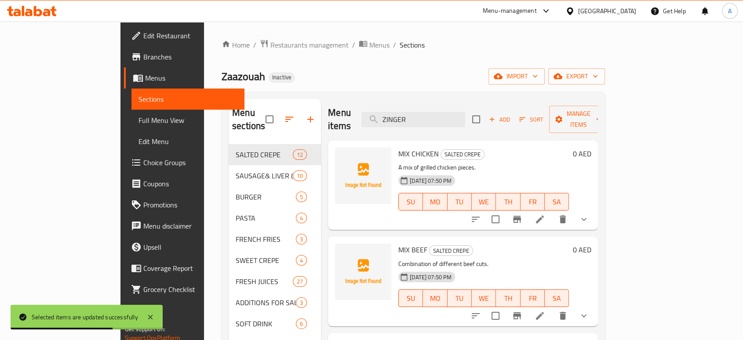
click at [443, 113] on input "ZINGER" at bounding box center [414, 119] width 104 height 15
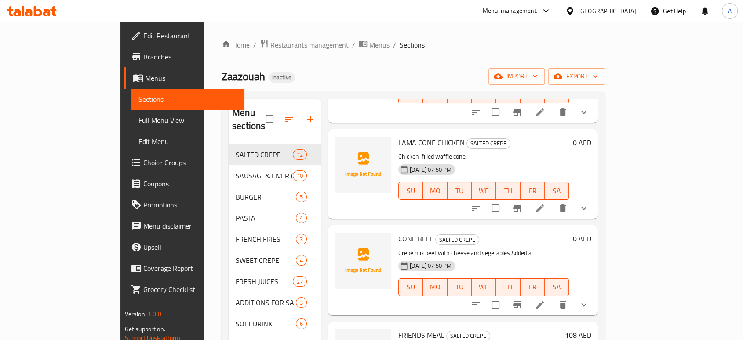
scroll to position [830, 0]
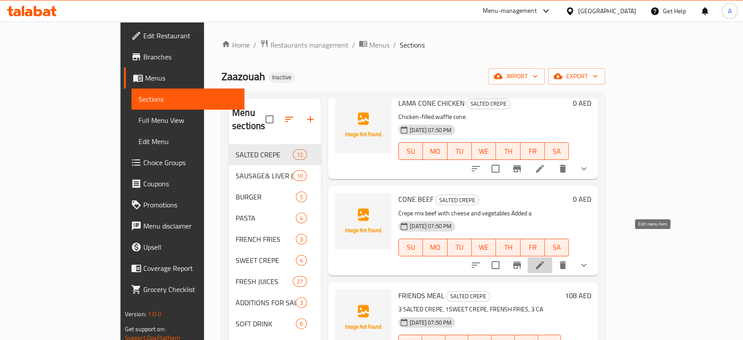
click at [544, 261] on icon at bounding box center [540, 265] width 8 height 8
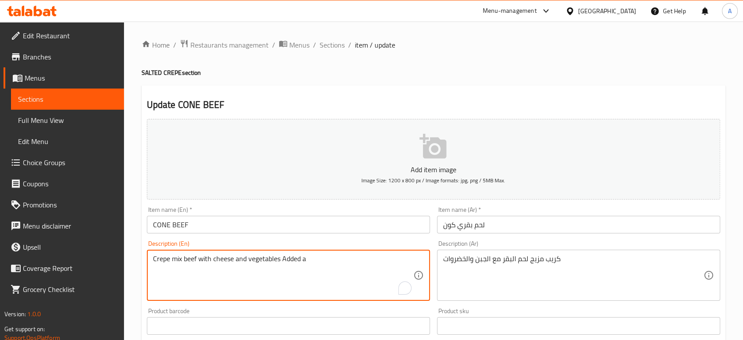
click at [306, 255] on textarea "Crepe mix beef with cheese and vegetables Added a" at bounding box center [283, 275] width 260 height 42
paste textarea "layer of cheese for cheese lovers"
type textarea "Crepe mix beef with cheese and vegetables. Added a layer of cheese for cheese l…"
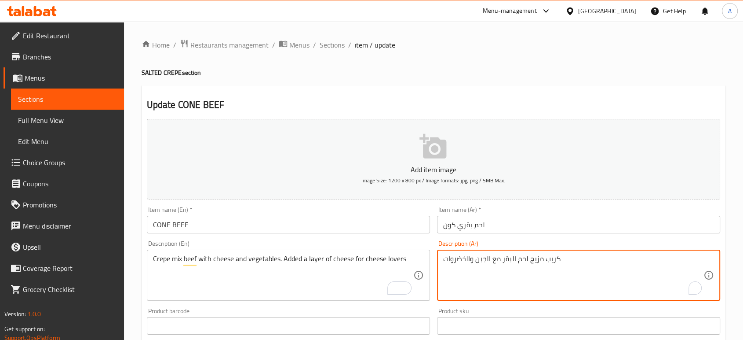
click at [513, 259] on textarea "كريب مزيج لحم البقر مع الجبن والخضروات" at bounding box center [573, 275] width 260 height 42
paste textarea "مضاف إليه طبقة من الجبن لمحبي الجبن"
click at [621, 263] on textarea "كريب مزيج لحم البقر مع الجبن والخضروات مضاف إليه طبقة من الجبن لمحبي الجبن" at bounding box center [573, 275] width 260 height 42
type textarea "كريب مزيج لحم البقري مع الجبن والخضروات مضاف إليه طبقة من الجبن لمحبي الجبن"
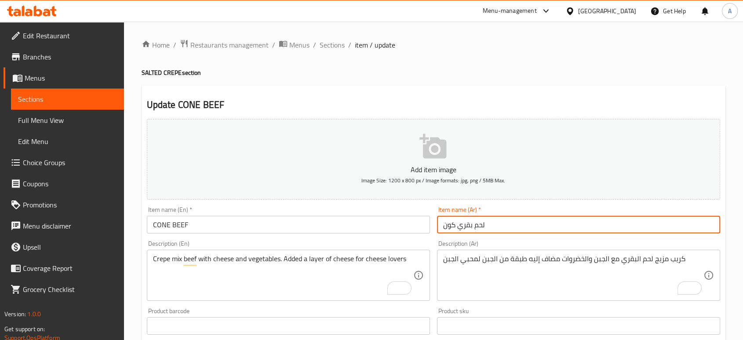
click at [496, 229] on input "لحم بقري كون" at bounding box center [578, 224] width 283 height 18
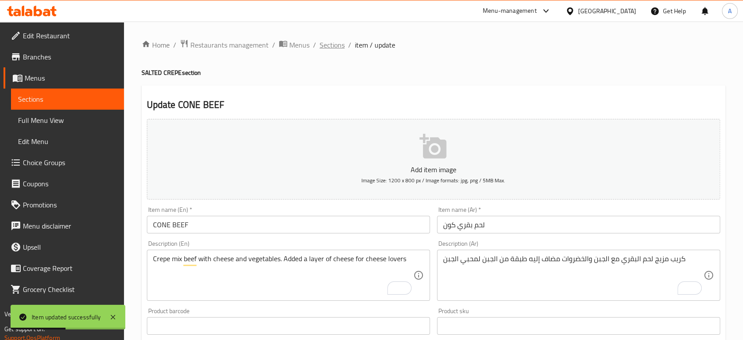
click at [334, 46] on span "Sections" at bounding box center [332, 45] width 25 height 11
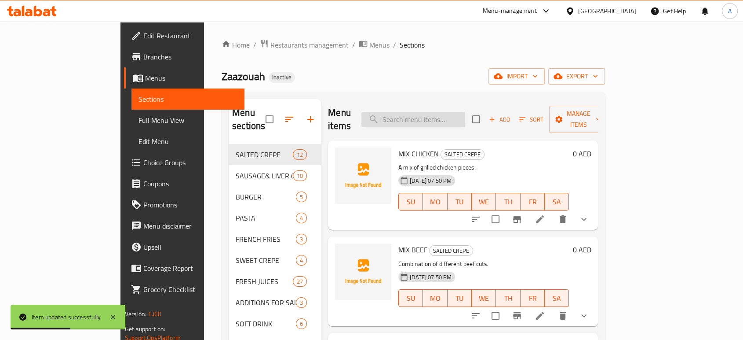
click at [442, 112] on input "search" at bounding box center [414, 119] width 104 height 15
paste input "3 SALTED CREPE, 1SWEET CREPE, FRENSH FRIES, 3 CAN OF 240 ML PEPSI"
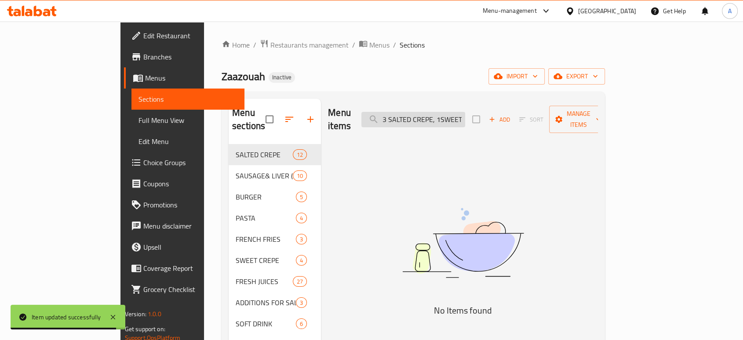
click at [456, 117] on input "3 SALTED CREPE, 1SWEET CREPE, FRENSH FRIES, 3 CAN OF 240 ML PEPSI" at bounding box center [414, 119] width 104 height 15
paste input "FRIENDS MEAL"
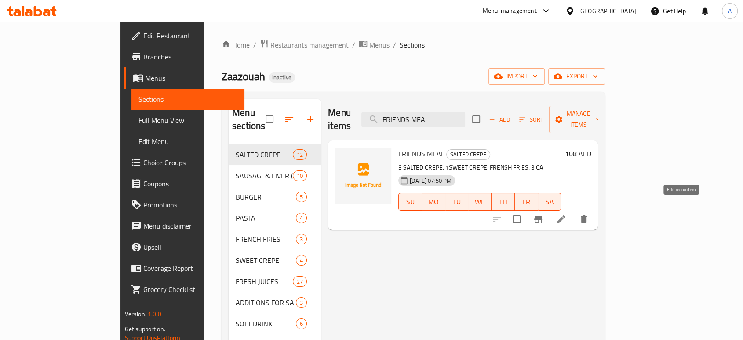
type input "FRIENDS MEAL"
click at [566, 214] on icon at bounding box center [561, 219] width 11 height 11
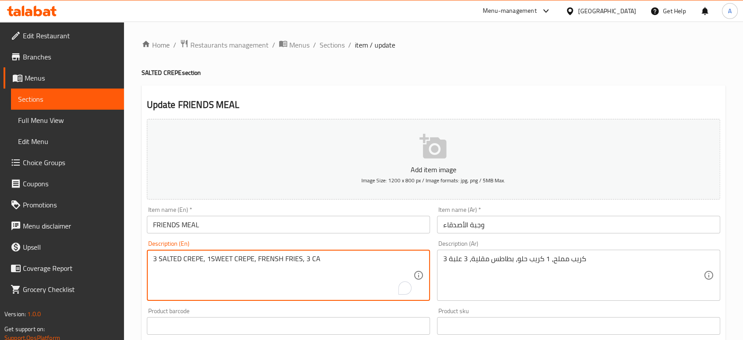
click at [347, 260] on textarea "3 SALTED CREPE, 1SWEET CREPE, FRENSH FRIES, 3 CA" at bounding box center [283, 275] width 260 height 42
paste textarea "N OF 240 ML PEPSI"
type textarea "3 SALTED CREPE, 1SWEET CREPE, FRENSH FRIES, 3 CAN OF 240 ML PEPSI"
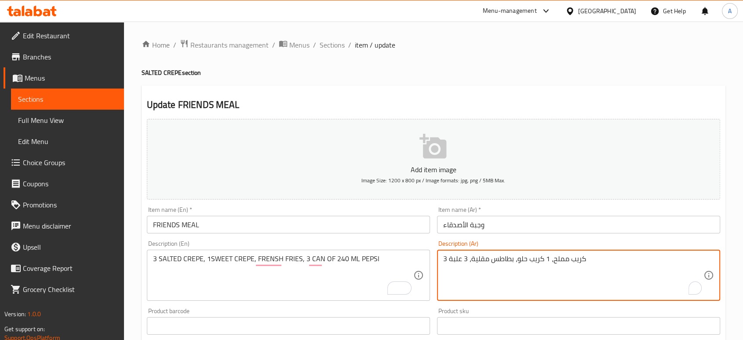
click at [522, 262] on textarea "3 كريب مملح، 1 كريب حلو، بطاطس مقلية، 3 علبة" at bounding box center [573, 275] width 260 height 42
paste textarea "بيبسي 240 مل"
type textarea "3 كريب مملح، 1 كريب حلو، بطاطس مقلية، 3 علب بيبسي 240 مل"
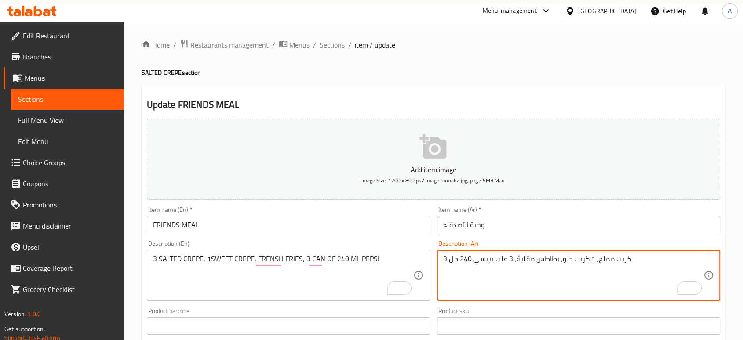
click at [492, 226] on input "وجبة الأصدقاء" at bounding box center [578, 224] width 283 height 18
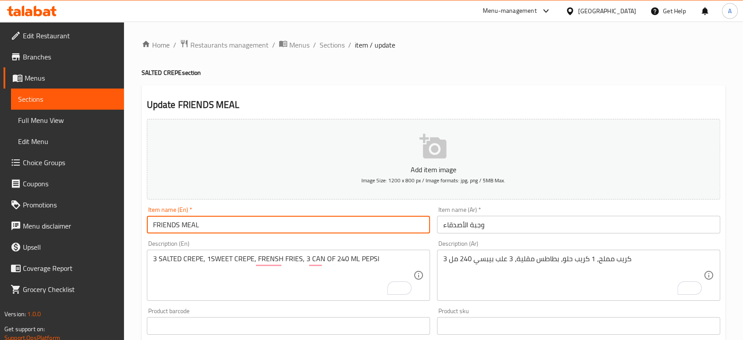
click at [260, 226] on input "FRIENDS MEAL" at bounding box center [288, 224] width 283 height 18
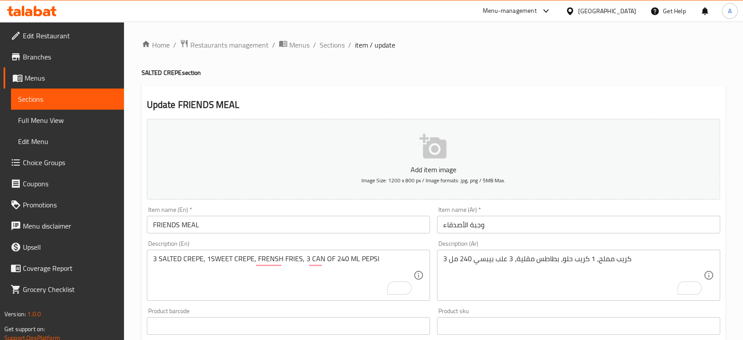
drag, startPoint x: 435, startPoint y: 38, endPoint x: 424, endPoint y: 72, distance: 35.5
click at [435, 38] on div "Home / Restaurants management / Menus / Sections / item / update SALTED CREPE s…" at bounding box center [433, 322] width 619 height 600
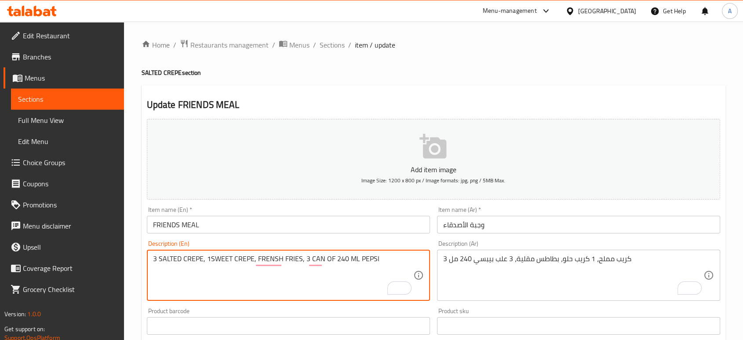
click at [336, 263] on textarea "3 SALTED CREPE, 1SWEET CREPE, FRENSH FRIES, 3 CAN OF 240 ML PEPSI" at bounding box center [283, 275] width 260 height 42
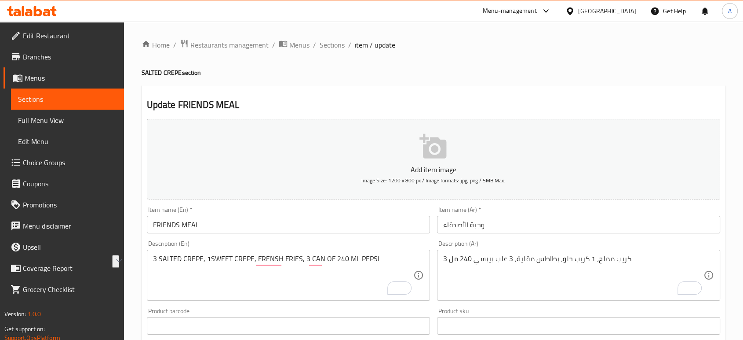
click at [329, 287] on textarea "3 SALTED CREPE, 1SWEET CREPE, FRENSH FRIES, 3 CAN OF 240 ML PEPSI" at bounding box center [283, 275] width 260 height 42
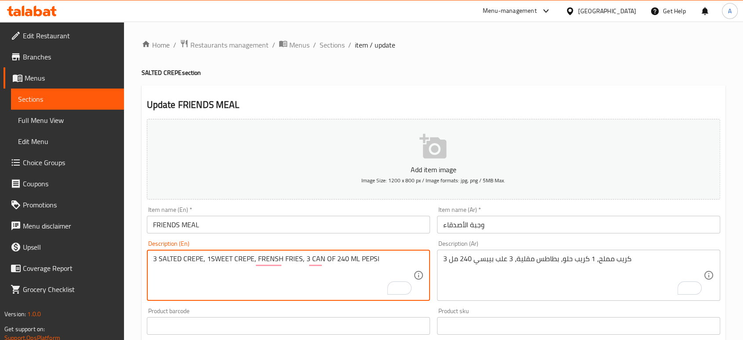
click at [313, 237] on div "Description (En) 3 SALTED CREPE, 1SWEET CREPE, FRENSH FRIES, 3 CAN OF 240 ML PE…" at bounding box center [288, 270] width 290 height 67
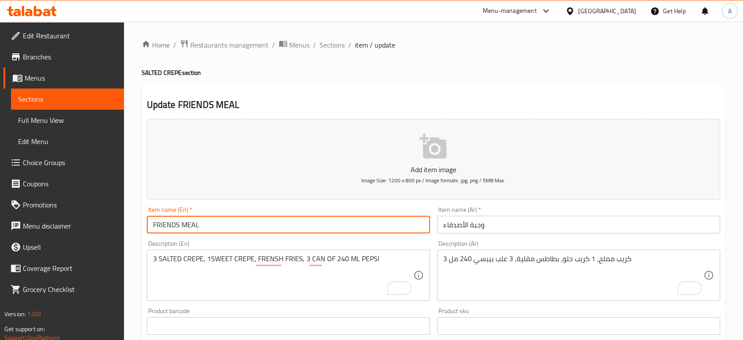
click at [304, 232] on input "FRIENDS MEAL" at bounding box center [288, 224] width 283 height 18
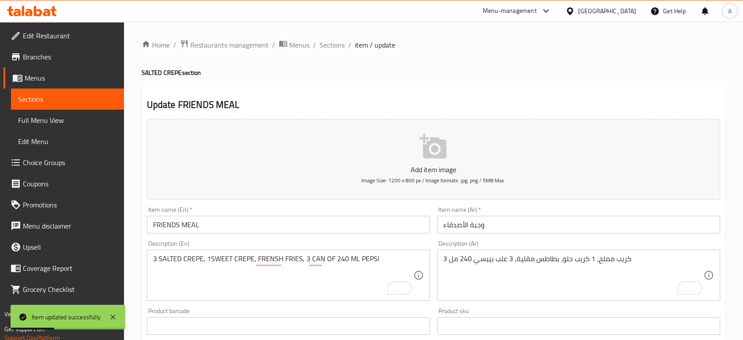
click at [340, 52] on div "Home / Restaurants management / Menus / Sections / item / update SALTED CREPE s…" at bounding box center [434, 321] width 584 height 565
click at [333, 45] on span "Sections" at bounding box center [332, 45] width 25 height 11
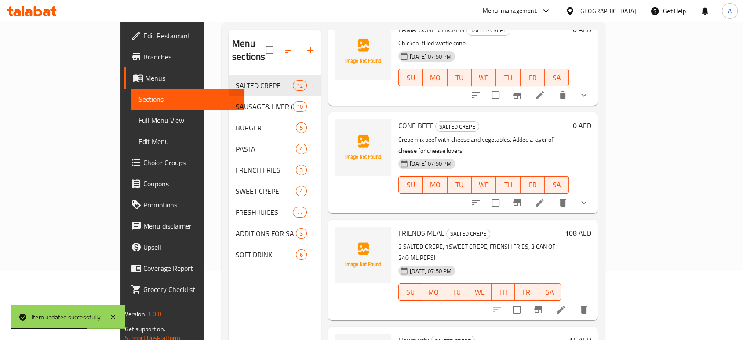
scroll to position [123, 0]
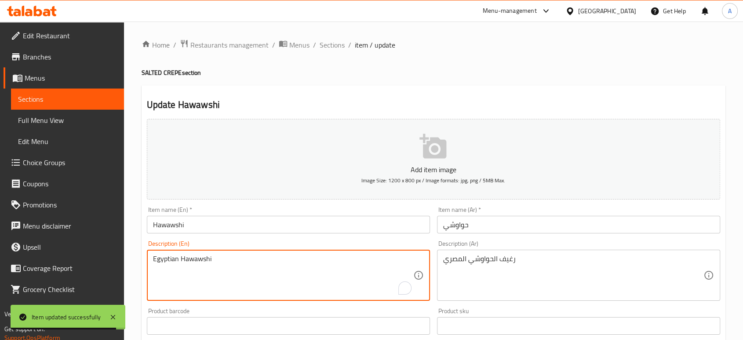
click at [238, 274] on textarea "Egyptian Hawawshi" at bounding box center [283, 275] width 260 height 42
paste textarea "Ground beef, onion, parsley, coriander, and spices"
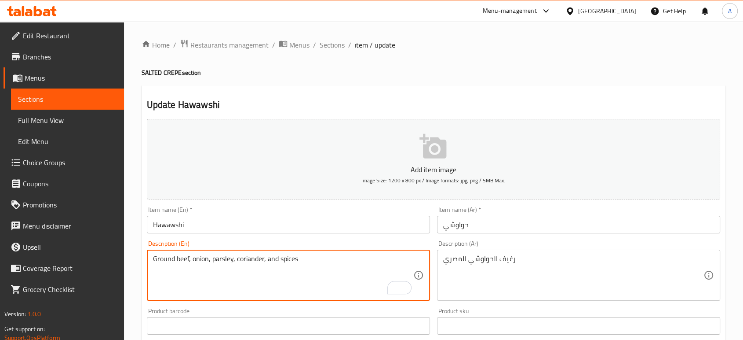
type textarea "Ground beef, onion, parsley, coriander, and spices"
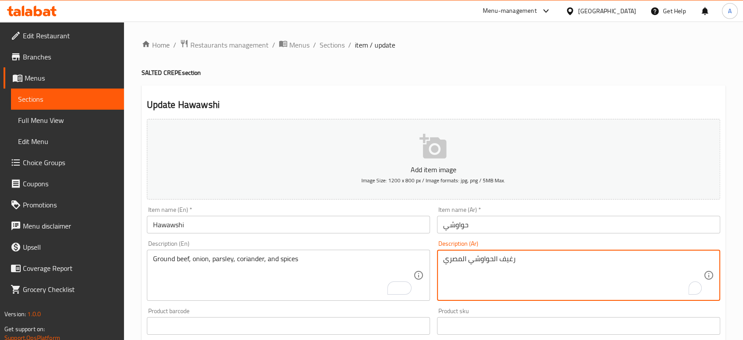
click at [505, 267] on textarea "رغيف الحواوشي المصري" at bounding box center [573, 275] width 260 height 42
paste textarea "لحم بقري مفروم، بصل، بقدونس، كزبرة و بهارات"
type textarea "لحم بقري مفروم، بصل، بقدونس، كزبرة و بهارات"
click at [505, 224] on input "حواوشي" at bounding box center [578, 224] width 283 height 18
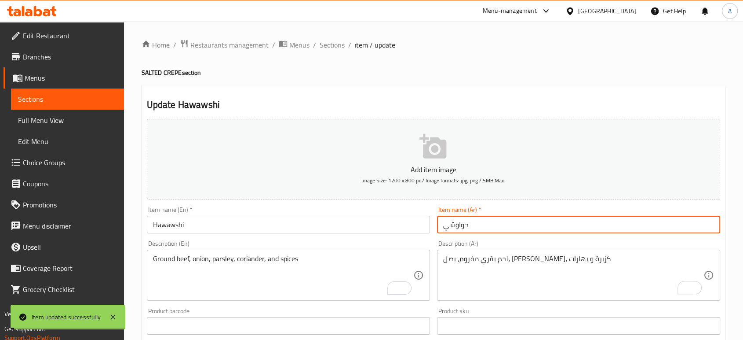
click at [196, 228] on input "Hawawshi" at bounding box center [288, 224] width 283 height 18
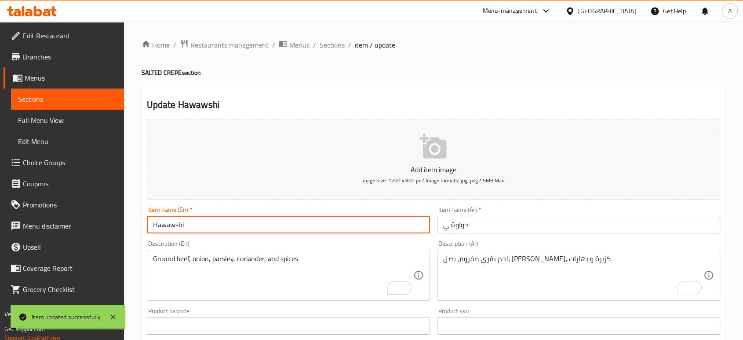
click at [196, 228] on input "Hawawshi" at bounding box center [288, 224] width 283 height 18
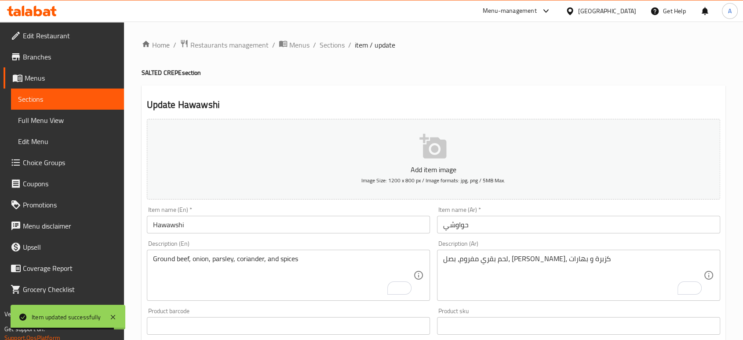
click at [344, 82] on div "Home / Restaurants management / Menus / Sections / item / update SALTED CREPE s…" at bounding box center [434, 321] width 584 height 565
click at [331, 47] on span "Sections" at bounding box center [332, 45] width 25 height 11
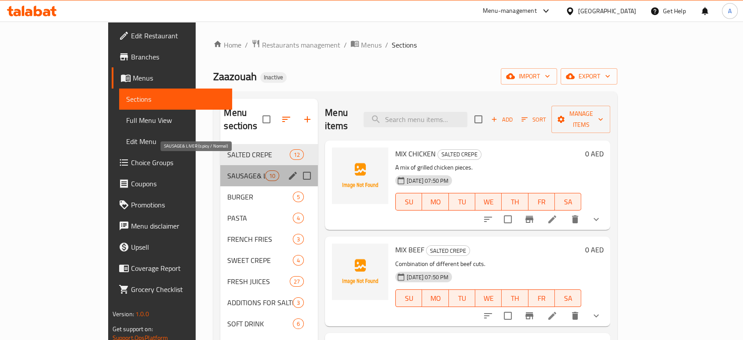
click at [227, 170] on span "SAUSAGE& LIVER (spicy / Normal)" at bounding box center [245, 175] width 37 height 11
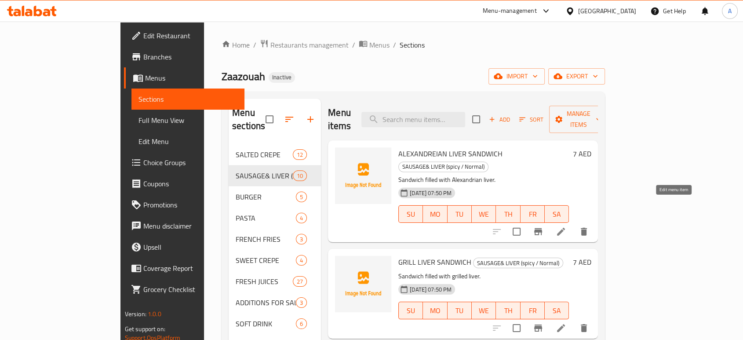
click at [565, 227] on icon at bounding box center [561, 231] width 8 height 8
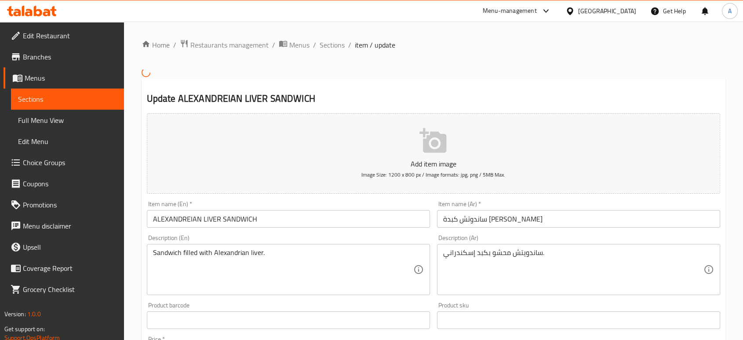
type input "اختيارك من:"
type input "1"
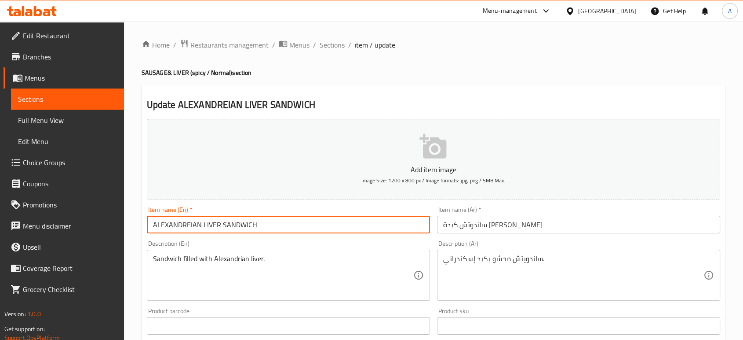
drag, startPoint x: 215, startPoint y: 225, endPoint x: 119, endPoint y: 225, distance: 95.9
click at [119, 225] on div "Edit Restaurant Branches Menus Sections Full Menu View Edit Menu Choice Groups …" at bounding box center [371, 329] width 743 height 614
paste input "lexandrian Liver"
click at [260, 226] on input "Alexandrian Liver SANDWICH" at bounding box center [288, 224] width 283 height 18
type input "Alexandrian Liver SANDWICH"
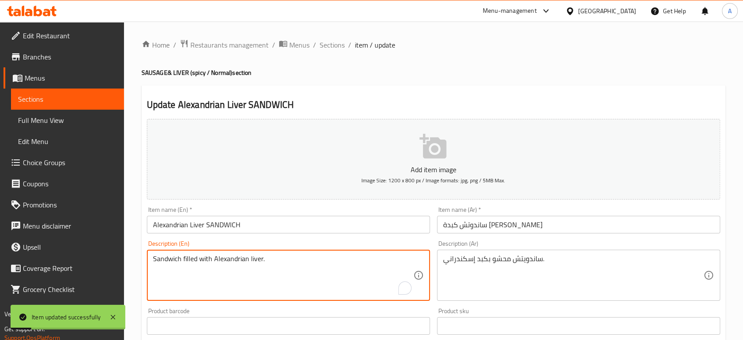
click at [343, 272] on textarea "Sandwich filled with Alexandrian liver." at bounding box center [283, 275] width 260 height 42
paste textarea "Liver, bread, tahini sauce, garlic, chili, salt, black pepper,"
type textarea "Liver, bread, tahini sauce, garlic, chili, salt, black pepper,"
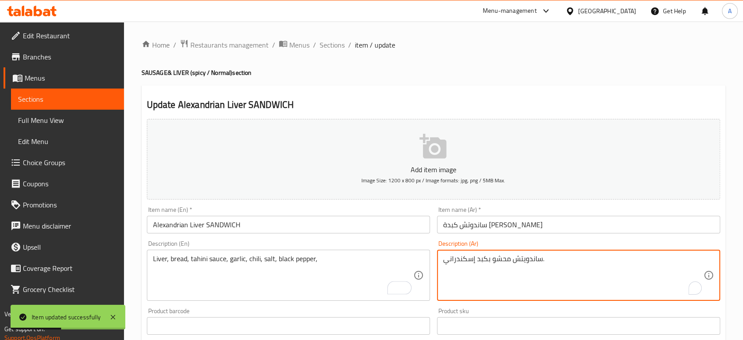
click at [491, 260] on textarea "ساندويتش محشو بكبد إسكندراني." at bounding box center [573, 275] width 260 height 42
paste textarea "كبدة، خبز، صوصو طحينة، ثوم، فلفل حار، ملح، فلفل أسود"
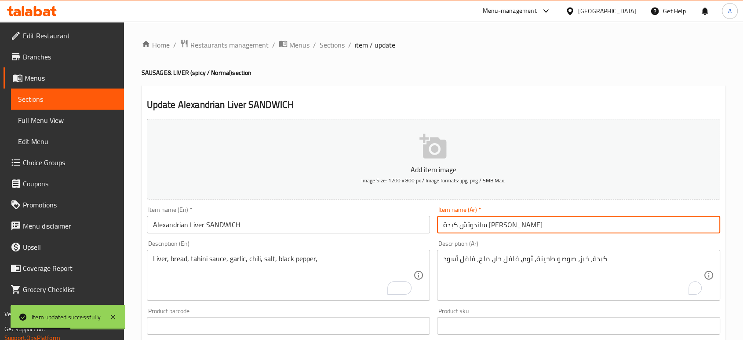
click at [552, 225] on input "ساندوتش كبدة إسكندراني" at bounding box center [578, 224] width 283 height 18
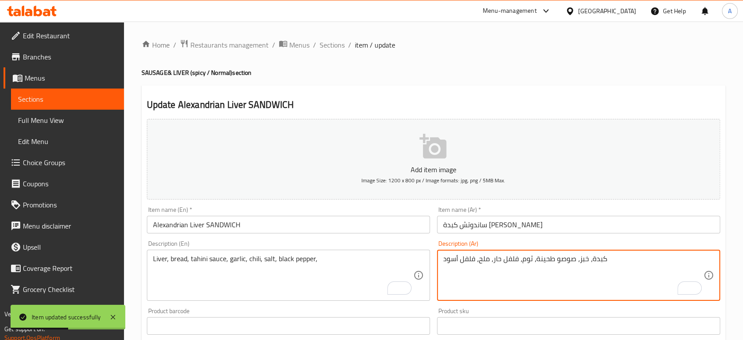
click at [496, 260] on textarea "كبدة، خبز، صوصو طحينة، ثوم، فلفل حار، ملح، فلفل أسود" at bounding box center [573, 275] width 260 height 42
type textarea "كبدة، خبز، صوصو طحينة، ثوم، فلفل ، ملح، فلفل أسود"
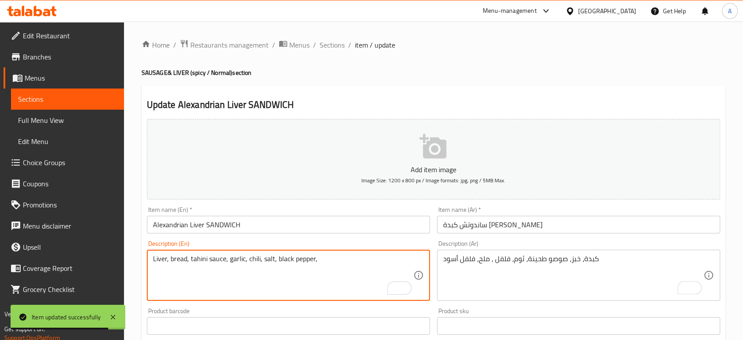
click at [303, 258] on textarea "Liver, bread, tahini sauce, garlic, chili, salt, black pepper," at bounding box center [283, 275] width 260 height 42
click at [254, 258] on textarea "Liver, bread, tahini sauce, garlic, chili, salt, black pepper," at bounding box center [283, 275] width 260 height 42
paste textarea "pepper"
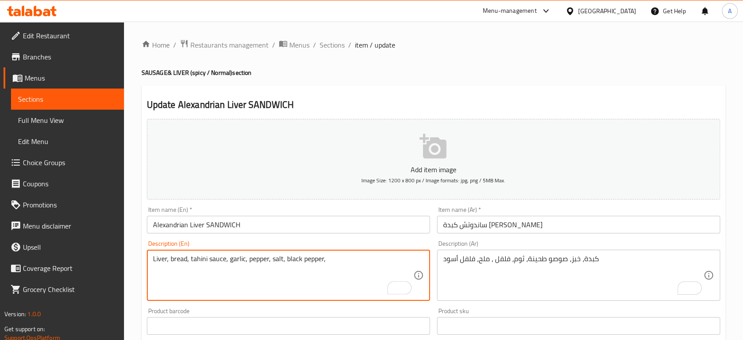
type textarea "Liver, bread, tahini sauce, garlic, pepper, salt, black pepper,"
click at [253, 232] on input "Alexandrian Liver SANDWICH" at bounding box center [288, 224] width 283 height 18
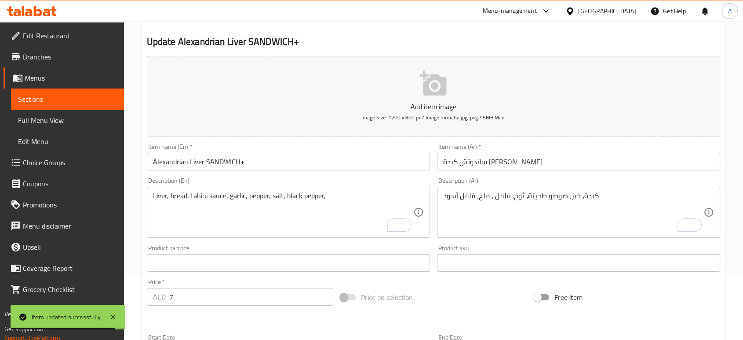
scroll to position [195, 0]
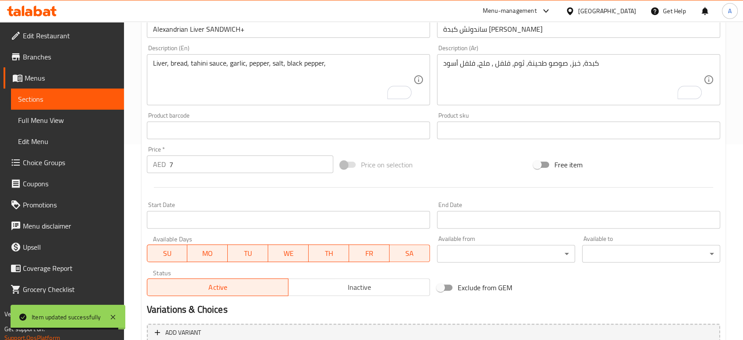
drag, startPoint x: 223, startPoint y: 177, endPoint x: 172, endPoint y: 362, distance: 192.2
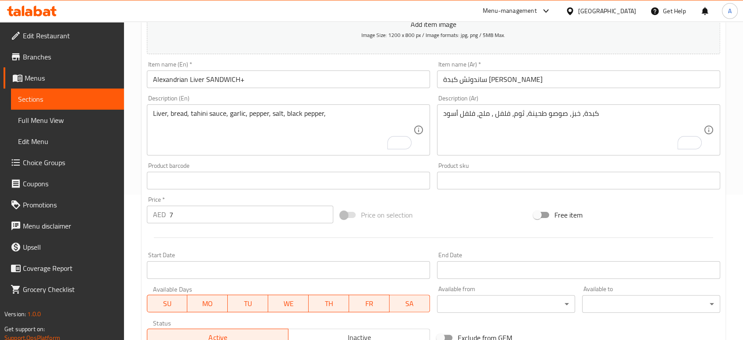
scroll to position [98, 0]
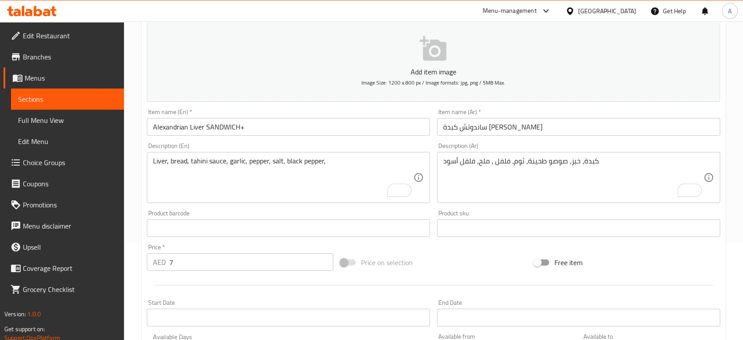
click at [248, 126] on input "Alexandrian Liver SANDWICH+" at bounding box center [288, 127] width 283 height 18
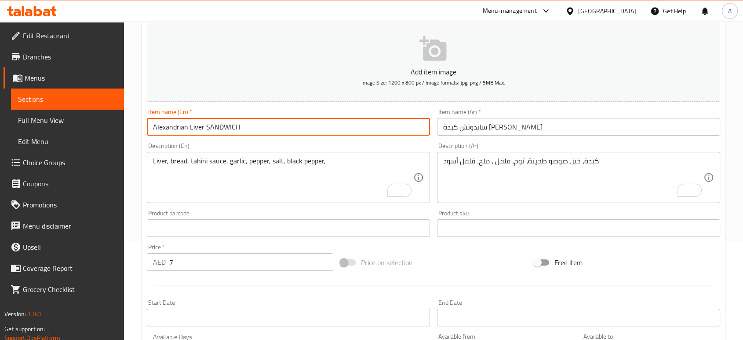
click at [253, 131] on input "Alexandrian Liver SANDWICH" at bounding box center [288, 127] width 283 height 18
type input "Alexandrian Liver SANDWICH"
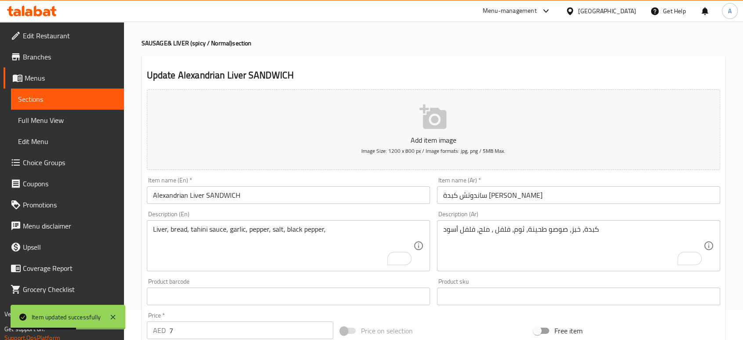
scroll to position [0, 0]
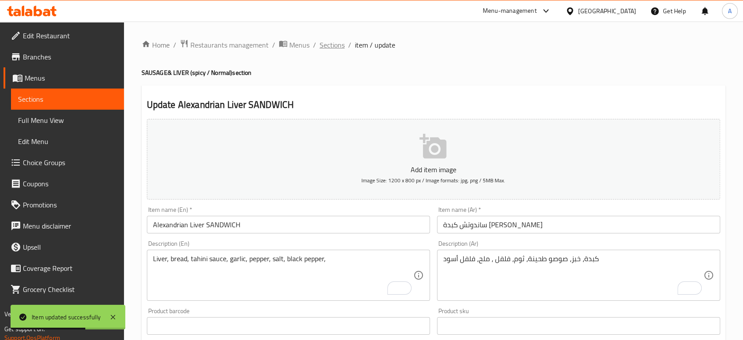
click at [328, 47] on span "Sections" at bounding box center [332, 45] width 25 height 11
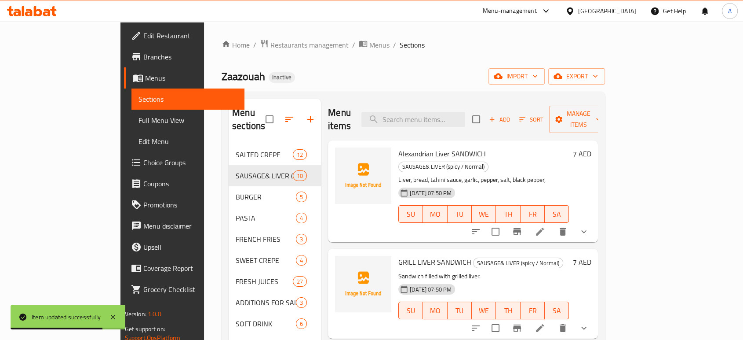
scroll to position [49, 0]
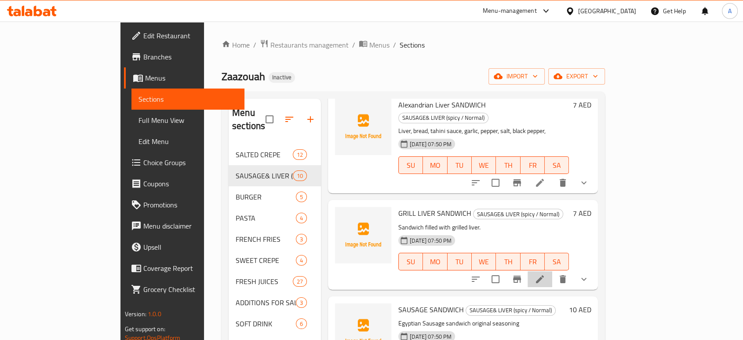
click at [552, 271] on li at bounding box center [540, 279] width 25 height 16
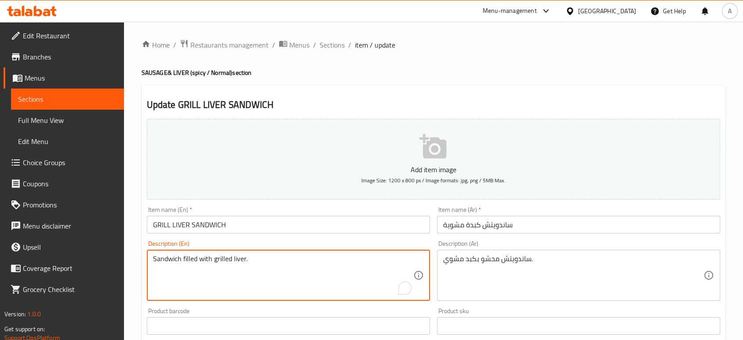
click at [269, 264] on textarea "Sandwich filled with grilled liver." at bounding box center [283, 275] width 260 height 42
paste textarea "Grilled liver, bread, onions, garlic, salt, and spices"
type textarea "Grilled liver, bread, onions, garlic, salt, and spices."
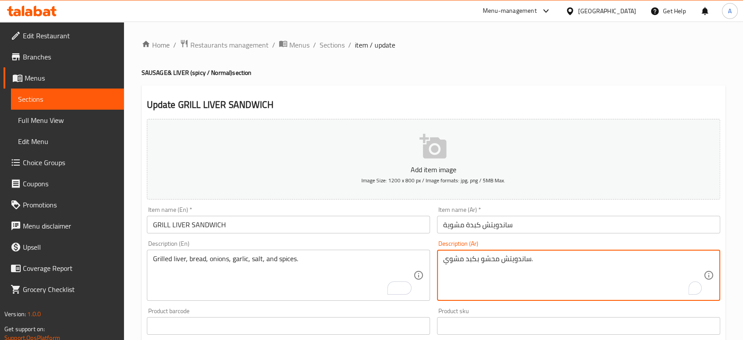
click at [486, 262] on textarea "ساندويتش محشو بكبد مشوي." at bounding box center [573, 275] width 260 height 42
paste textarea "كبدة مشوية، خبز، بصل، ثوم، ملح و بهارات"
type textarea "كبدة مشوية، خبز، بصل، ثوم، ملح و بهارات"
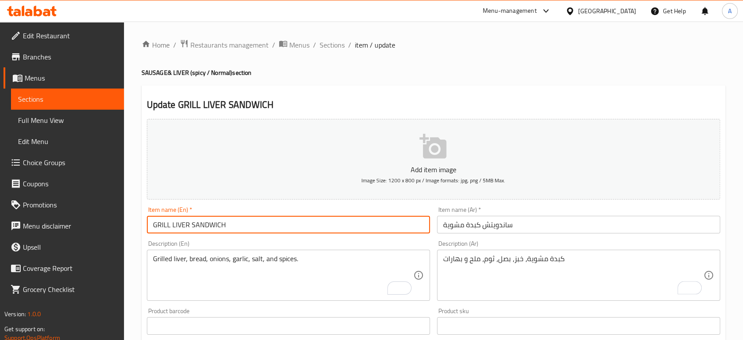
click at [260, 231] on input "GRILL LIVER SANDWICH" at bounding box center [288, 224] width 283 height 18
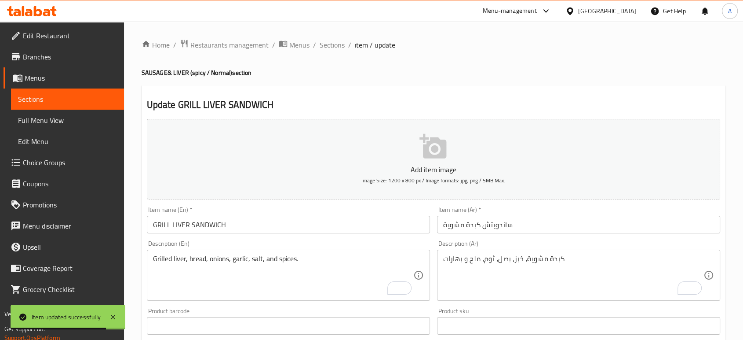
click at [428, 47] on ol "Home / Restaurants management / Menus / Sections / item / update" at bounding box center [434, 44] width 584 height 11
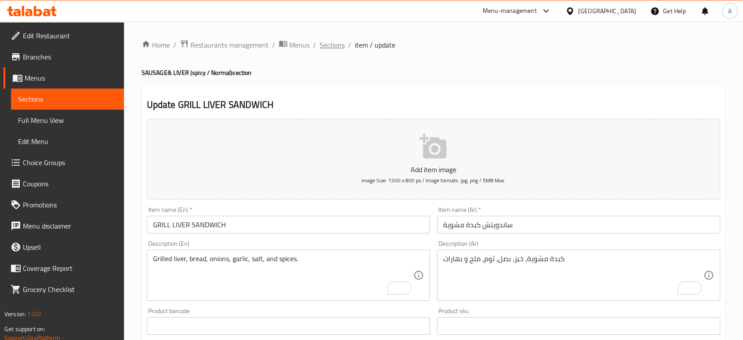
click at [334, 45] on span "Sections" at bounding box center [332, 45] width 25 height 11
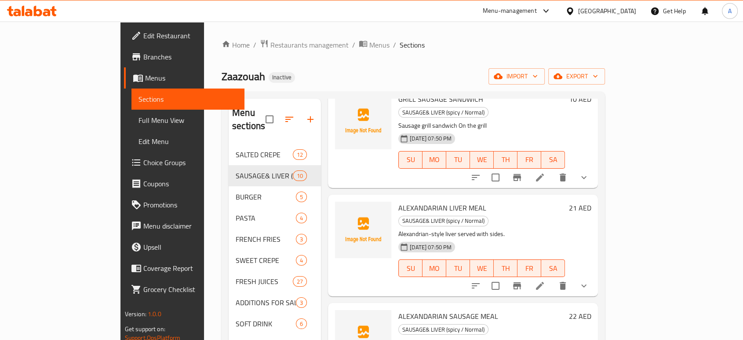
scroll to position [391, 0]
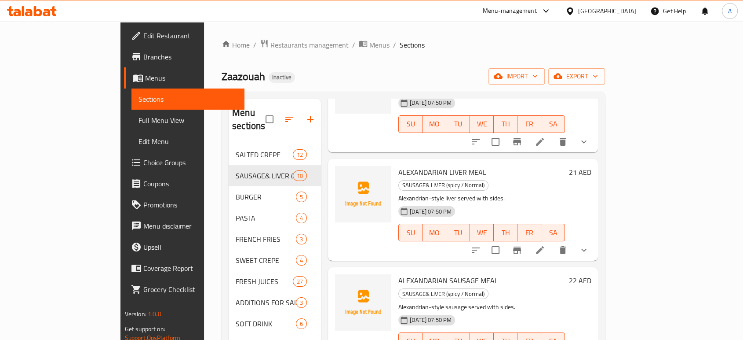
click at [552, 242] on li at bounding box center [540, 250] width 25 height 16
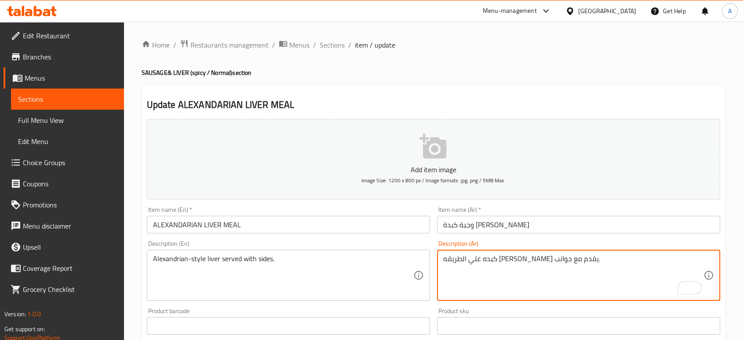
type textarea "كبده علي الطريقه [PERSON_NAME] يقدم مع جوانب."
click at [530, 231] on input "وجبة كبدة [PERSON_NAME]" at bounding box center [578, 224] width 283 height 18
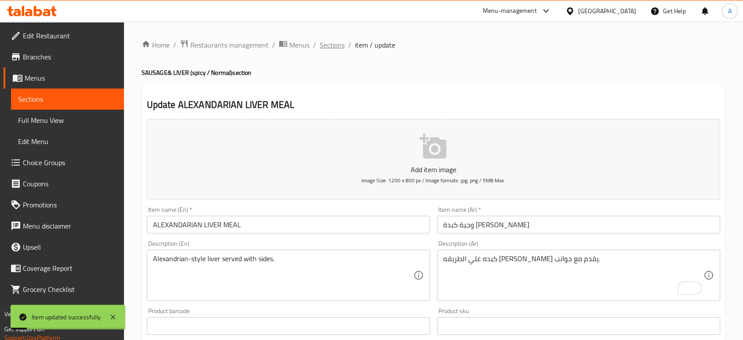
click at [328, 42] on span "Sections" at bounding box center [332, 45] width 25 height 11
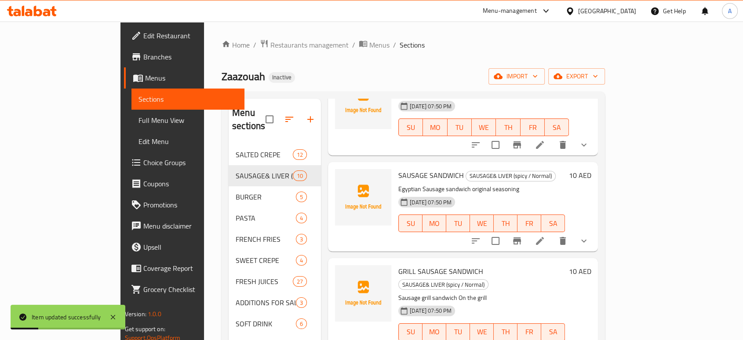
scroll to position [195, 0]
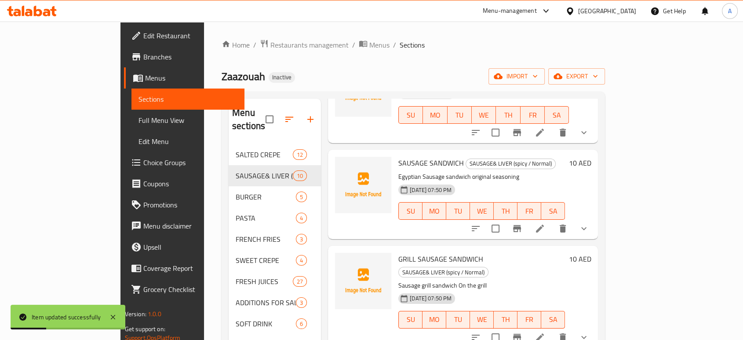
click at [595, 218] on div at bounding box center [529, 228] width 129 height 21
click at [552, 220] on li at bounding box center [540, 228] width 25 height 16
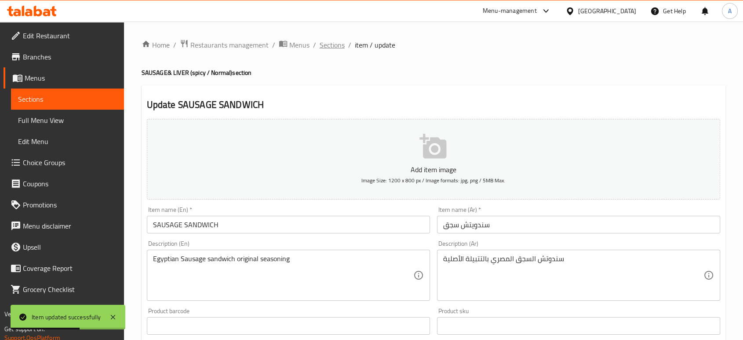
click at [323, 40] on span "Sections" at bounding box center [332, 45] width 25 height 11
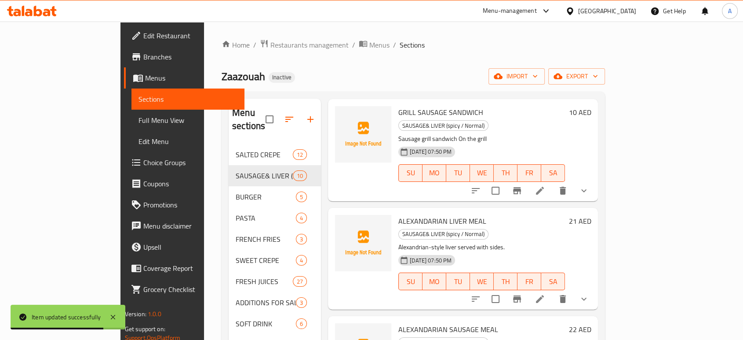
scroll to position [440, 0]
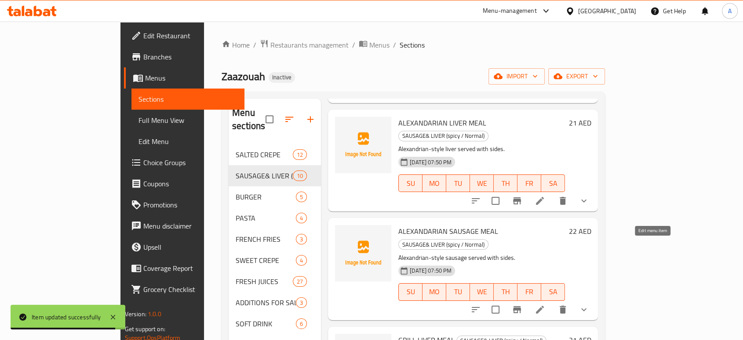
click at [544, 305] on icon at bounding box center [540, 309] width 8 height 8
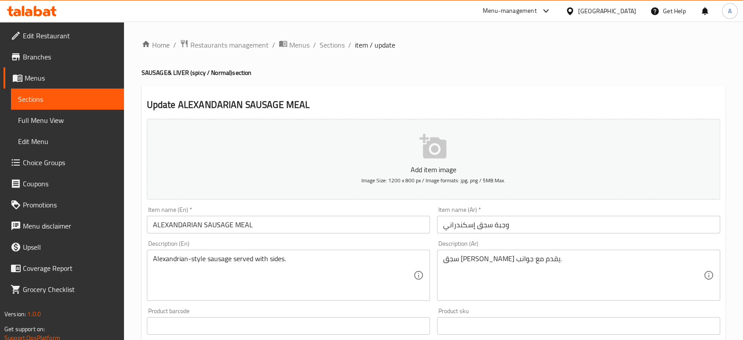
click at [256, 223] on input "ALEXANDARIAN SAUSAGE MEAL" at bounding box center [288, 224] width 283 height 18
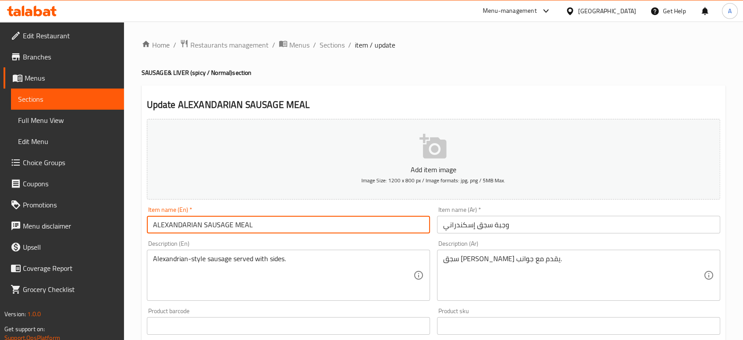
click at [256, 223] on input "ALEXANDARIAN SAUSAGE MEAL" at bounding box center [288, 224] width 283 height 18
paste input "text"
type input "ALEXANDRIAN SAUSAGE MEAL"
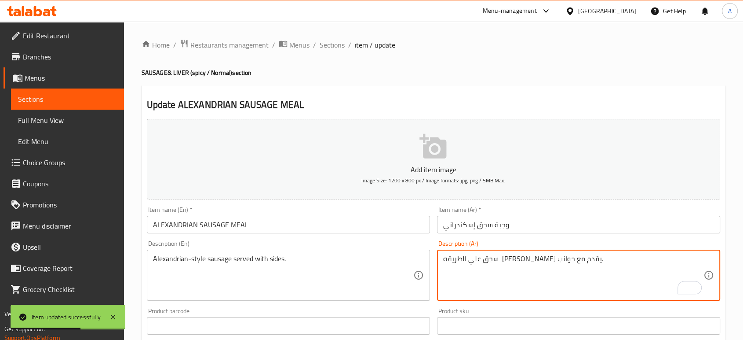
type textarea "سجق علي الطريقه [PERSON_NAME] يقدم مع جوانب."
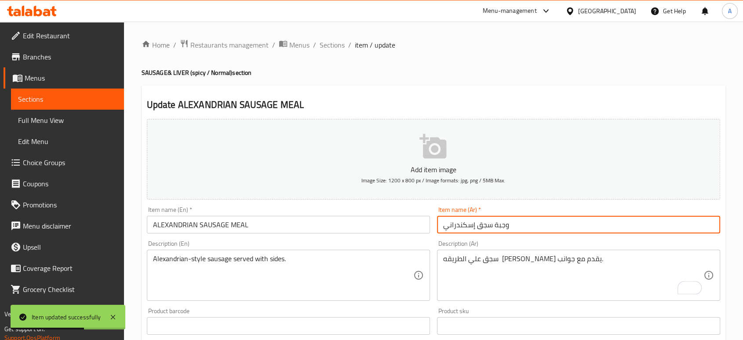
click at [515, 227] on input "وجبة سجق إسكندراني" at bounding box center [578, 224] width 283 height 18
click at [332, 44] on span "Sections" at bounding box center [332, 45] width 25 height 11
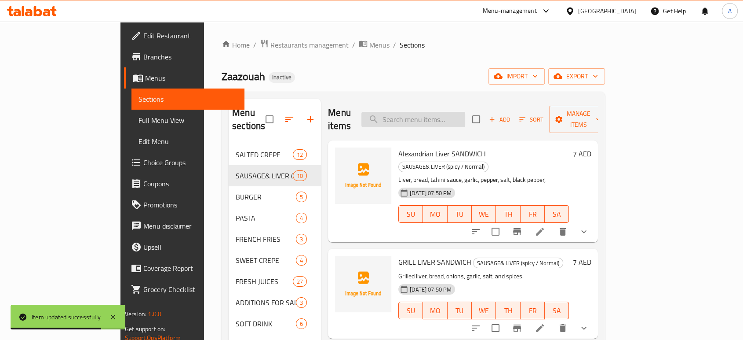
click at [455, 112] on input "search" at bounding box center [414, 119] width 104 height 15
paste input "Alexandrian Sausage Sandwich"
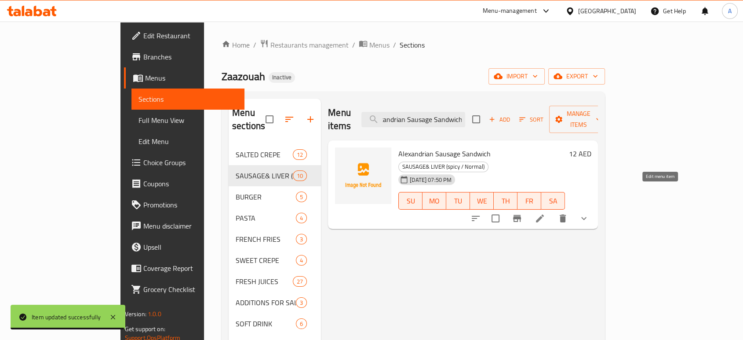
type input "Alexandrian Sausage Sandwich"
click at [545, 213] on icon at bounding box center [540, 218] width 11 height 11
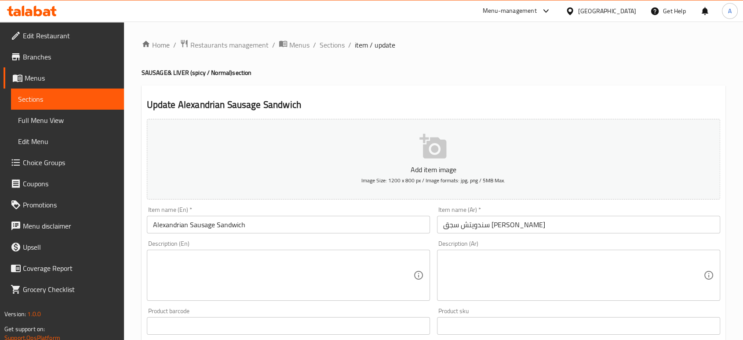
click at [247, 161] on button "Add item image Image Size: 1200 x 800 px / Image formats: jpg, png / 5MB Max." at bounding box center [433, 159] width 573 height 80
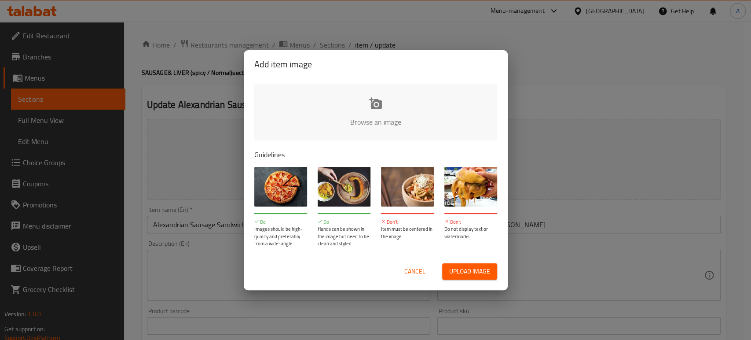
click at [423, 270] on span "Cancel" at bounding box center [414, 271] width 21 height 11
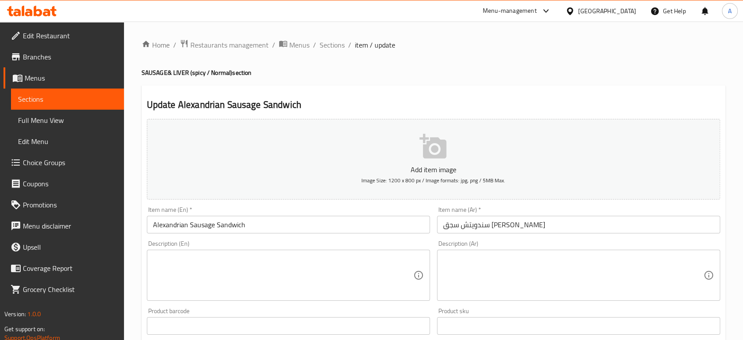
click at [489, 270] on textarea at bounding box center [573, 275] width 260 height 42
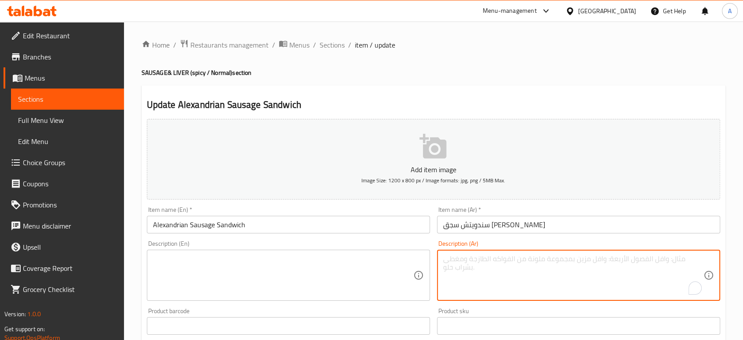
paste textarea "سجق [PERSON_NAME]، متراصة بين خبز محمص طازج ومغطاة بصوص زيستي"
type textarea "سجق [PERSON_NAME]، متراصة بين خبز محمص طازج ومغطاة بصوص زيستي"
click at [341, 261] on textarea at bounding box center [283, 275] width 260 height 42
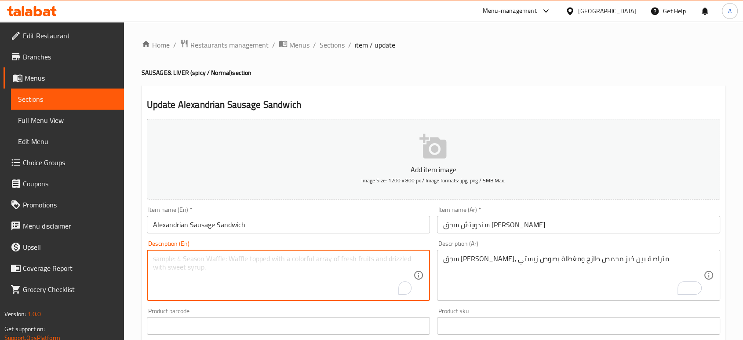
paste textarea "Signature Alexandrian sausage, sandwiched between fresh toasted bread and toppe…"
type textarea "Signature Alexandrian sausage, sandwiched between fresh toasted bread and toppe…"
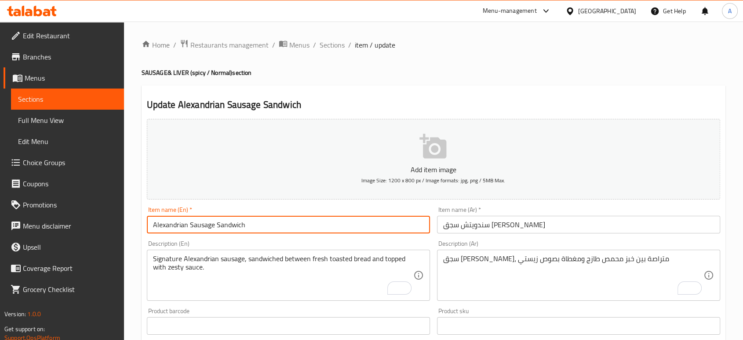
click at [341, 229] on input "Alexandrian Sausage Sandwich" at bounding box center [288, 224] width 283 height 18
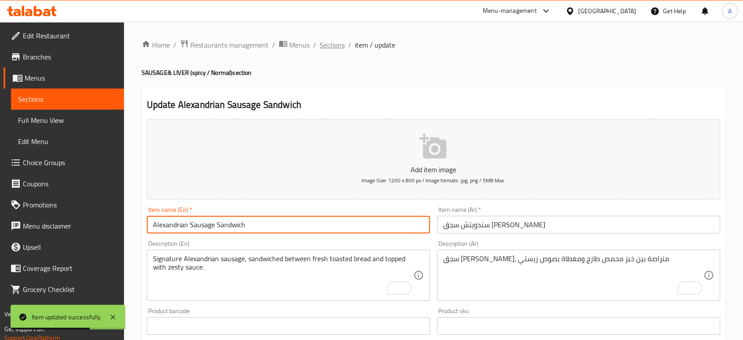
click at [329, 46] on span "Sections" at bounding box center [332, 45] width 25 height 11
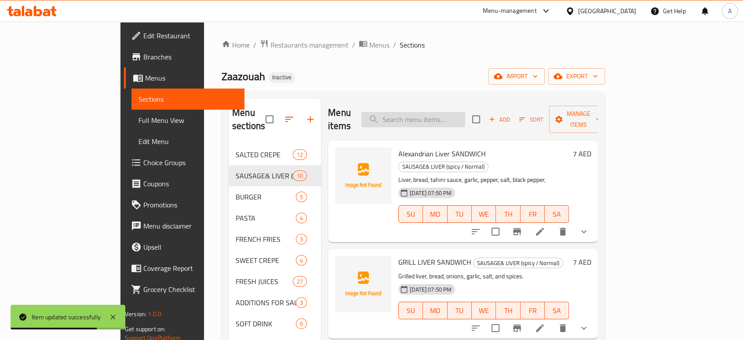
click at [445, 112] on input "search" at bounding box center [414, 119] width 104 height 15
paste input "SWIS MUSHROOM"
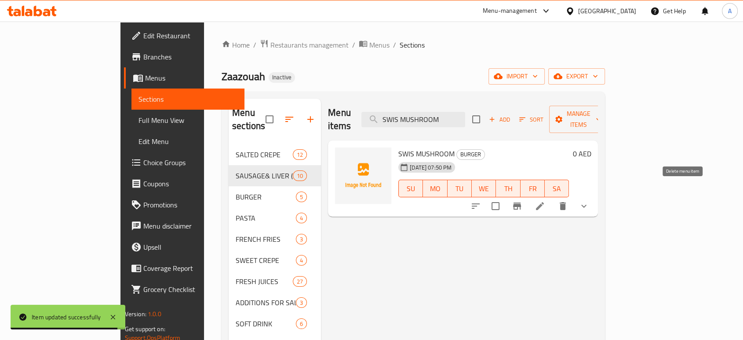
type input "SWIS MUSHROOM"
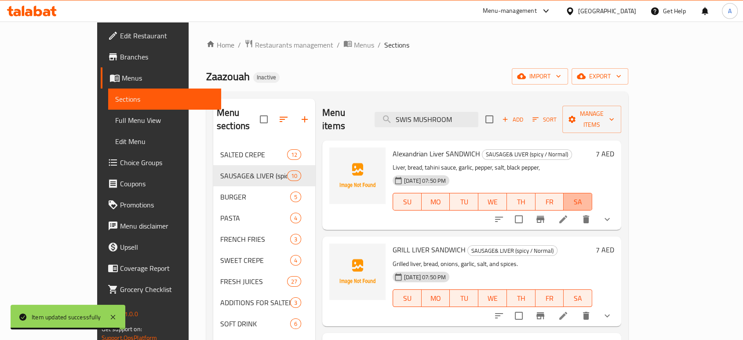
click at [589, 195] on span "SA" at bounding box center [578, 201] width 22 height 13
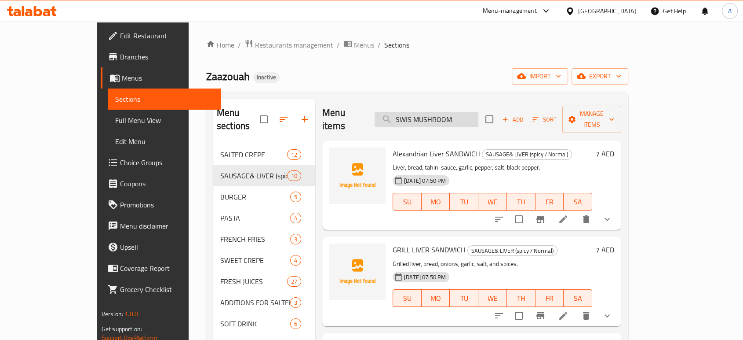
click at [471, 116] on input "SWIS MUSHROOM" at bounding box center [427, 119] width 104 height 15
click at [464, 112] on input "search" at bounding box center [427, 119] width 104 height 15
click at [460, 113] on input "search" at bounding box center [427, 119] width 104 height 15
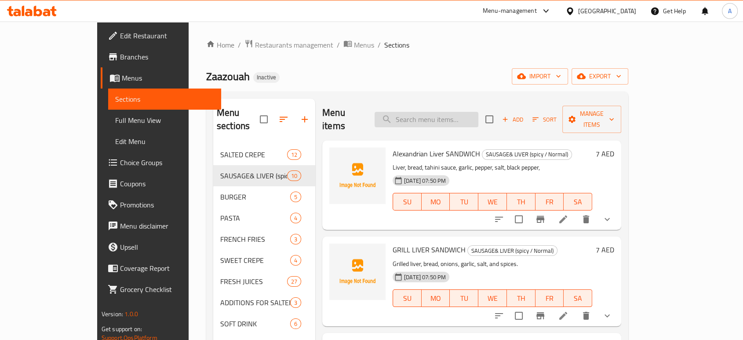
paste input "SWIS MUSHROOM"
type input "SWIS MUSHROOM"
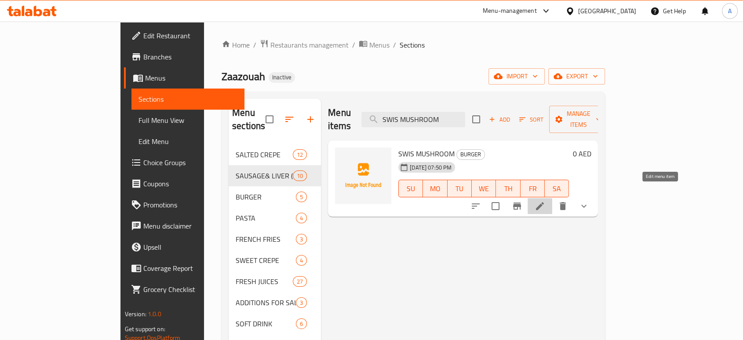
click at [544, 202] on icon at bounding box center [540, 206] width 8 height 8
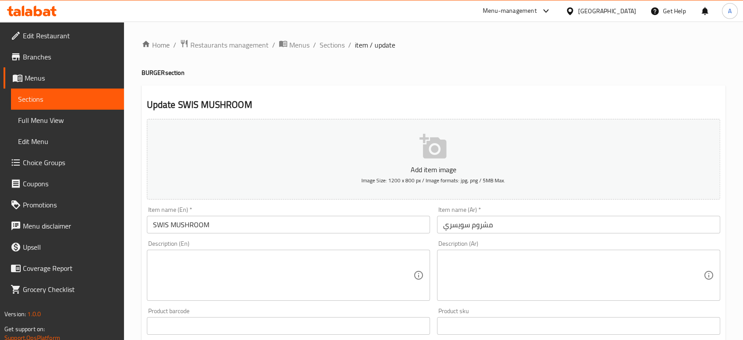
click at [432, 47] on ol "Home / Restaurants management / Menus / Sections / item / update" at bounding box center [434, 44] width 584 height 11
click at [370, 274] on textarea at bounding box center [283, 275] width 260 height 42
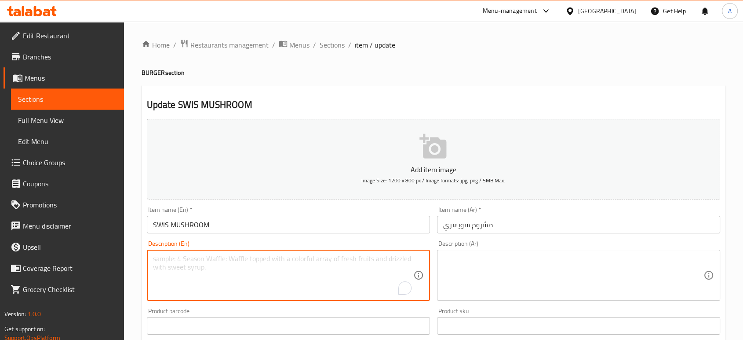
paste textarea "Swiss-style mushrooms sautéed with herbs."
type textarea "Swiss-style mushrooms sautéed with herbs."
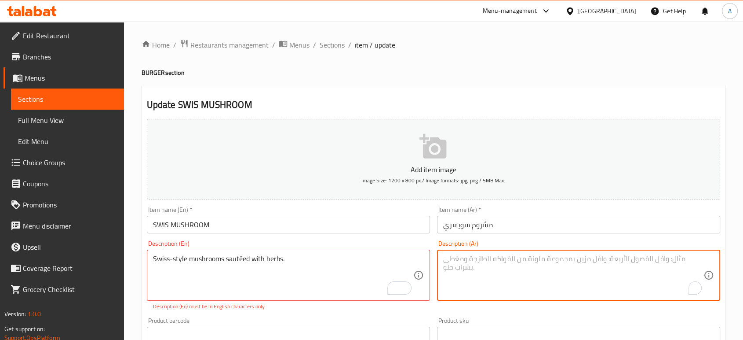
click at [475, 279] on textarea "To enrich screen reader interactions, please activate Accessibility in Grammarl…" at bounding box center [573, 275] width 260 height 42
paste textarea "فطر على الطريقة السويسرية مقلي مع الأعشاب."
type textarea "فطر على الطريقة السويسرية مقلي مع الأعشاب."
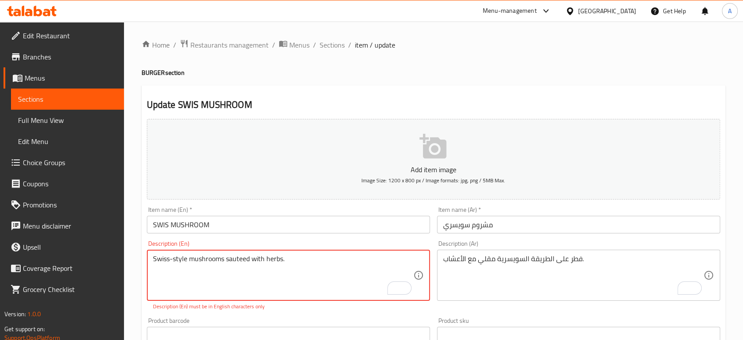
type textarea "Swiss-style mushrooms sauteed with herbs."
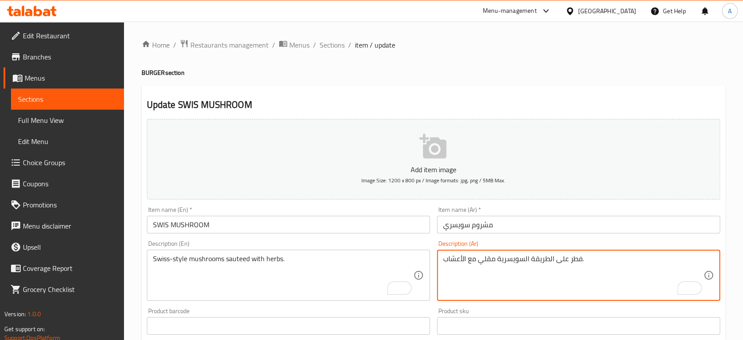
click at [483, 261] on textarea "فطر على الطريقة السويسرية مقلي مع الأعشاب." at bounding box center [573, 275] width 260 height 42
type textarea "فطر على الطريقة السويسرية سوتيه مع الأعشاب."
click at [547, 230] on input "مشروم سويسري" at bounding box center [578, 224] width 283 height 18
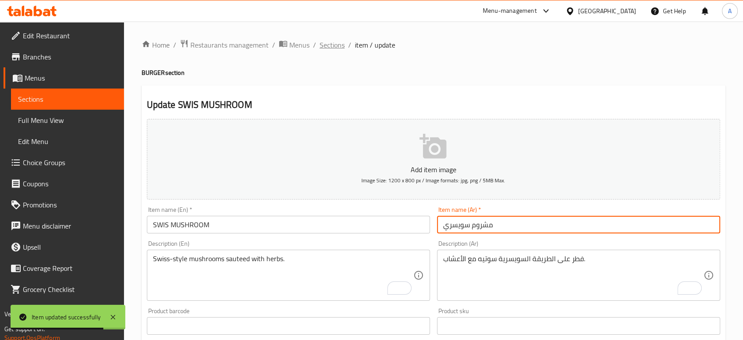
click at [327, 47] on span "Sections" at bounding box center [332, 45] width 25 height 11
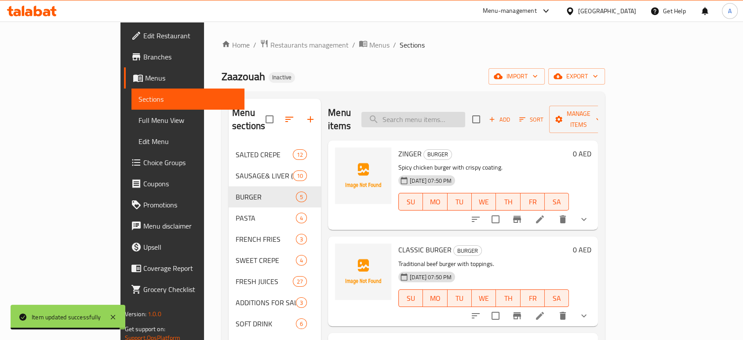
click at [429, 113] on input "search" at bounding box center [414, 119] width 104 height 15
paste input "CHICKEN GRILL"
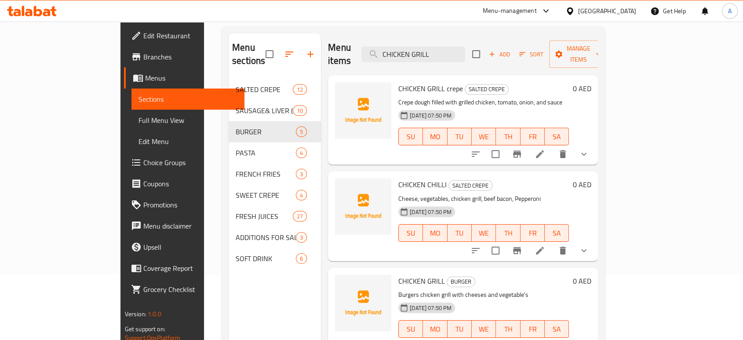
scroll to position [49, 0]
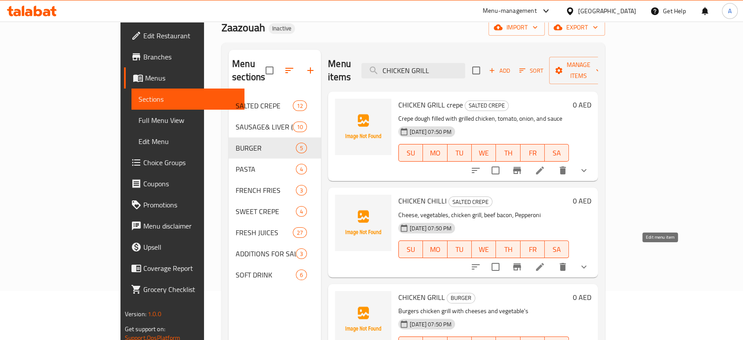
type input "CHICKEN GRILL"
click at [544, 263] on icon at bounding box center [540, 267] width 8 height 8
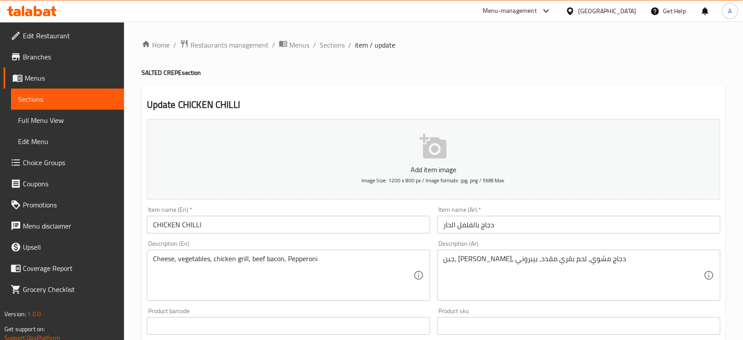
click at [337, 37] on div "Home / Restaurants management / Menus / Sections / item / update SALTED CREPE s…" at bounding box center [433, 344] width 619 height 645
click at [333, 44] on span "Sections" at bounding box center [332, 45] width 25 height 11
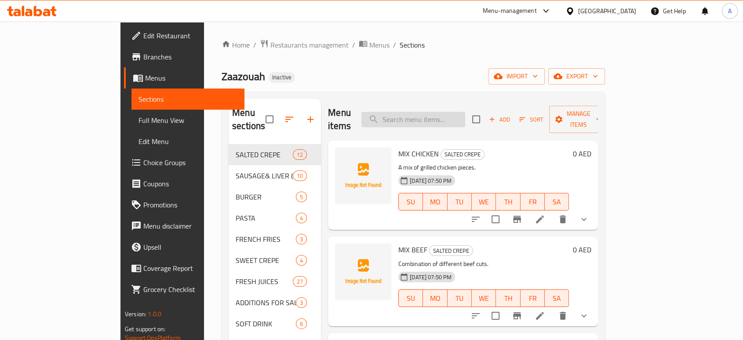
click at [465, 117] on input "search" at bounding box center [414, 119] width 104 height 15
paste input "CHICKEN GRILL"
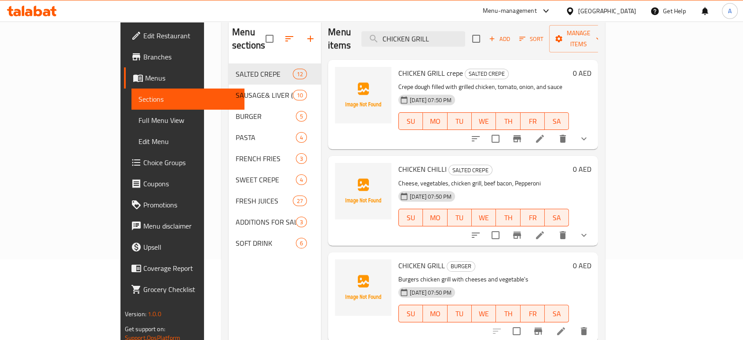
scroll to position [98, 0]
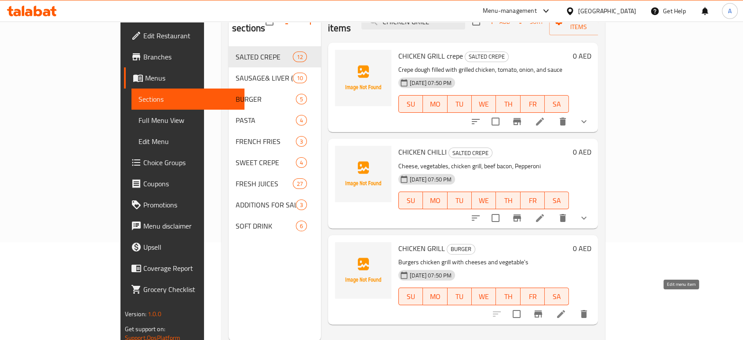
type input "CHICKEN GRILL"
click at [566, 308] on icon at bounding box center [561, 313] width 11 height 11
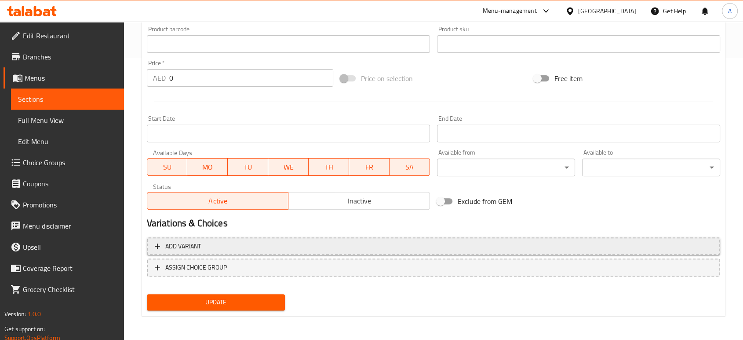
click at [230, 245] on span "Add variant" at bounding box center [434, 246] width 558 height 11
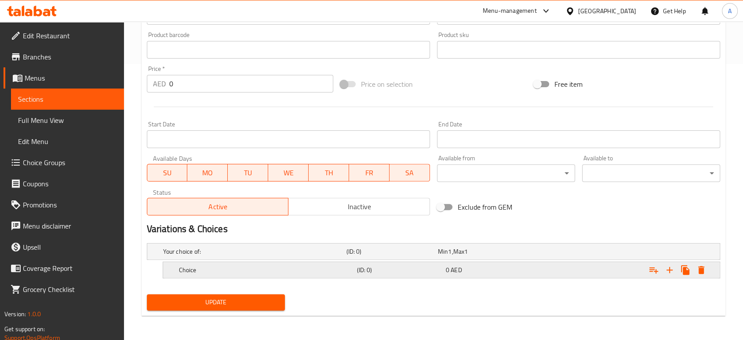
click at [343, 256] on h5 "Choice" at bounding box center [253, 251] width 180 height 9
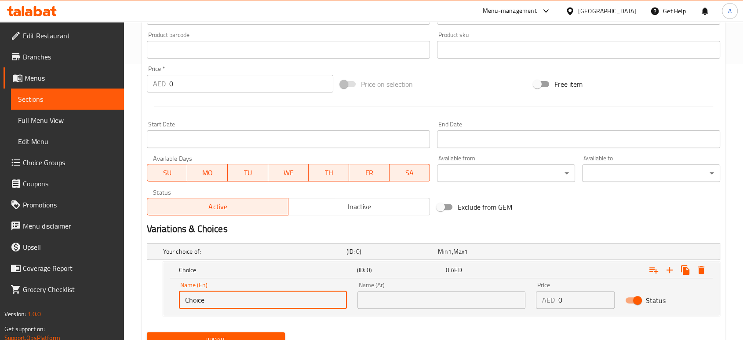
drag, startPoint x: 251, startPoint y: 290, endPoint x: 154, endPoint y: 296, distance: 97.4
click at [155, 296] on div "Choice (ID: 0) 0 AED Name (En) Choice Name (En) Name (Ar) Name (Ar) Price AED 0…" at bounding box center [433, 288] width 573 height 55
type input "س"
type input "Small"
click at [416, 304] on input "text" at bounding box center [442, 300] width 168 height 18
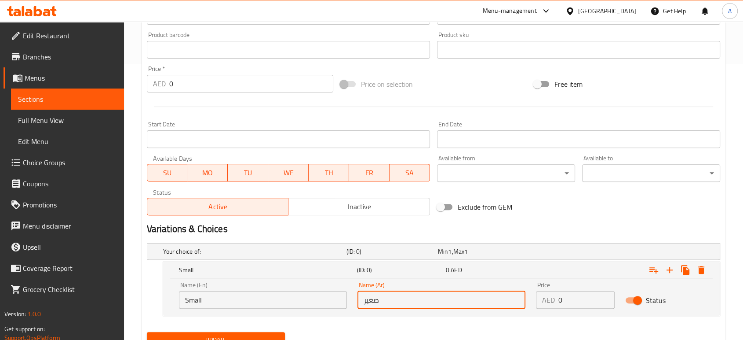
type input "صغير"
click at [269, 302] on input "Small" at bounding box center [263, 300] width 168 height 18
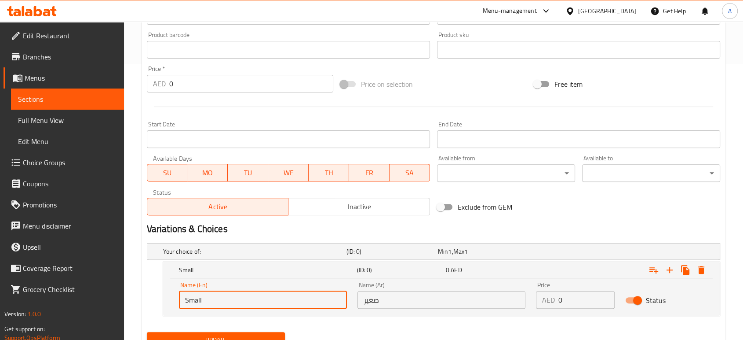
click at [269, 302] on input "Small" at bounding box center [263, 300] width 168 height 18
type input "s"
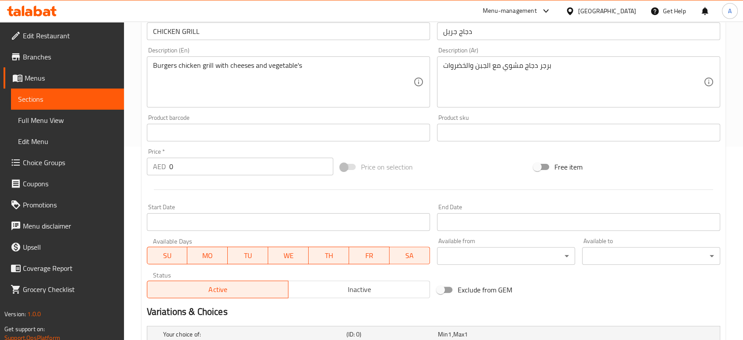
scroll to position [244, 0]
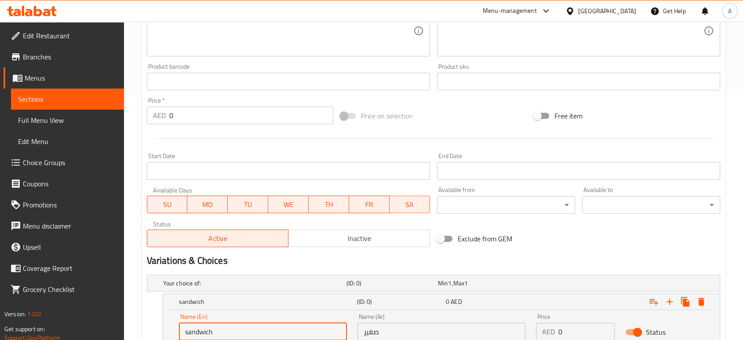
click at [225, 333] on input "sandwich" at bounding box center [263, 331] width 168 height 18
click at [225, 332] on input "sandwich" at bounding box center [263, 331] width 168 height 18
type input "sandwich"
click at [432, 336] on input "صغير" at bounding box center [442, 331] width 168 height 18
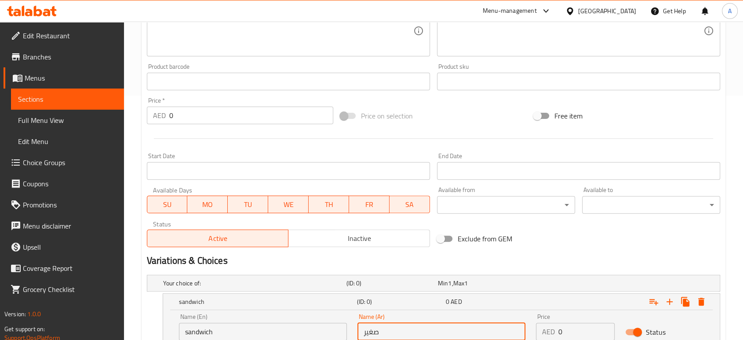
click at [432, 336] on input "صغير" at bounding box center [442, 331] width 168 height 18
paste input "ندويتش"
type input "سندويتش"
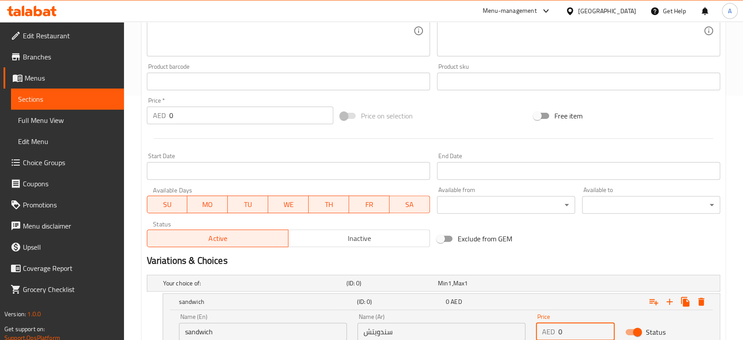
drag, startPoint x: 581, startPoint y: 327, endPoint x: 547, endPoint y: 327, distance: 34.3
click at [547, 327] on div "AED 0 Price" at bounding box center [575, 331] width 79 height 18
type input "21"
click at [598, 252] on div "Variations & Choices" at bounding box center [433, 260] width 581 height 20
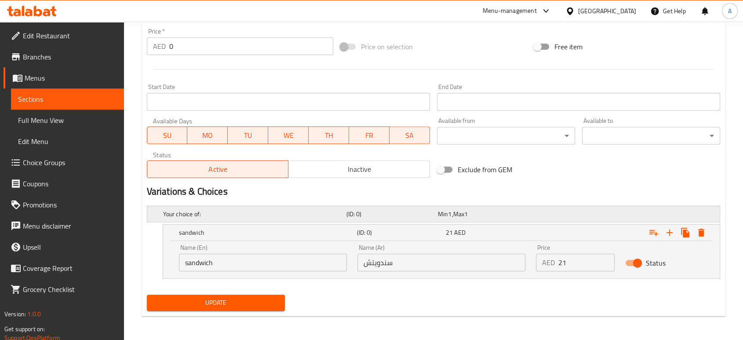
scroll to position [314, 0]
click at [668, 229] on icon "Expand" at bounding box center [670, 231] width 11 height 11
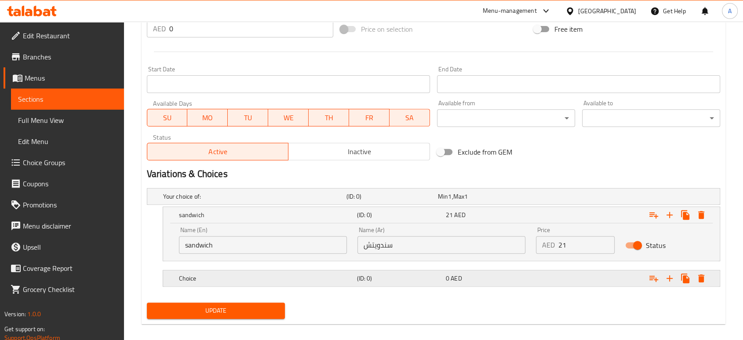
scroll to position [339, 0]
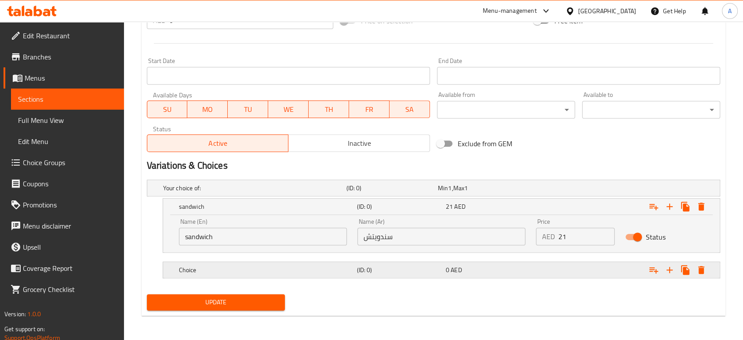
click at [282, 192] on h5 "Choice" at bounding box center [253, 187] width 180 height 9
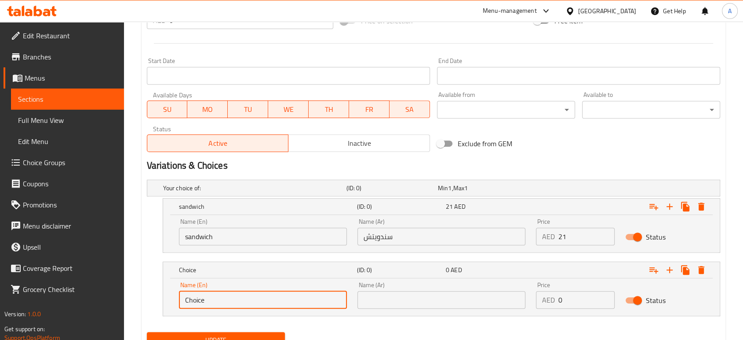
drag, startPoint x: 253, startPoint y: 300, endPoint x: 126, endPoint y: 336, distance: 132.1
click at [162, 300] on div "Choice (ID: 0) 0 AED Name (En) Choice Name (En) Name (Ar) Name (Ar) Price AED 0…" at bounding box center [433, 288] width 573 height 55
type input "meal"
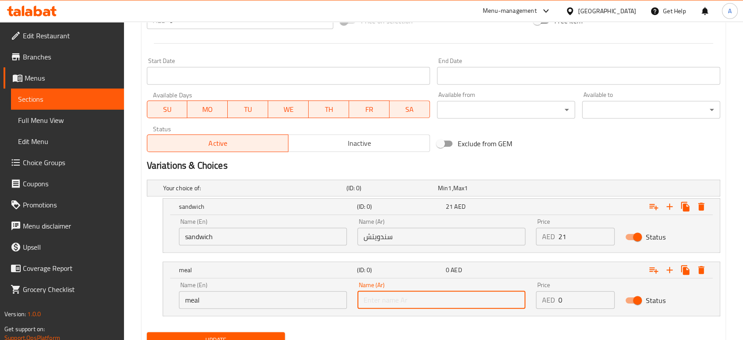
drag, startPoint x: 414, startPoint y: 303, endPoint x: 358, endPoint y: 307, distance: 56.5
click at [414, 303] on input "text" at bounding box center [442, 300] width 168 height 18
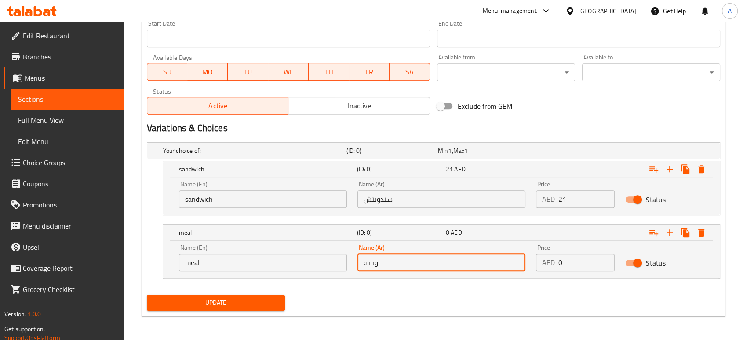
type input "وجبه"
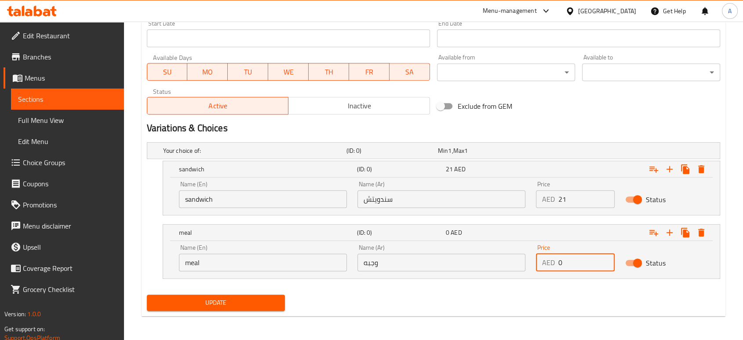
drag, startPoint x: 586, startPoint y: 262, endPoint x: 551, endPoint y: 262, distance: 35.2
click at [551, 262] on div "AED 0 Price" at bounding box center [575, 262] width 79 height 18
type input "31"
click at [259, 296] on button "Update" at bounding box center [216, 302] width 138 height 16
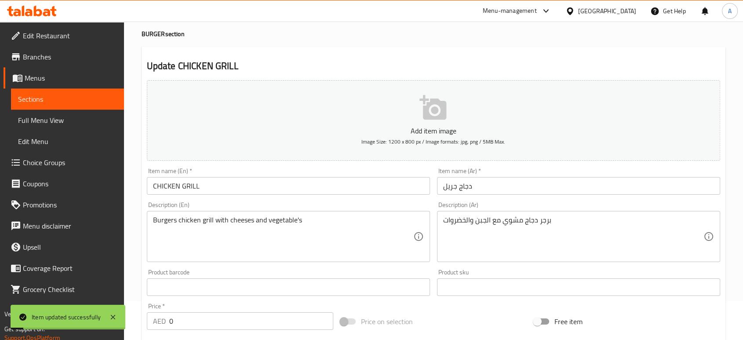
scroll to position [0, 0]
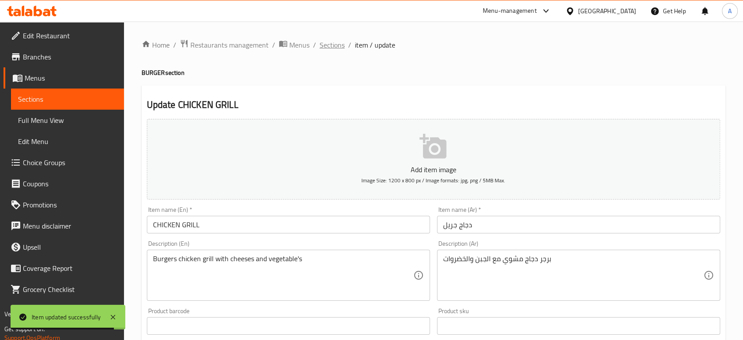
click at [336, 47] on span "Sections" at bounding box center [332, 45] width 25 height 11
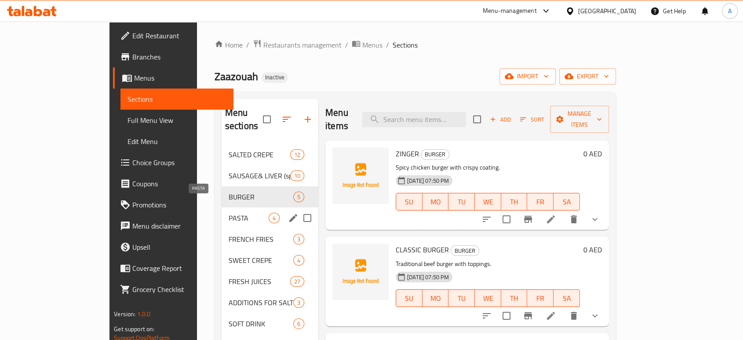
click at [229, 212] on span "PASTA" at bounding box center [249, 217] width 40 height 11
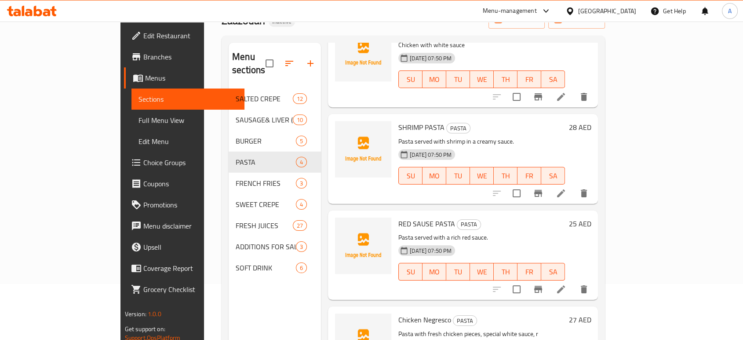
scroll to position [98, 0]
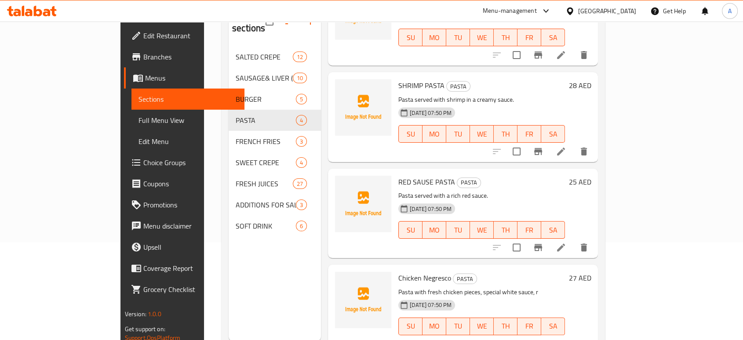
click at [573, 239] on li at bounding box center [561, 247] width 25 height 16
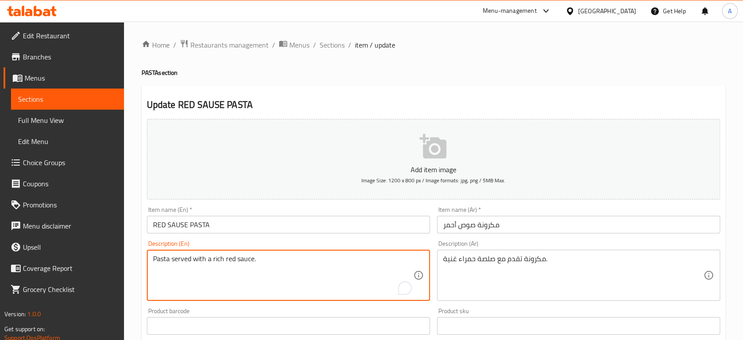
click at [234, 259] on textarea "Pasta served with a rich red sauce." at bounding box center [283, 275] width 260 height 42
paste textarea "tomato sauce and spices"
type textarea "Pasta tomato sauce and spices"
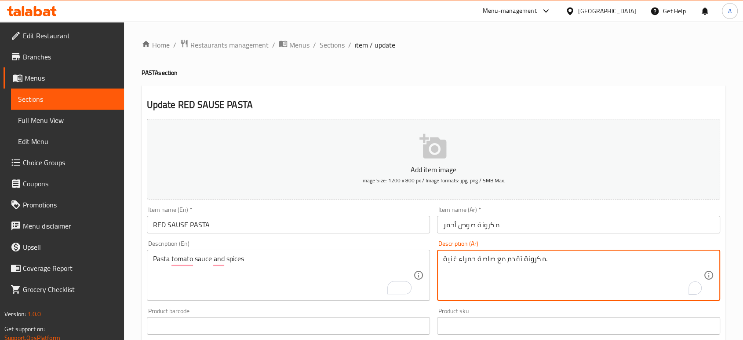
click at [465, 267] on textarea "مكرونة تقدم مع صلصة حمراء غنية." at bounding box center [573, 275] width 260 height 42
paste textarea "صلصة الطماطم والبهارات"
type textarea "مكرونة بصلصة الطماطم والبهارات"
click at [512, 228] on input "مكرونة صوص أحمر" at bounding box center [578, 224] width 283 height 18
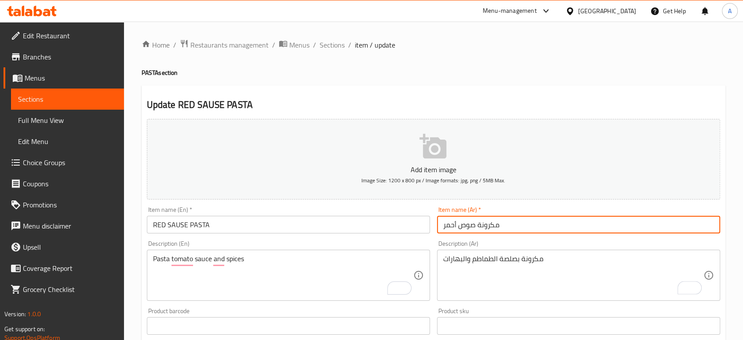
click at [312, 225] on input "RED SAUSE PASTA" at bounding box center [288, 224] width 283 height 18
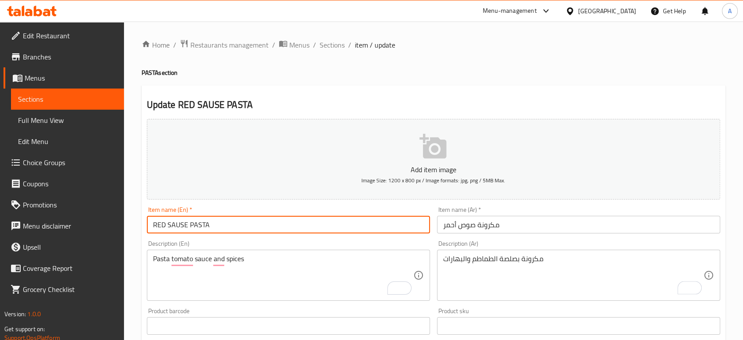
click at [312, 225] on input "RED SAUSE PASTA" at bounding box center [288, 224] width 283 height 18
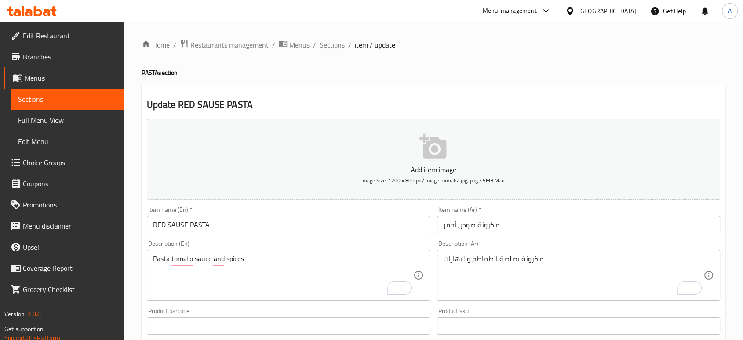
click at [339, 48] on span "Sections" at bounding box center [332, 45] width 25 height 11
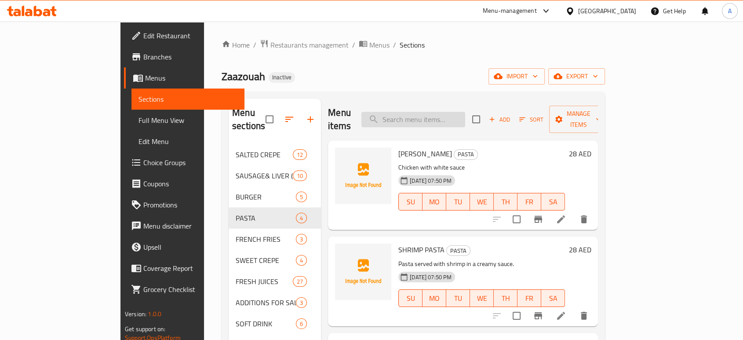
click at [447, 112] on input "search" at bounding box center [414, 119] width 104 height 15
paste input "Chicken Negresco"
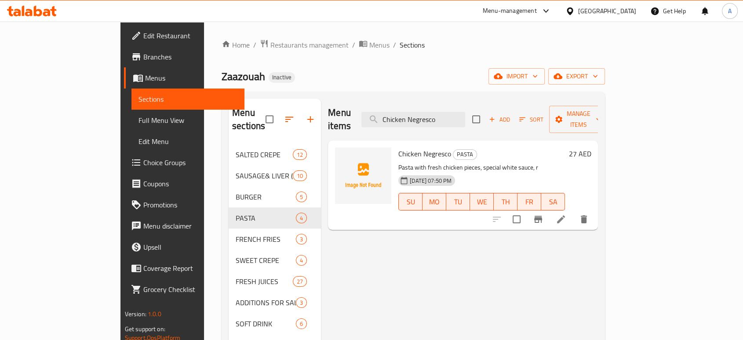
type input "Chicken Negresco"
click at [573, 211] on li at bounding box center [561, 219] width 25 height 16
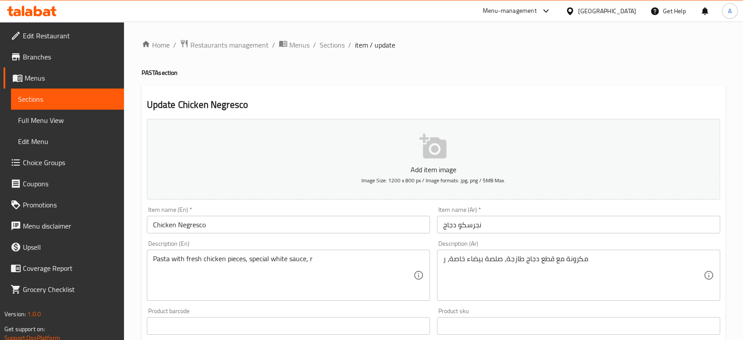
click at [311, 74] on h4 "PASTA section" at bounding box center [434, 72] width 584 height 9
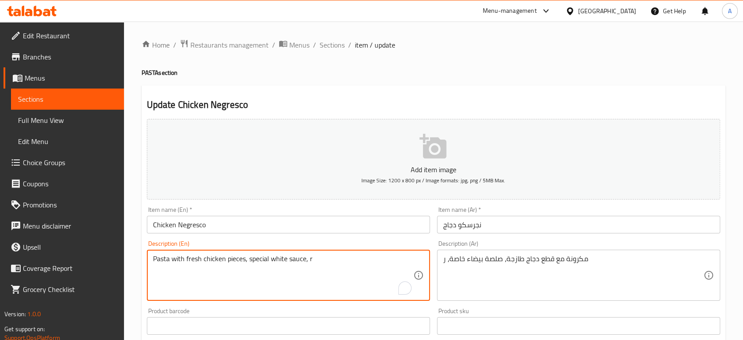
click at [379, 267] on textarea "Pasta with fresh chicken pieces, special white sauce, r" at bounding box center [283, 275] width 260 height 42
paste textarea "mozzarella cheese and green olives"
type textarea "Pasta with fresh chicken pieces, special white sauce, mozzarella cheese and gre…"
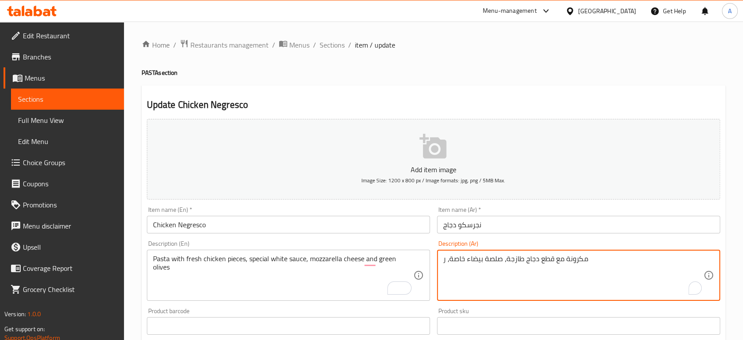
click at [525, 260] on textarea "مكرونة مع قطع دجاج طازجة، صلصة بيضاء خاصة، ر" at bounding box center [573, 275] width 260 height 42
paste textarea "عكرونة مع قطع دجاج طازجة وصلصة بيضاء خاصة وجبنة موزاريلا وزيتون أخض"
type textarea "معكرونة مع قطع دجاج طازجة وصلصة بيضاء خاصة وجبنة موزاريلا وزيتون أخضر"
click at [512, 225] on input "نجرسكو دجاج" at bounding box center [578, 224] width 283 height 18
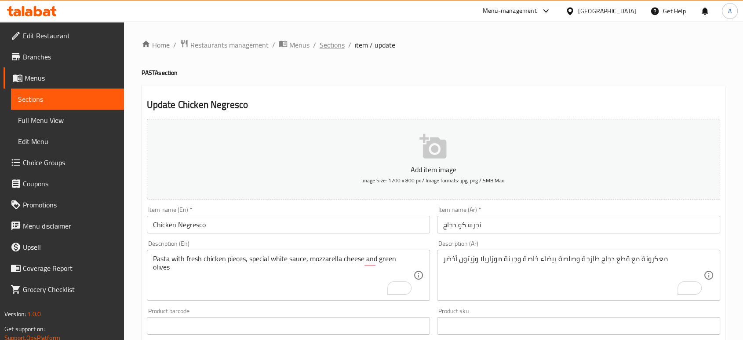
click at [332, 46] on span "Sections" at bounding box center [332, 45] width 25 height 11
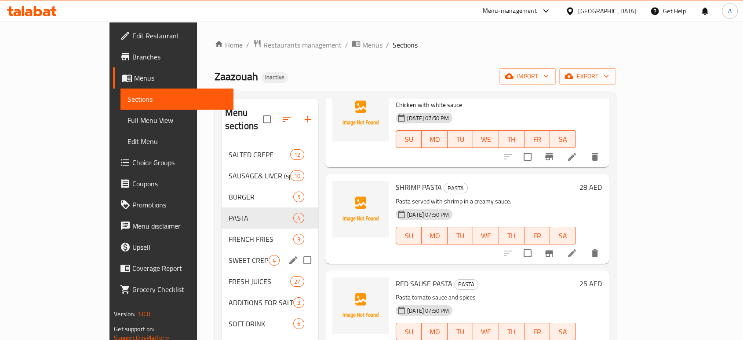
scroll to position [66, 0]
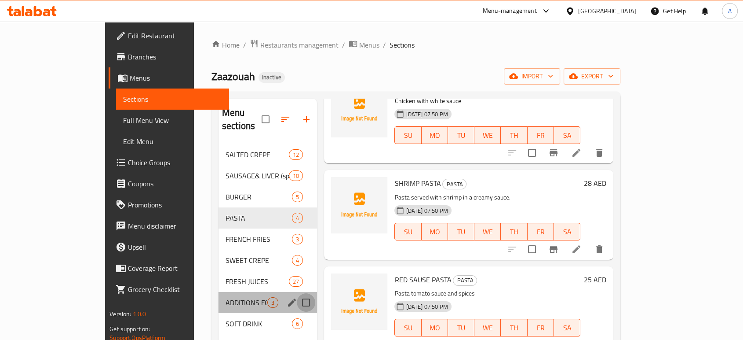
click at [297, 293] on input "Menu sections" at bounding box center [306, 302] width 18 height 18
checkbox input "true"
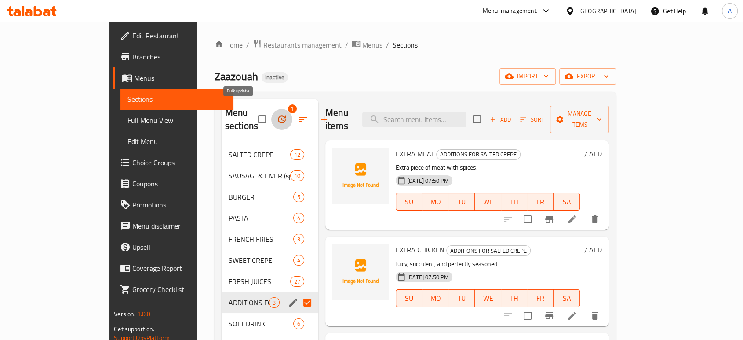
click at [277, 115] on icon "button" at bounding box center [282, 119] width 11 height 11
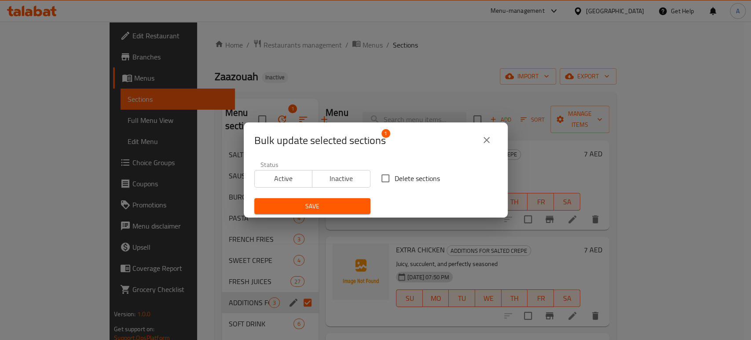
click at [399, 183] on span "Delete sections" at bounding box center [416, 178] width 45 height 11
click at [394, 183] on input "Delete sections" at bounding box center [385, 178] width 18 height 18
checkbox input "true"
click at [354, 205] on span "Save" at bounding box center [312, 206] width 102 height 11
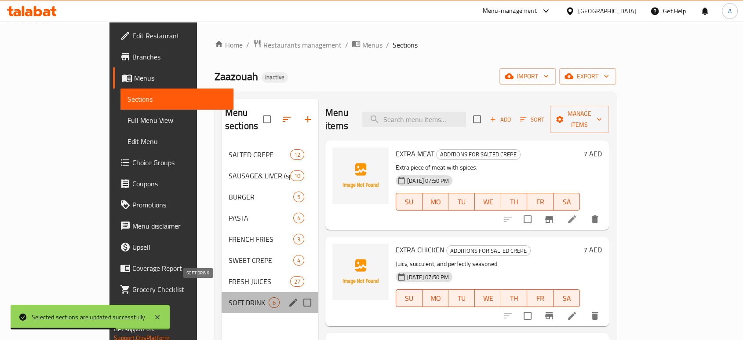
click at [229, 297] on span "SOFT DRINK" at bounding box center [249, 302] width 40 height 11
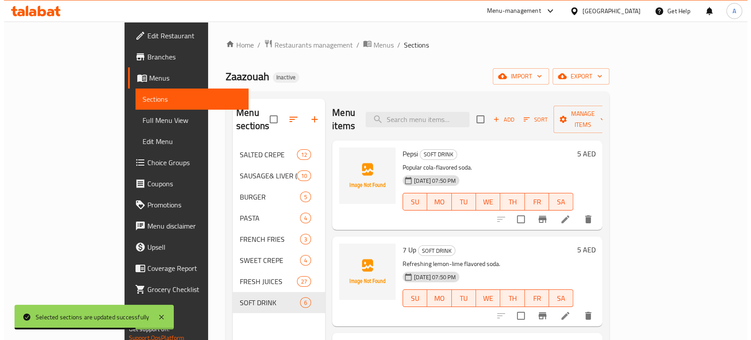
scroll to position [98, 0]
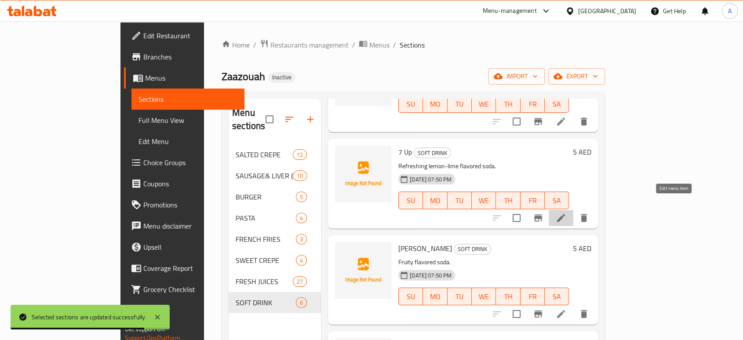
click at [566, 212] on icon at bounding box center [561, 217] width 11 height 11
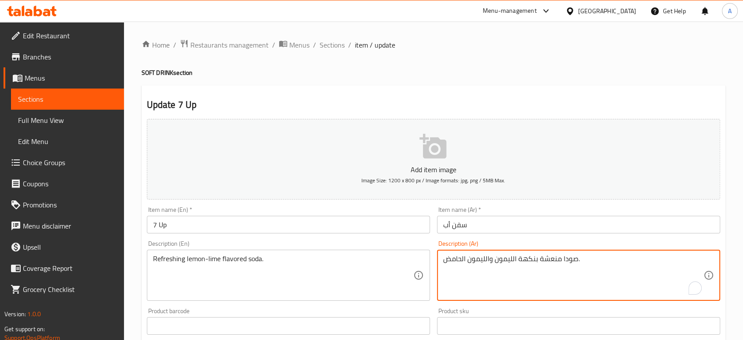
click at [505, 259] on textarea "صودا منعشة بنكهة الليمون والليمون الحامض." at bounding box center [573, 275] width 260 height 42
drag, startPoint x: 483, startPoint y: 259, endPoint x: 493, endPoint y: 259, distance: 9.7
click at [493, 259] on textarea "صودا منعشة بنكهة والليمون الحامض." at bounding box center [573, 275] width 260 height 42
click at [486, 259] on textarea "صودا منعشة بنكهة والليمون الحامض." at bounding box center [573, 275] width 260 height 42
click at [486, 261] on textarea "صودا منعشة بنكهة والليمون الحامض." at bounding box center [573, 275] width 260 height 42
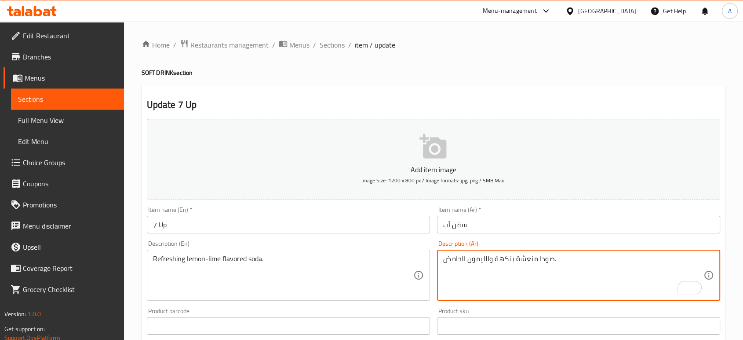
click at [486, 261] on textarea "صودا منعشة بنكهة والليمون الحامض." at bounding box center [573, 275] width 260 height 42
type textarea "صودا منعشة بنكهة ليمون الحامض."
click at [490, 234] on div "Item name (Ar)   * سفن أب Item name (Ar) *" at bounding box center [579, 220] width 290 height 34
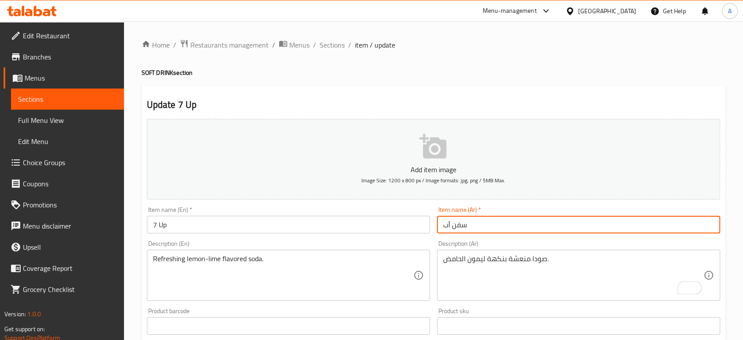
click at [489, 231] on input "سفن أب" at bounding box center [578, 224] width 283 height 18
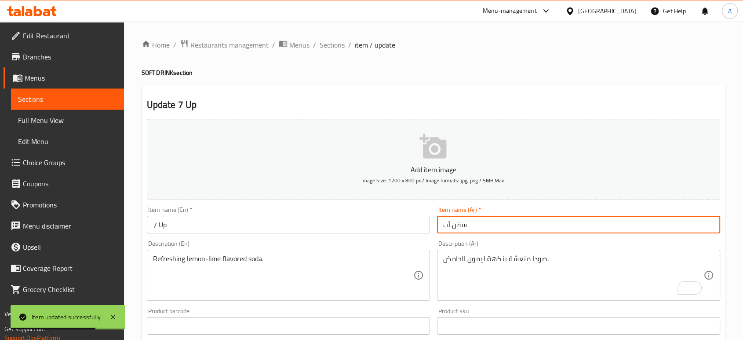
drag, startPoint x: 330, startPoint y: 47, endPoint x: 339, endPoint y: 89, distance: 42.8
click at [329, 47] on span "Sections" at bounding box center [332, 45] width 25 height 11
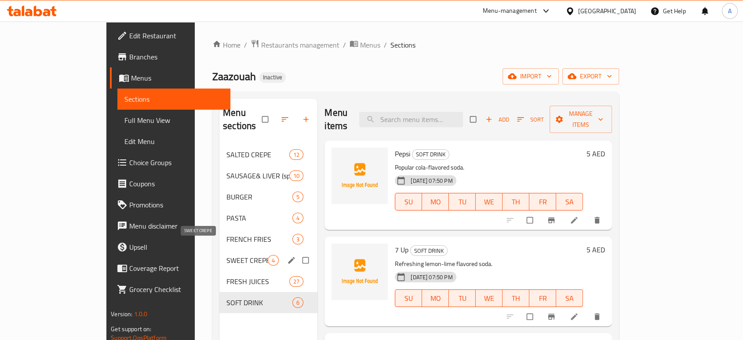
drag, startPoint x: 215, startPoint y: 248, endPoint x: 218, endPoint y: 242, distance: 5.9
click at [226, 255] on span "SWEET CREPE" at bounding box center [246, 260] width 41 height 11
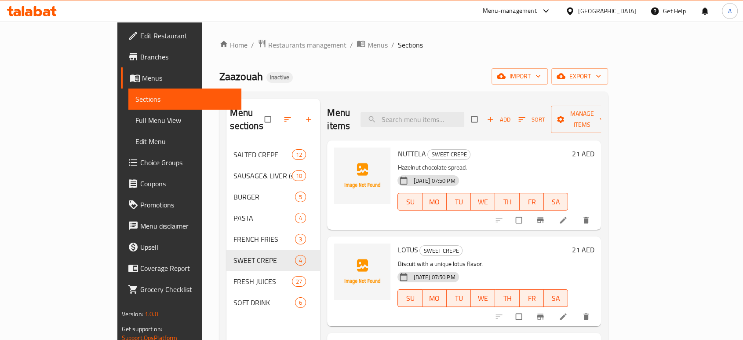
scroll to position [49, 0]
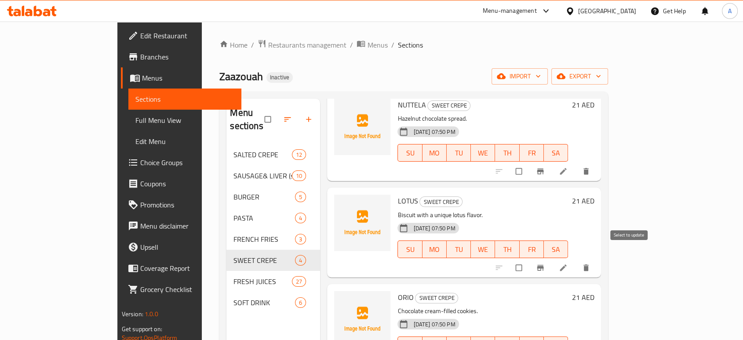
click at [529, 259] on input "checkbox" at bounding box center [520, 267] width 18 height 17
checkbox input "true"
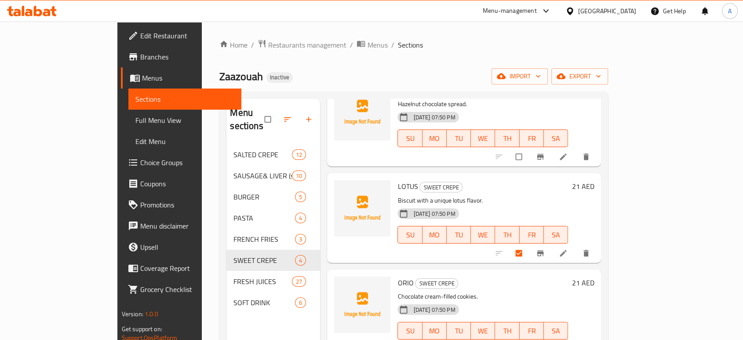
scroll to position [66, 0]
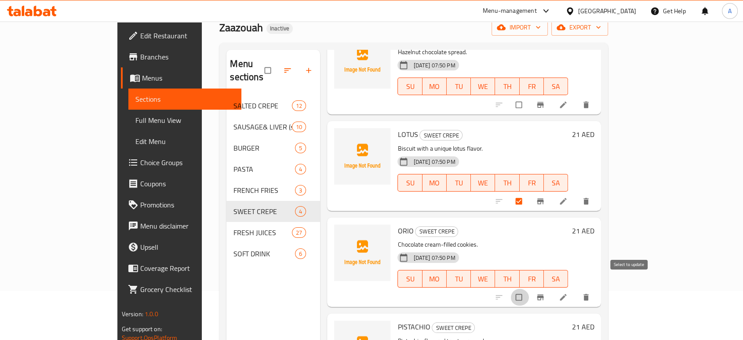
click at [529, 288] on input "checkbox" at bounding box center [520, 296] width 18 height 17
checkbox input "true"
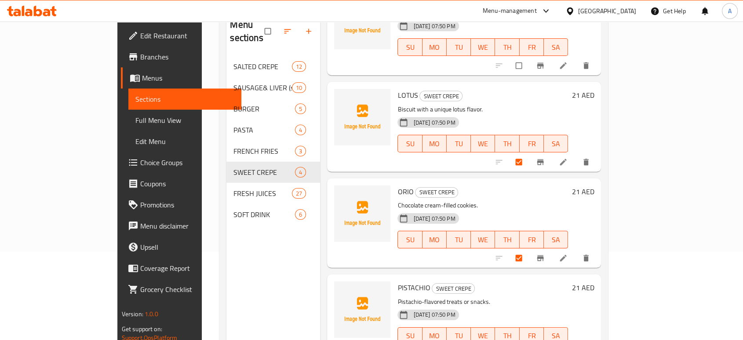
scroll to position [123, 0]
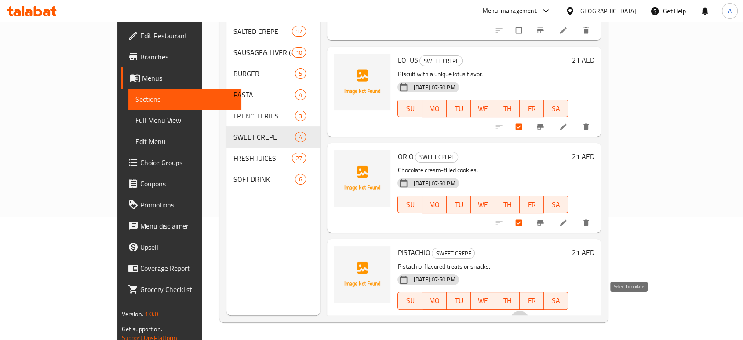
click at [529, 310] on input "checkbox" at bounding box center [520, 318] width 18 height 17
checkbox input "true"
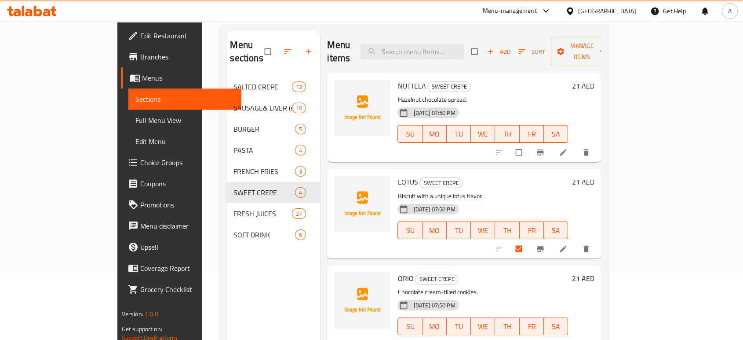
scroll to position [0, 0]
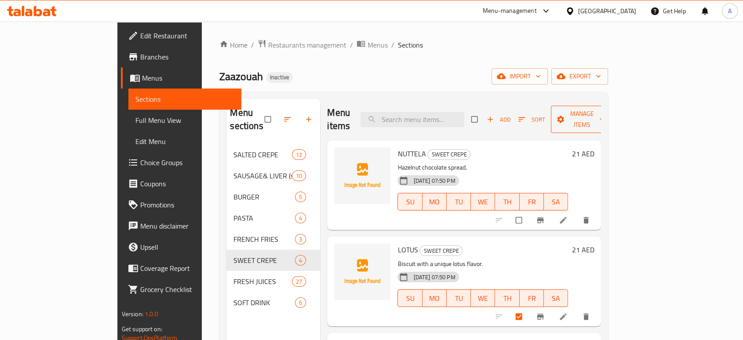
click at [606, 108] on span "Manage items" at bounding box center [582, 119] width 48 height 22
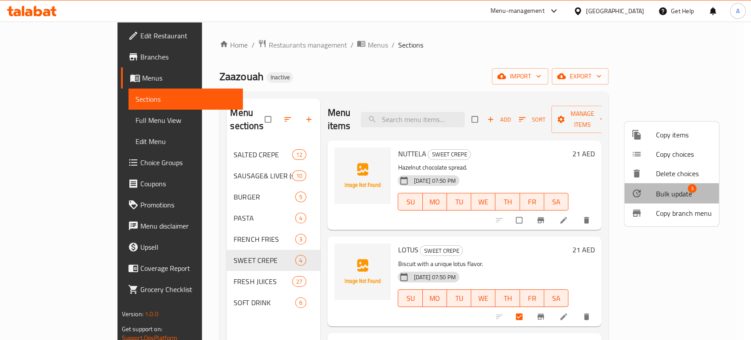
click at [650, 199] on li "Bulk update 3" at bounding box center [671, 193] width 95 height 20
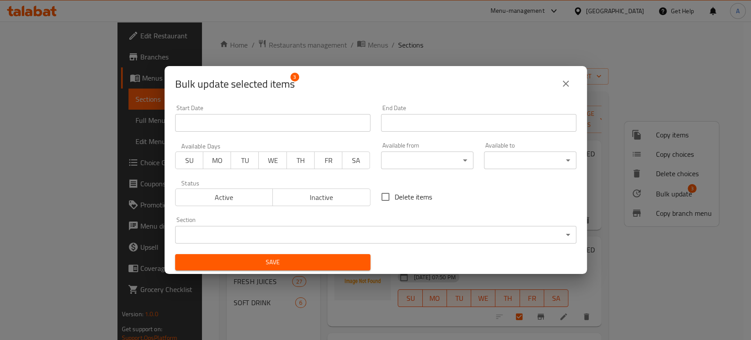
click at [419, 196] on span "Delete items" at bounding box center [412, 196] width 37 height 11
click at [394, 196] on input "Delete items" at bounding box center [385, 196] width 18 height 18
checkbox input "true"
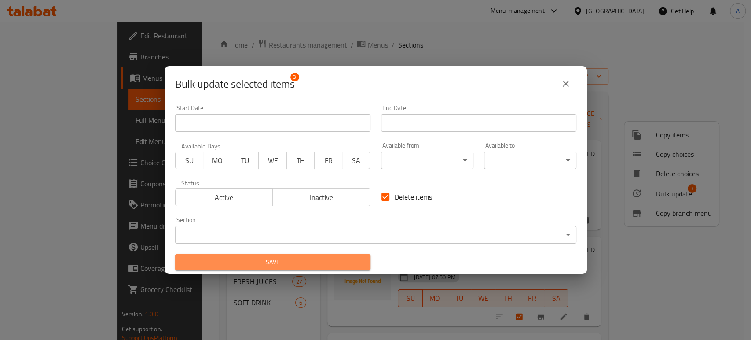
click at [348, 266] on span "Save" at bounding box center [272, 261] width 181 height 11
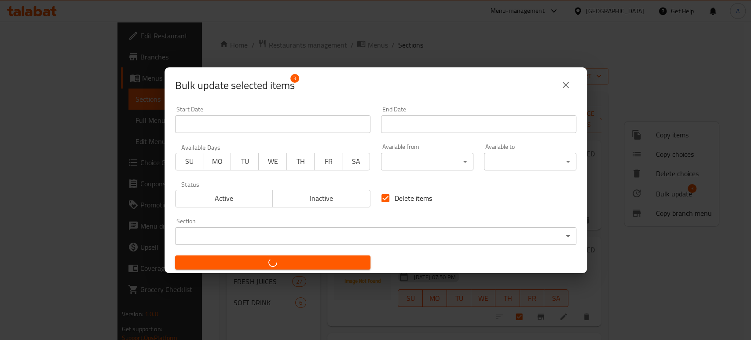
checkbox input "false"
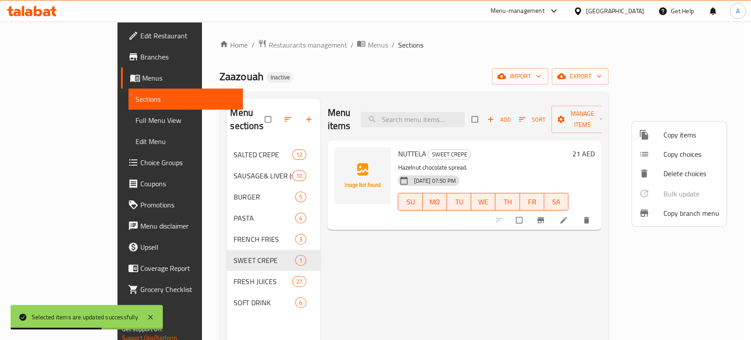
click at [255, 164] on div at bounding box center [375, 170] width 751 height 340
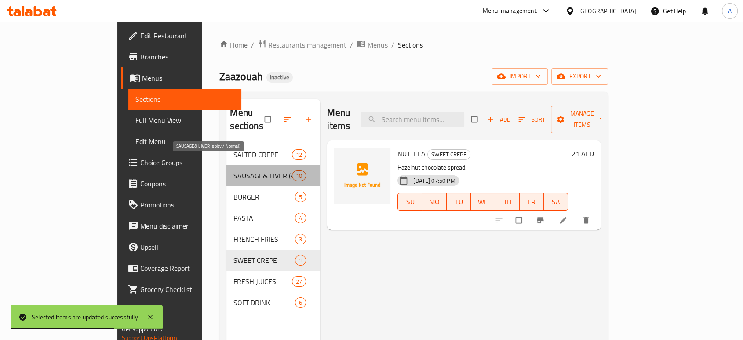
click at [255, 170] on span "SAUSAGE& LIVER (spicy / Normal)" at bounding box center [263, 175] width 58 height 11
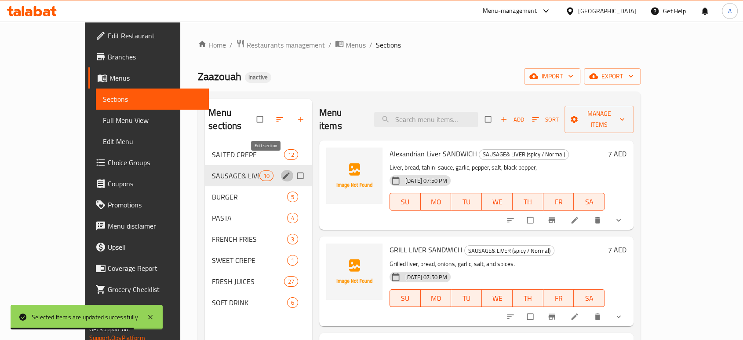
click at [282, 171] on icon "edit" at bounding box center [286, 175] width 9 height 9
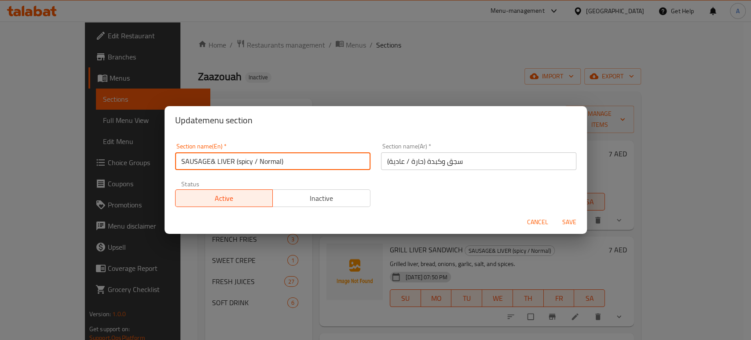
drag, startPoint x: 317, startPoint y: 164, endPoint x: 256, endPoint y: 159, distance: 61.3
click at [256, 159] on input "SAUSAGE& LIVER (spicy / Normal)" at bounding box center [272, 161] width 195 height 18
click at [540, 220] on span "Cancel" at bounding box center [537, 221] width 21 height 11
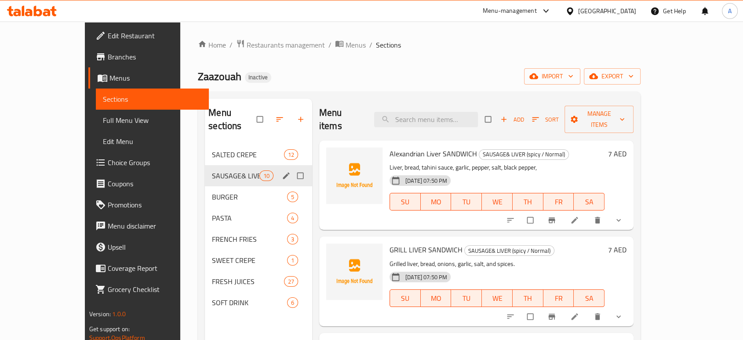
click at [103, 119] on span "Full Menu View" at bounding box center [152, 120] width 99 height 11
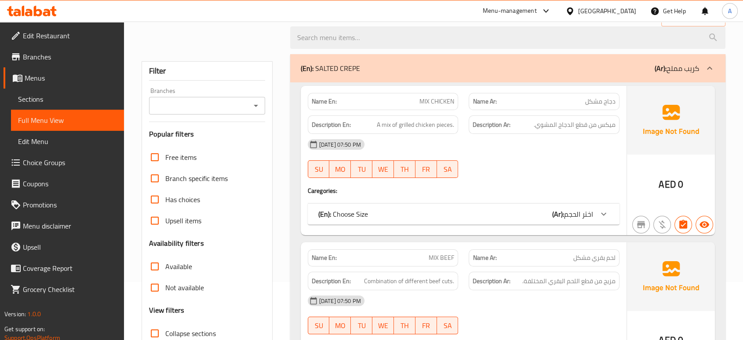
scroll to position [146, 0]
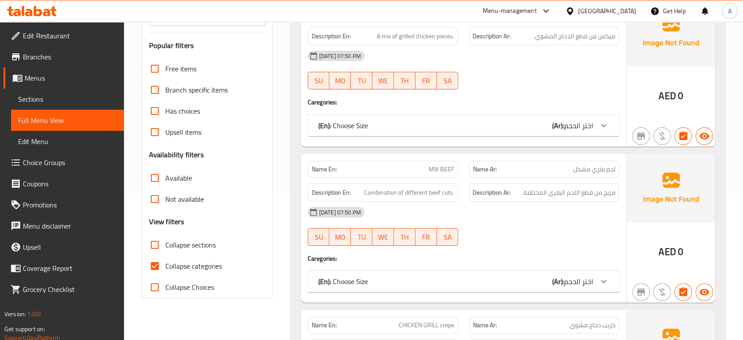
drag, startPoint x: 204, startPoint y: 265, endPoint x: 372, endPoint y: 224, distance: 173.8
click at [203, 266] on span "Collapse categories" at bounding box center [193, 265] width 57 height 11
click at [165, 266] on input "Collapse categories" at bounding box center [154, 265] width 21 height 21
checkbox input "false"
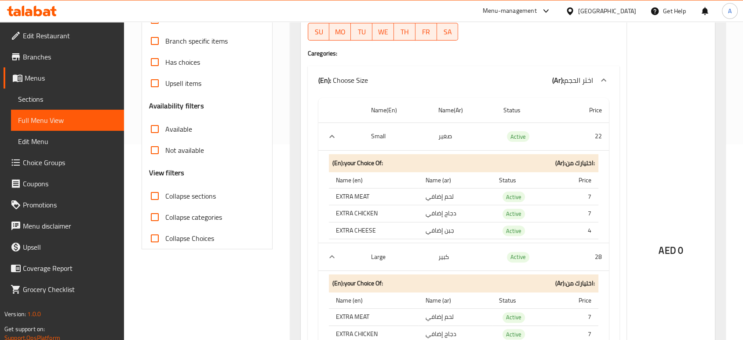
scroll to position [293, 0]
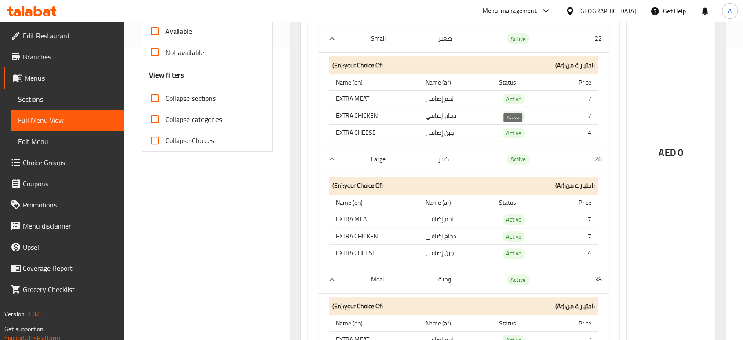
click at [513, 134] on span "Active" at bounding box center [514, 133] width 22 height 10
copy span "Active"
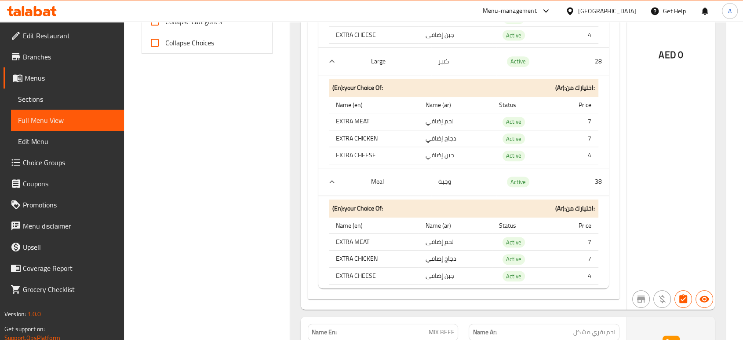
scroll to position [397, 0]
click at [712, 139] on div "AED 0" at bounding box center [671, 31] width 88 height 556
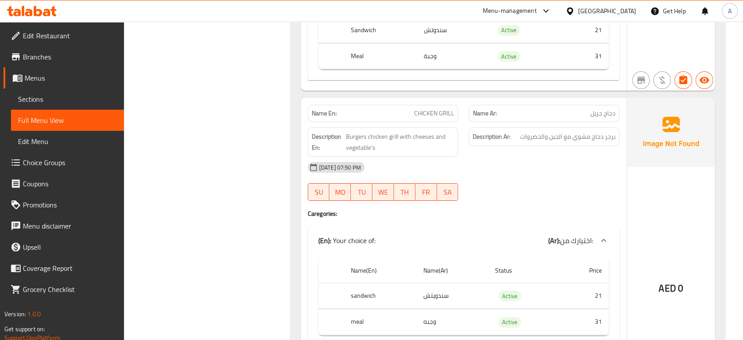
scroll to position [9905, 0]
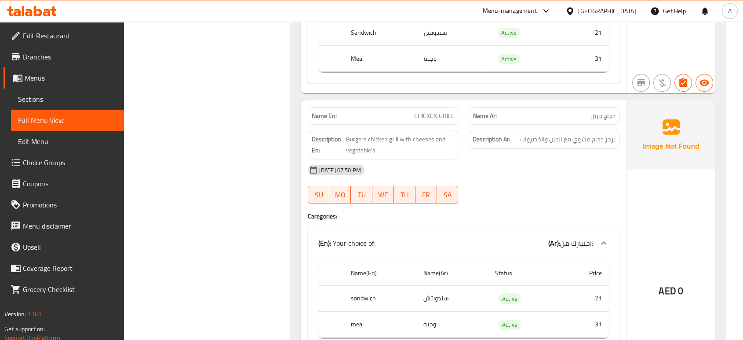
copy span "CHICKEN GRILL"
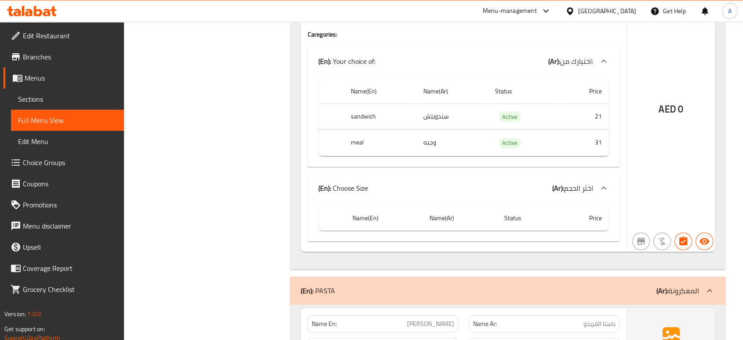
scroll to position [10003, 0]
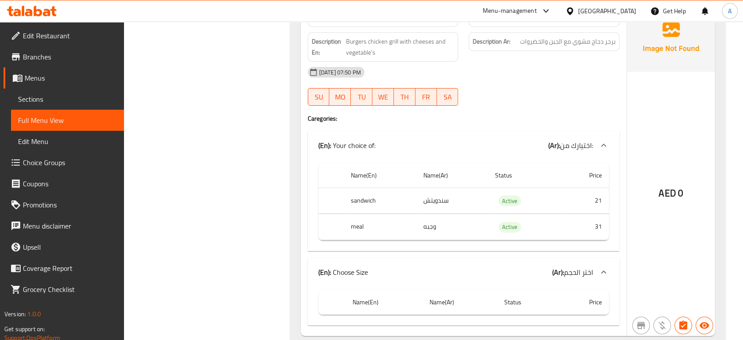
copy span "دجاج جريل"
click at [545, 47] on span "برجر دجاج مشوي مع الجبن والخضروات" at bounding box center [567, 41] width 95 height 11
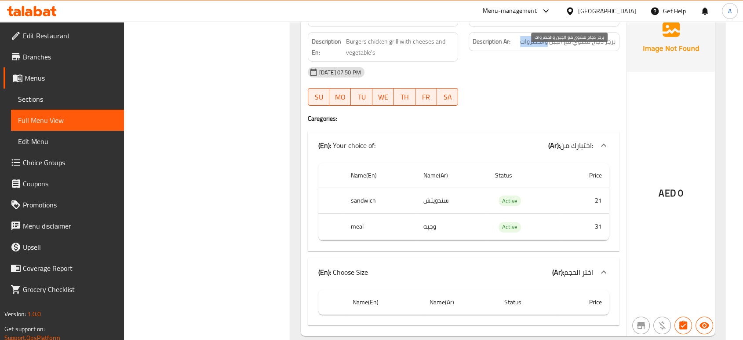
click at [545, 47] on span "برجر دجاج مشوي مع الجبن والخضروات" at bounding box center [567, 41] width 95 height 11
copy div "برجر دجاج مشوي مع الجبن والخضروات"
click at [434, 58] on span "Burgers chicken grill with cheeses and vegetable's" at bounding box center [400, 47] width 109 height 22
click at [433, 50] on span "Burgers chicken grill with cheeses and vegetable's" at bounding box center [400, 47] width 109 height 22
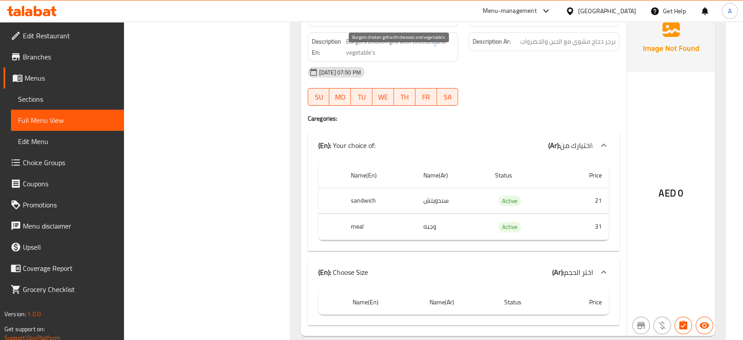
click at [433, 50] on span "Burgers chicken grill with cheeses and vegetable's" at bounding box center [400, 47] width 109 height 22
copy span "Burgers chicken grill with cheeses and vegetable's"
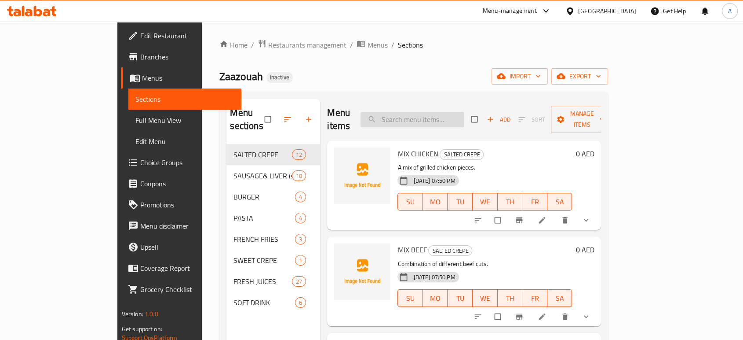
click at [453, 114] on input "search" at bounding box center [413, 119] width 104 height 15
paste input "CHICKEN GRILL"
type input "CHICKEN GRILL"
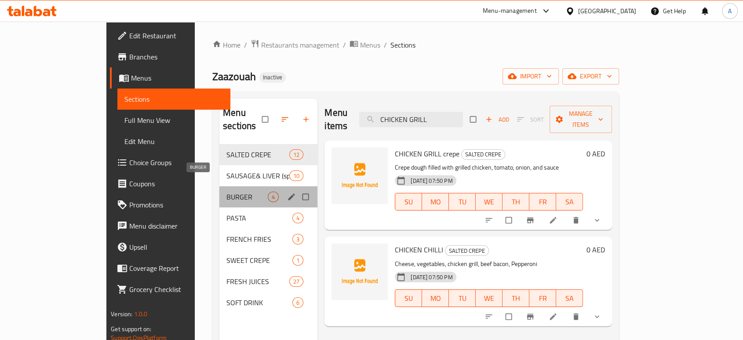
click at [226, 191] on span "BURGER" at bounding box center [246, 196] width 41 height 11
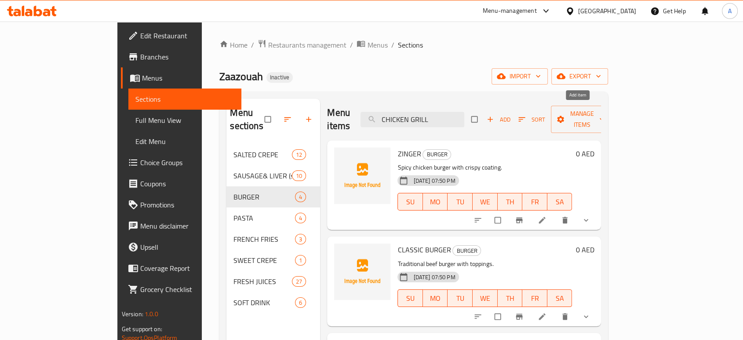
click at [493, 117] on icon "button" at bounding box center [490, 119] width 5 height 5
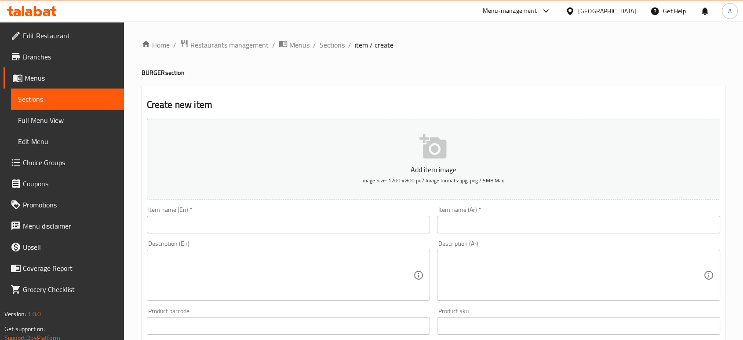
click at [241, 230] on input "text" at bounding box center [288, 224] width 283 height 18
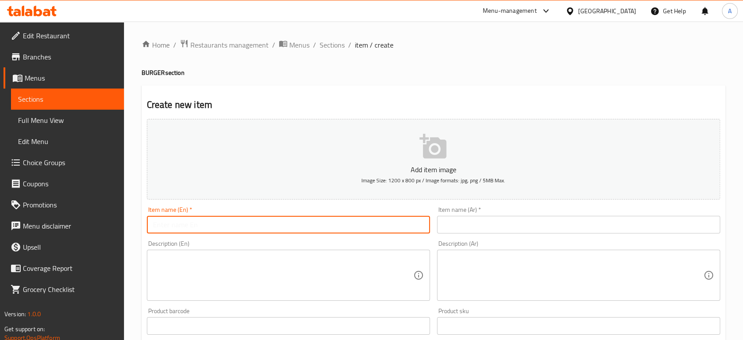
paste input "CHICKEN GRILL"
type input "CHICKEN GRILL"
click at [435, 213] on div "Item name (Ar)   * Item name (Ar) *" at bounding box center [579, 220] width 290 height 34
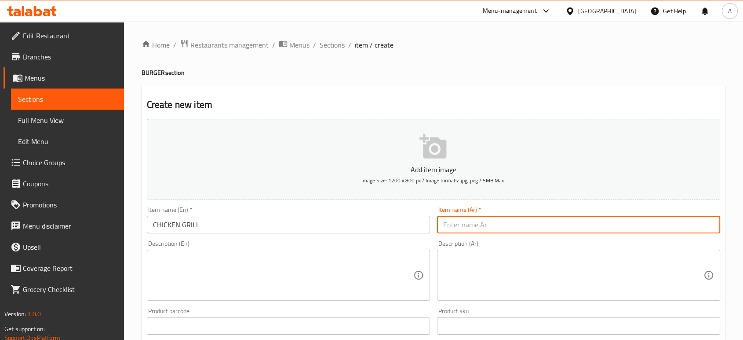
click at [450, 221] on input "text" at bounding box center [578, 224] width 283 height 18
paste input "دجاج جريل"
type input "دجاج جريل"
click at [518, 294] on textarea at bounding box center [573, 275] width 260 height 42
paste textarea "برجر دجاج مشوي مع الجبن والخضروات"
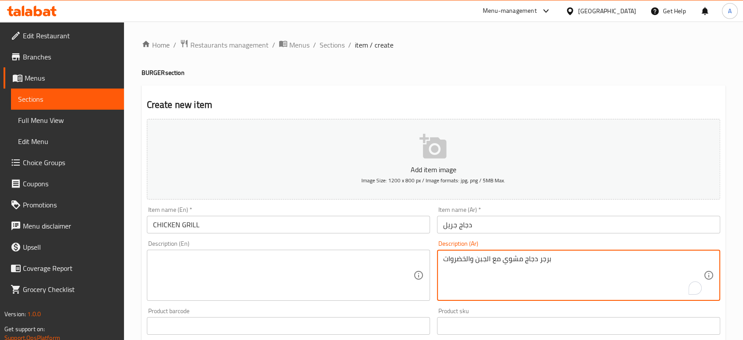
type textarea "برجر دجاج مشوي مع الجبن والخضروات"
click at [252, 284] on textarea at bounding box center [283, 275] width 260 height 42
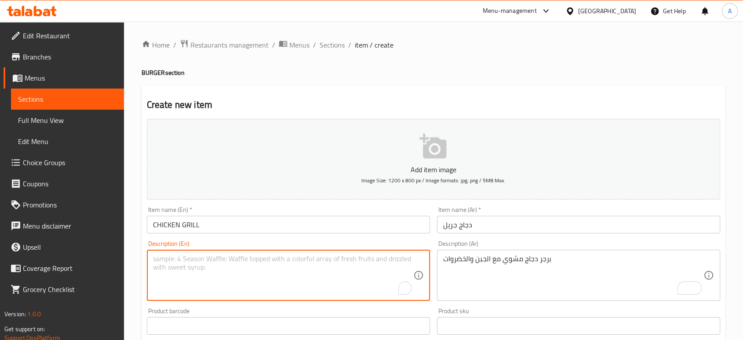
paste textarea "Burgers chicken grill with cheeses and vegetable's"
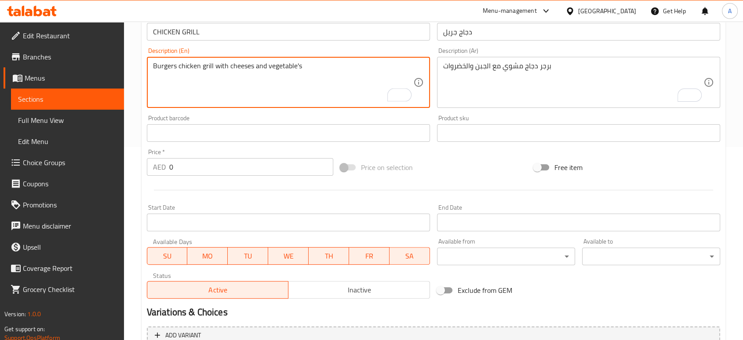
scroll to position [281, 0]
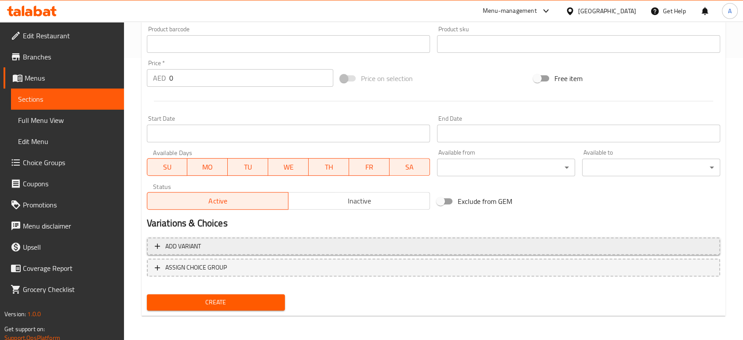
type textarea "Burgers chicken grill with cheeses and vegetable's"
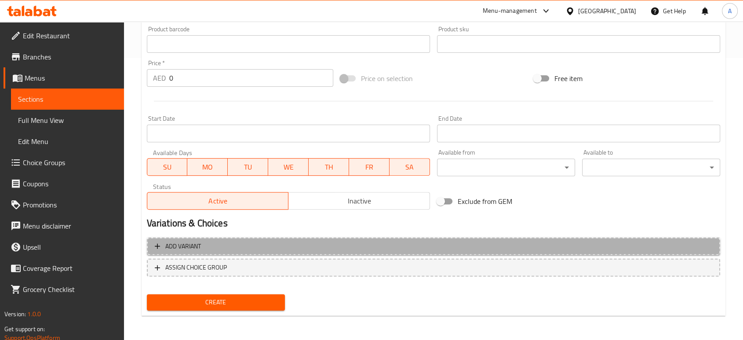
click at [418, 252] on button "Add variant" at bounding box center [433, 246] width 573 height 18
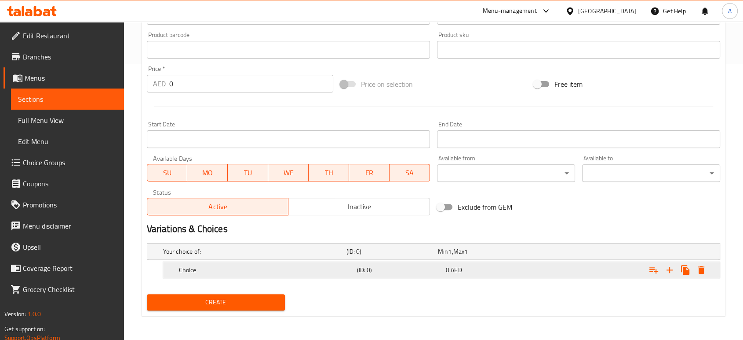
click at [379, 256] on h5 "(ID: 0)" at bounding box center [390, 251] width 88 height 9
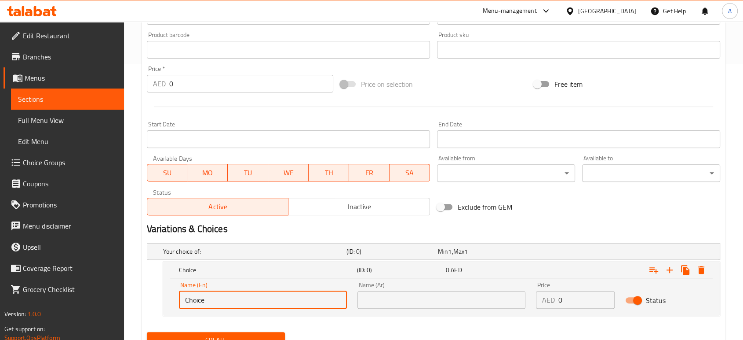
click at [260, 299] on input "Choice" at bounding box center [263, 300] width 168 height 18
type input "Small"
click at [265, 300] on input "Small" at bounding box center [263, 300] width 168 height 18
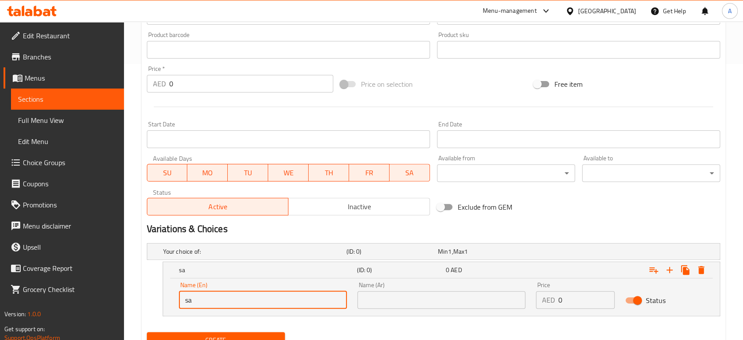
type input "sandwich"
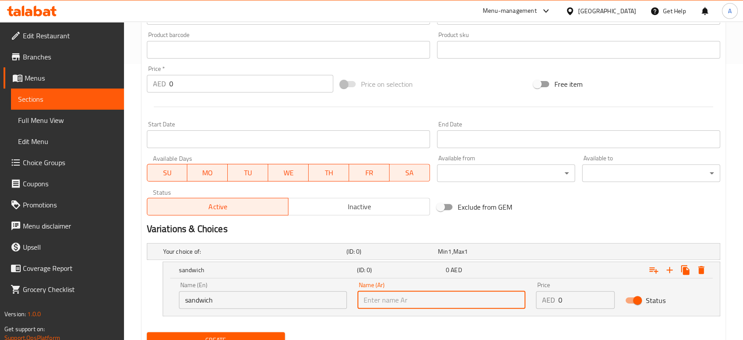
click at [377, 293] on input "text" at bounding box center [442, 300] width 168 height 18
type input "سندويتش"
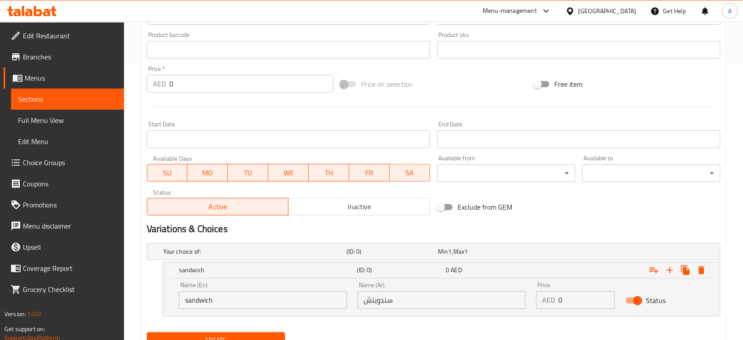
click at [563, 318] on nav at bounding box center [433, 321] width 573 height 7
drag, startPoint x: 566, startPoint y: 296, endPoint x: 545, endPoint y: 326, distance: 37.0
click at [546, 299] on div "AED 0 Price" at bounding box center [575, 300] width 79 height 18
type input "21"
click at [668, 271] on icon "Expand" at bounding box center [670, 269] width 11 height 11
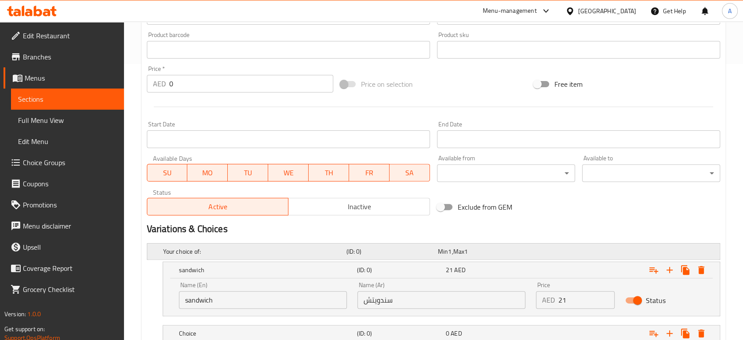
scroll to position [339, 0]
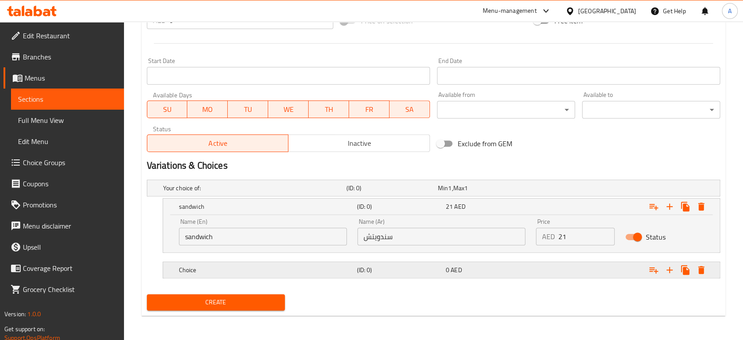
click at [394, 192] on h5 "(ID: 0)" at bounding box center [390, 187] width 88 height 9
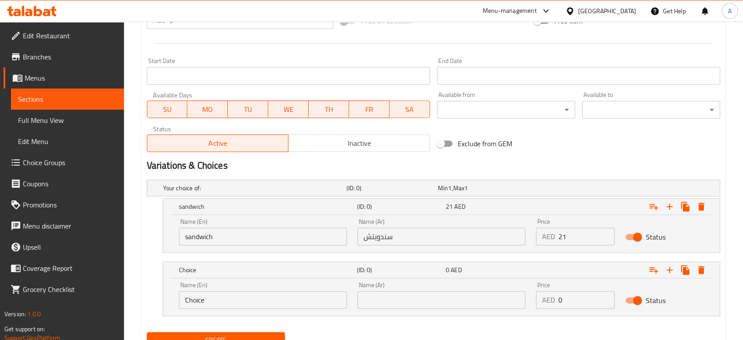
click at [246, 305] on input "Choice" at bounding box center [263, 300] width 168 height 18
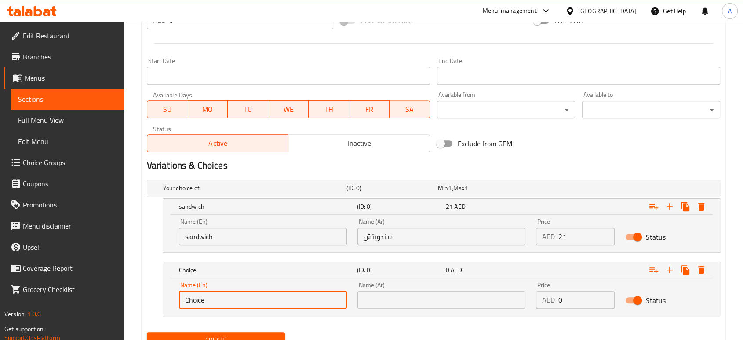
click at [246, 305] on input "Choice" at bounding box center [263, 300] width 168 height 18
type input "ة"
type input "meal"
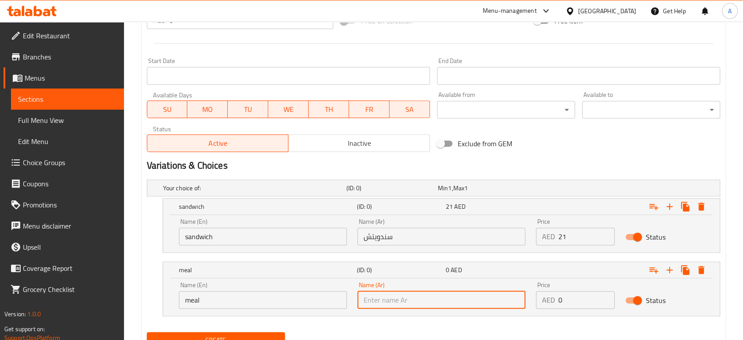
click at [370, 301] on input "text" at bounding box center [442, 300] width 168 height 18
type input "وجبه"
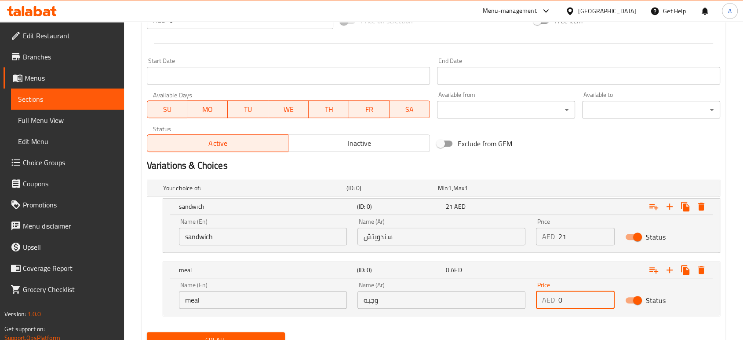
click at [562, 302] on input "0" at bounding box center [587, 300] width 56 height 18
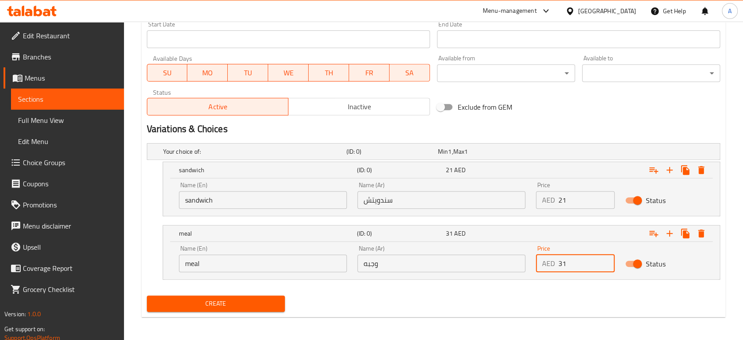
scroll to position [376, 0]
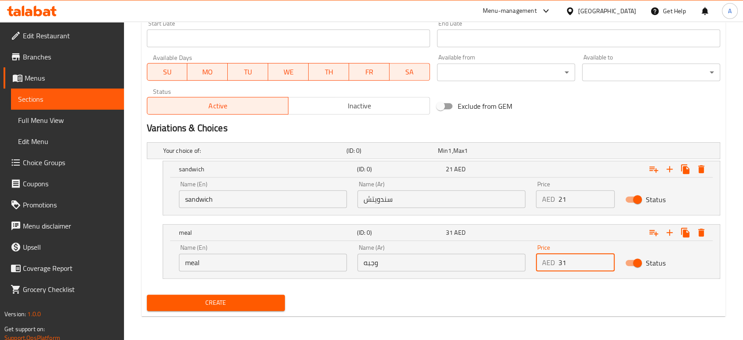
type input "31"
click at [277, 292] on div "Create" at bounding box center [215, 302] width 145 height 23
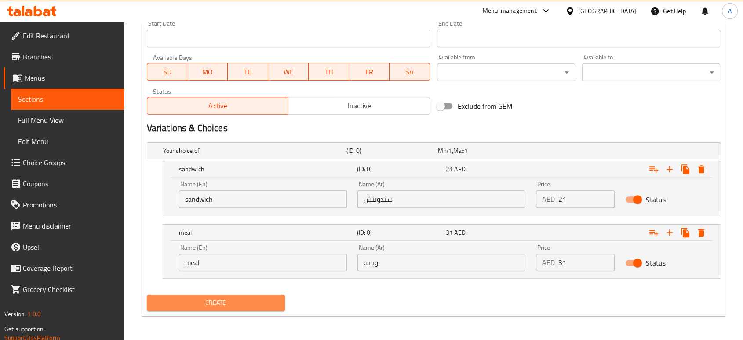
click at [276, 295] on button "Create" at bounding box center [216, 302] width 138 height 16
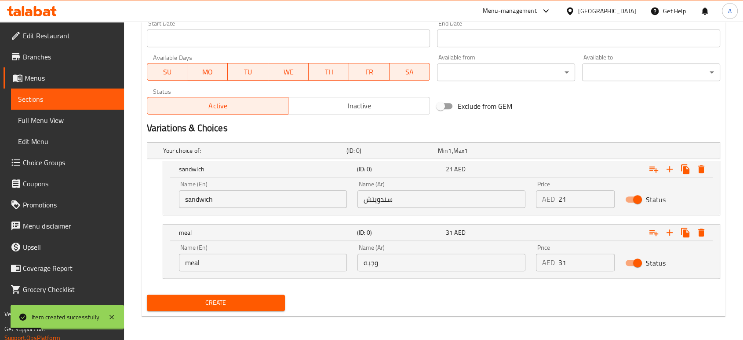
scroll to position [0, 0]
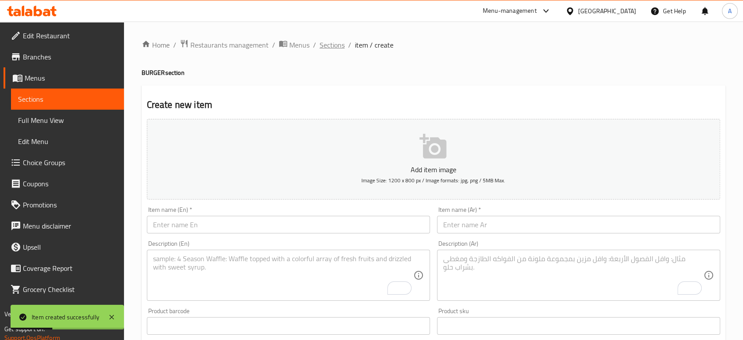
click at [334, 50] on span "Sections" at bounding box center [332, 45] width 25 height 11
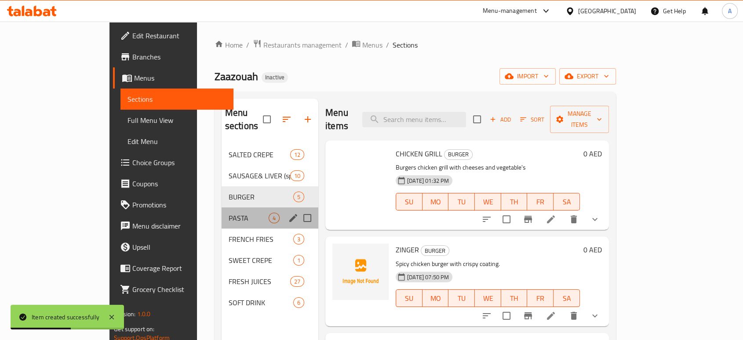
click at [229, 212] on span "PASTA" at bounding box center [249, 217] width 40 height 11
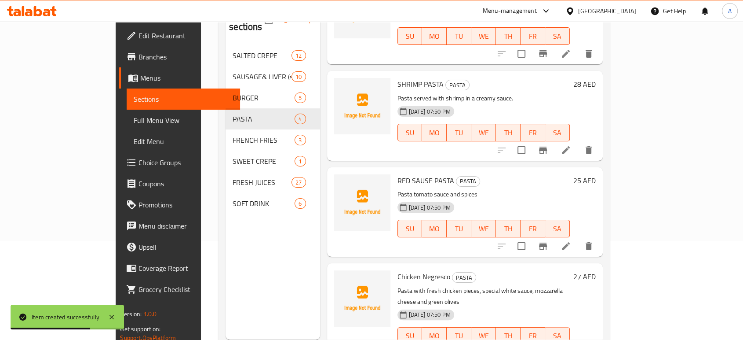
scroll to position [106, 0]
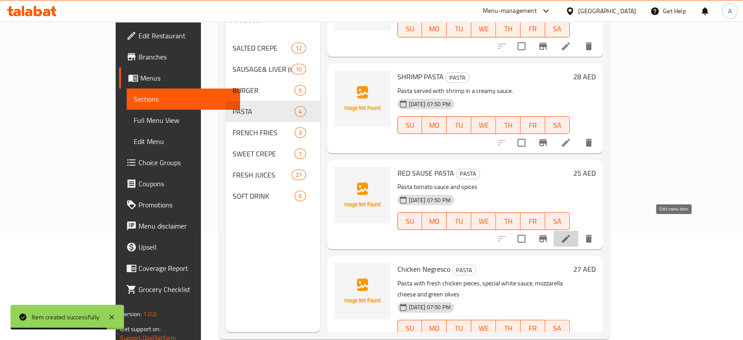
click at [571, 233] on icon at bounding box center [566, 238] width 11 height 11
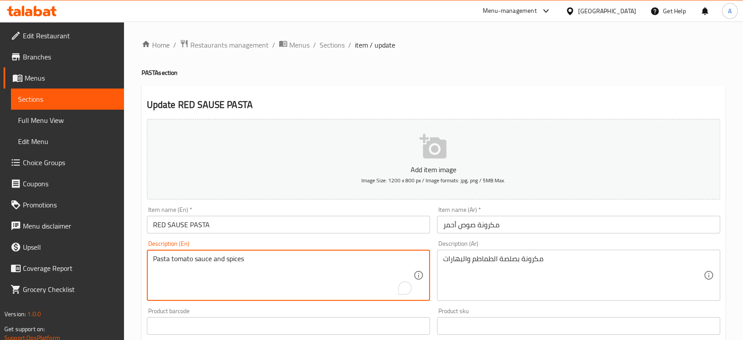
click at [204, 258] on textarea "Pasta tomato sauce and spices" at bounding box center [283, 275] width 260 height 42
click at [179, 226] on input "RED SAUSE PASTA" at bounding box center [288, 224] width 283 height 18
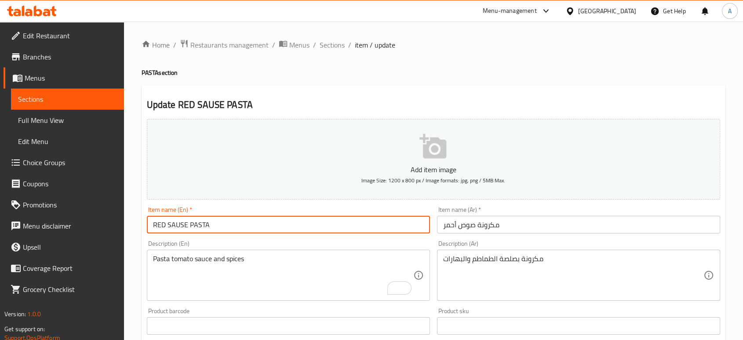
click at [179, 226] on input "RED SAUSE PASTA" at bounding box center [288, 224] width 283 height 18
paste input "sauce"
type input "RED sauce PASTA"
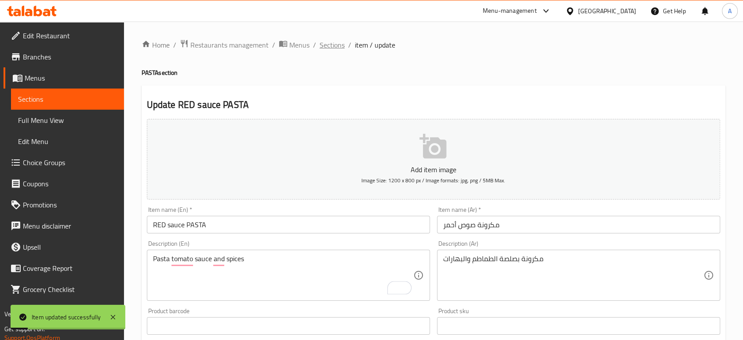
click at [336, 44] on span "Sections" at bounding box center [332, 45] width 25 height 11
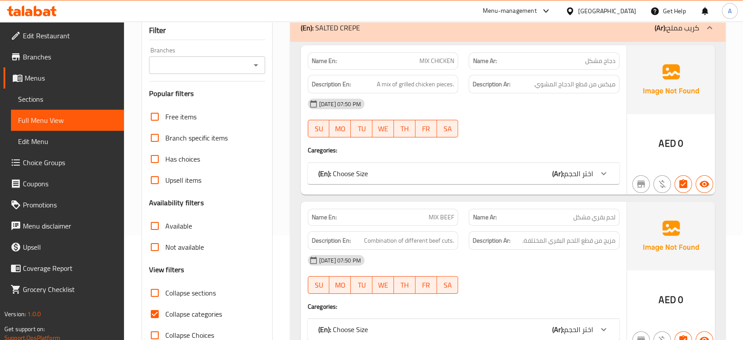
scroll to position [107, 0]
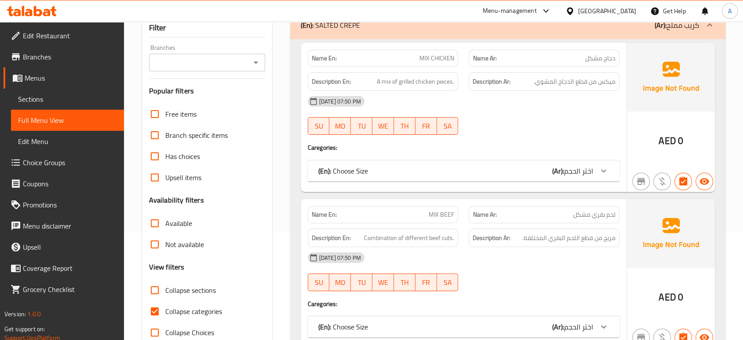
click at [175, 310] on span "Collapse categories" at bounding box center [193, 311] width 57 height 11
click at [165, 310] on input "Collapse categories" at bounding box center [154, 310] width 21 height 21
checkbox input "false"
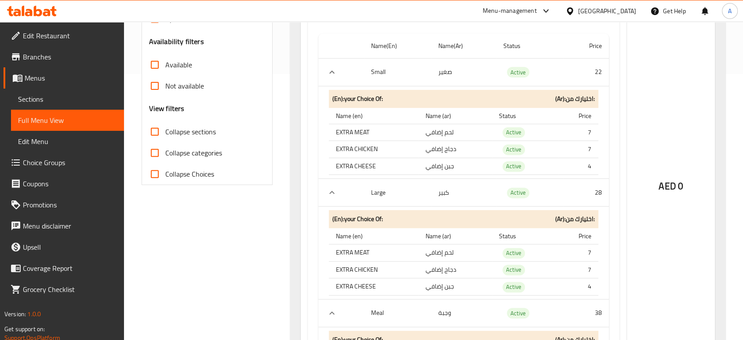
scroll to position [266, 0]
click at [619, 192] on div "Name(En) Name(Ar) Status Price Small صغير Active 22 (En): your Choice Of: (Ar):…" at bounding box center [464, 229] width 312 height 400
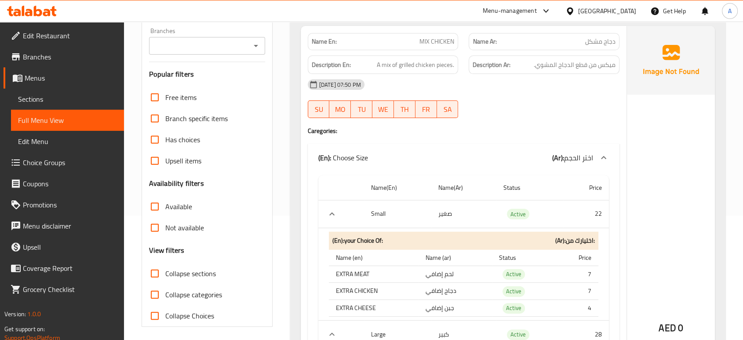
scroll to position [128, 0]
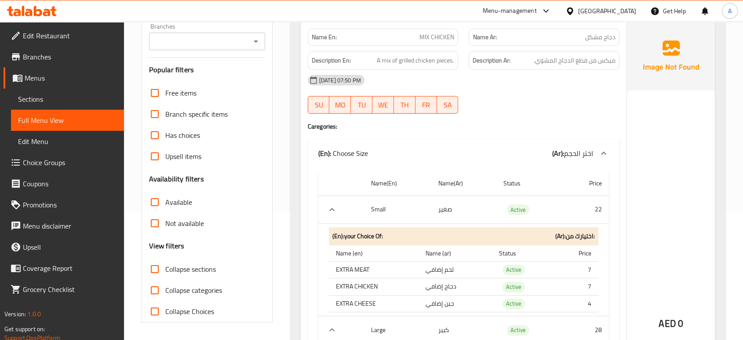
click at [183, 270] on span "Collapse sections" at bounding box center [190, 268] width 51 height 11
click at [165, 270] on input "Collapse sections" at bounding box center [154, 268] width 21 height 21
checkbox input "true"
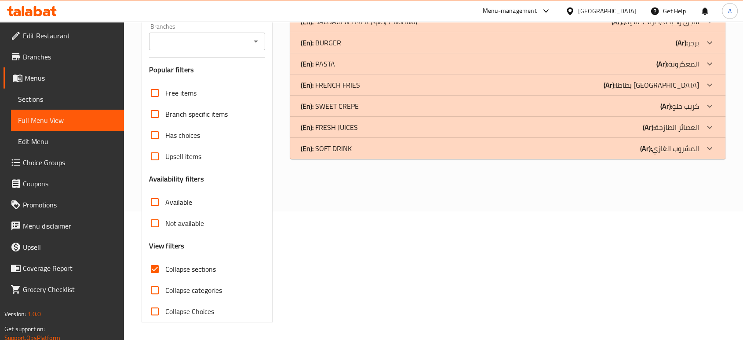
scroll to position [128, 0]
click at [337, 6] on p "(En): SOFT DRINK" at bounding box center [330, 1] width 59 height 11
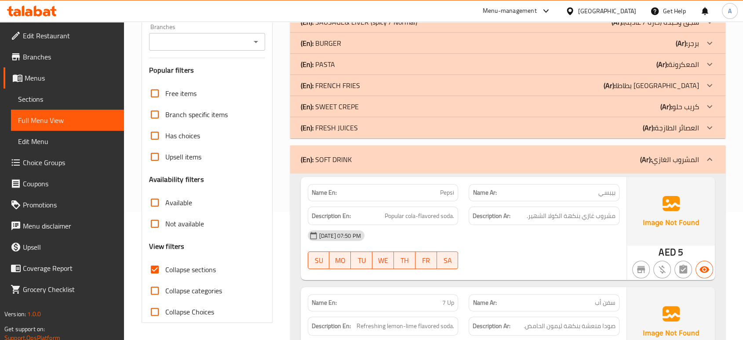
click at [354, 6] on p "(En): FRESH JUICES" at bounding box center [330, 1] width 59 height 11
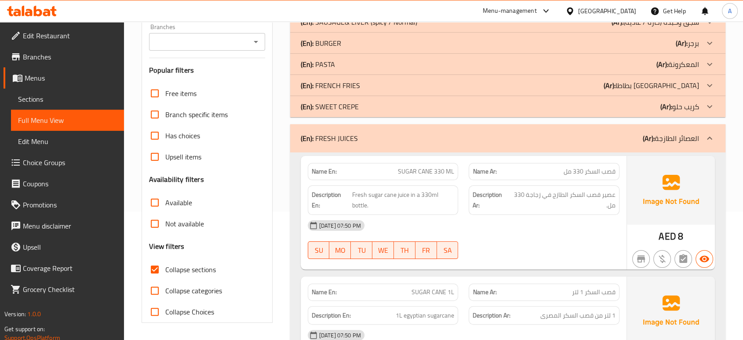
click at [354, 133] on p "(En): FRESH JUICES" at bounding box center [329, 138] width 57 height 11
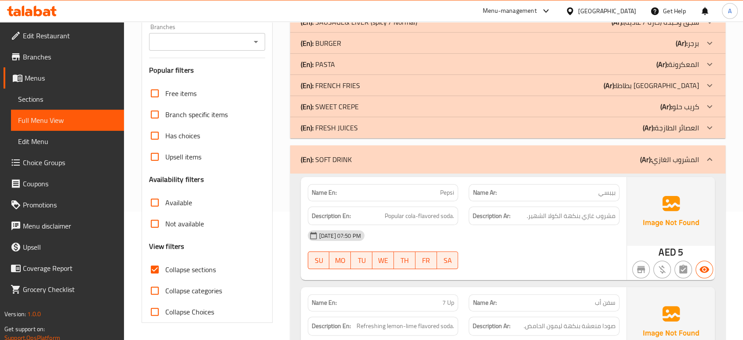
click at [363, 11] on div "(En): SWEET CREPE (Ar): كريب حلو" at bounding box center [507, 0] width 435 height 21
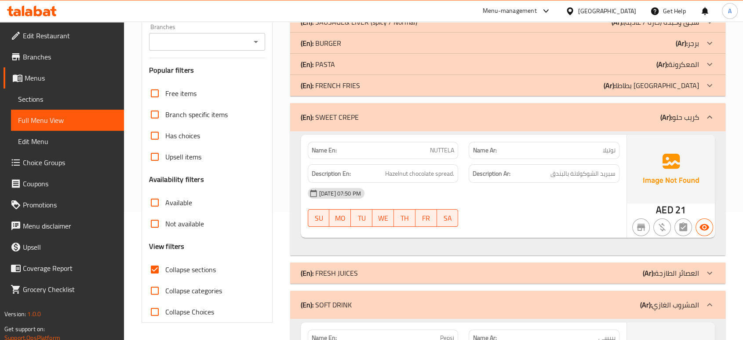
click at [366, 6] on div "(En): FRENCH FRIES (Ar): بطاطا [GEOGRAPHIC_DATA]" at bounding box center [500, 1] width 398 height 11
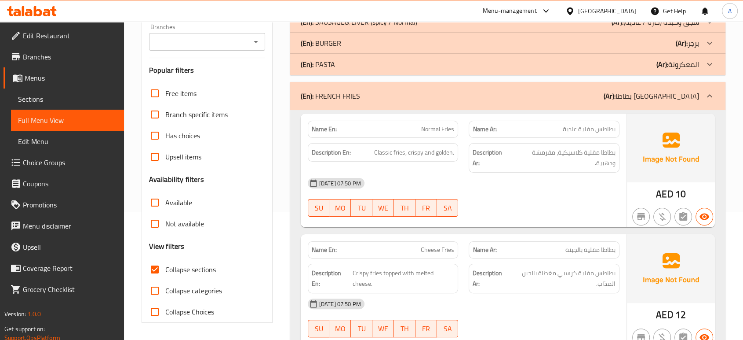
click at [359, 6] on div "(En): PASTA (Ar): المعكرونة" at bounding box center [500, 1] width 398 height 11
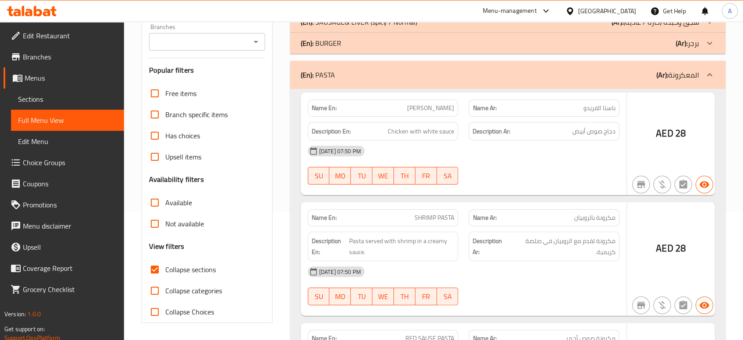
click at [358, 6] on div "(En): BURGER (Ar): برجر" at bounding box center [500, 1] width 398 height 11
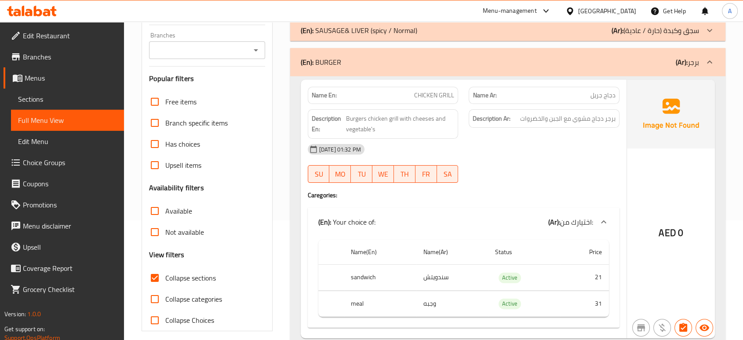
scroll to position [63, 0]
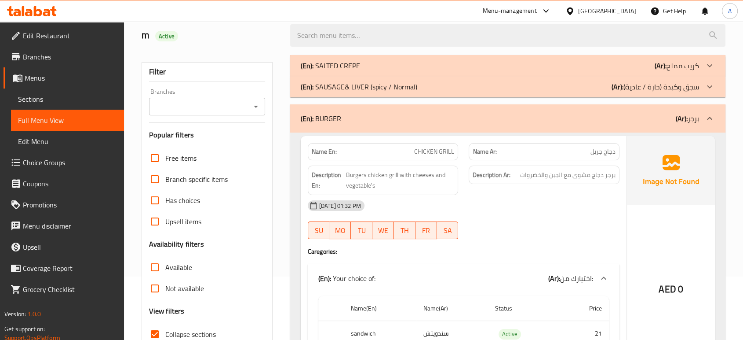
click at [348, 71] on p "(En): SAUSAGE& LIVER (spicy / Normal)" at bounding box center [330, 65] width 59 height 11
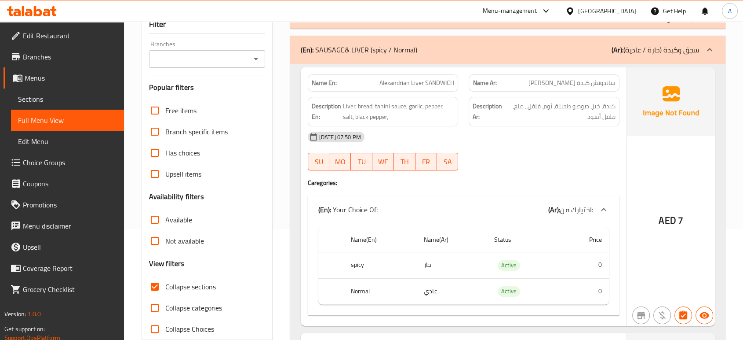
scroll to position [52, 0]
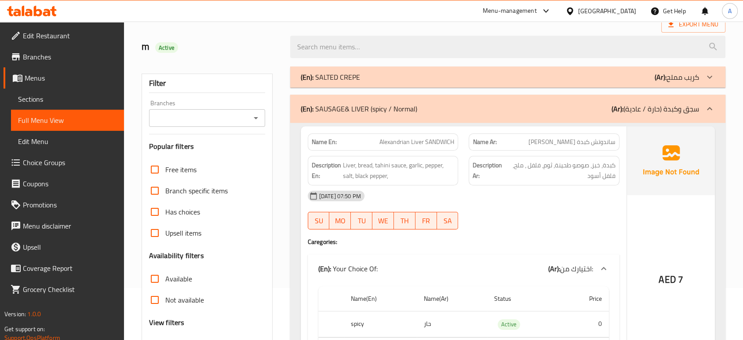
click at [382, 74] on div "(En): SALTED CREPE (Ar): كريب مملح" at bounding box center [500, 77] width 398 height 11
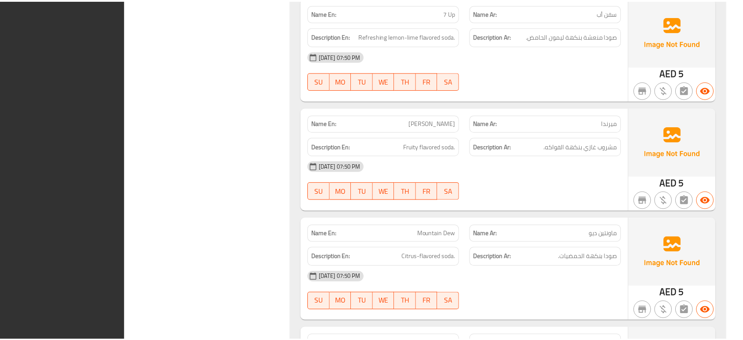
scroll to position [11758, 0]
